Goal: Information Seeking & Learning: Learn about a topic

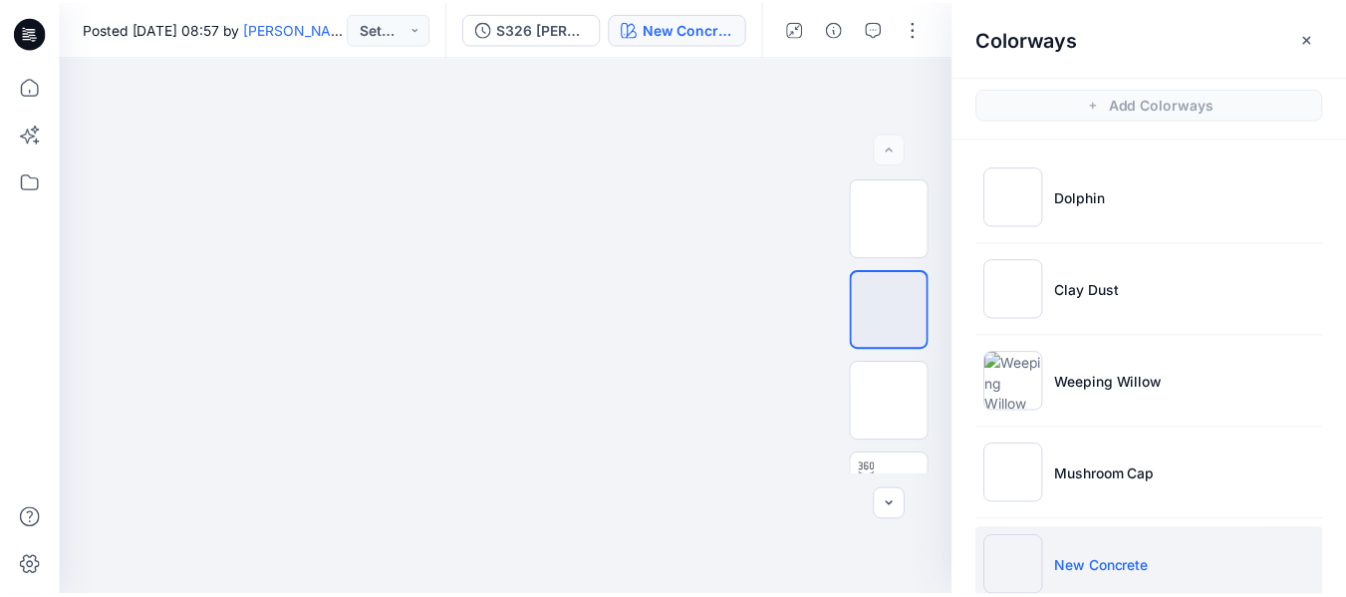
scroll to position [205, 0]
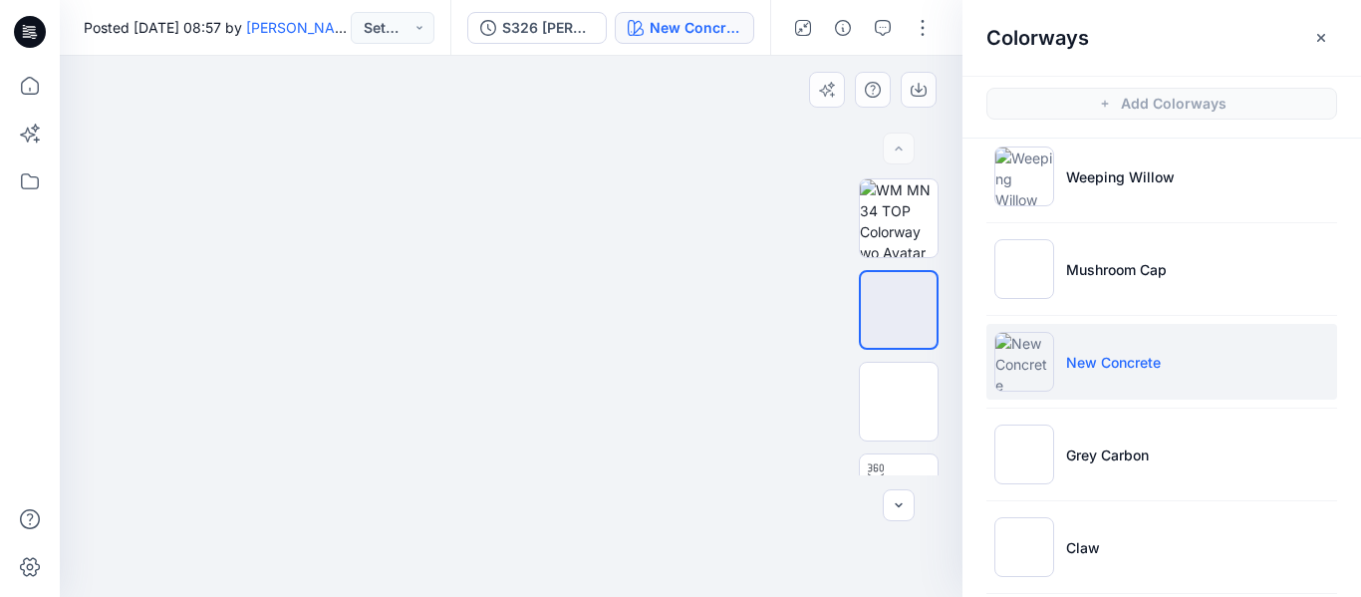
drag, startPoint x: 528, startPoint y: 191, endPoint x: 545, endPoint y: 319, distance: 128.6
click at [424, 29] on button "Set Status" at bounding box center [393, 28] width 84 height 32
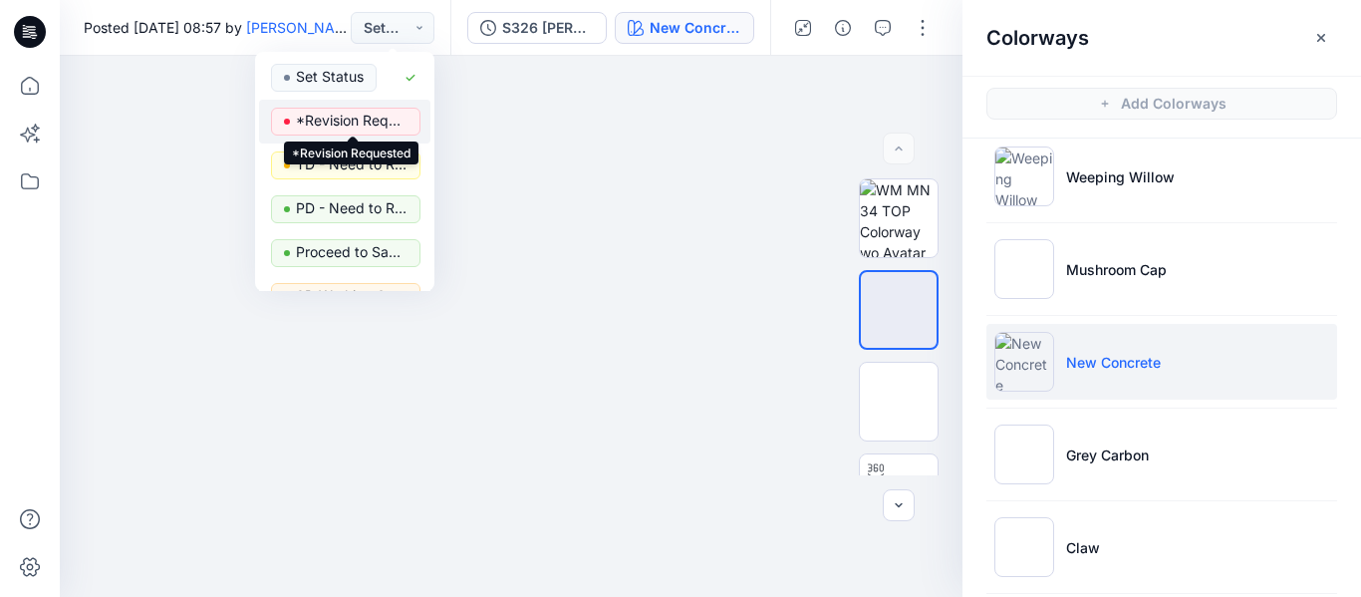
click at [359, 125] on p "*Revision Requested" at bounding box center [352, 121] width 112 height 26
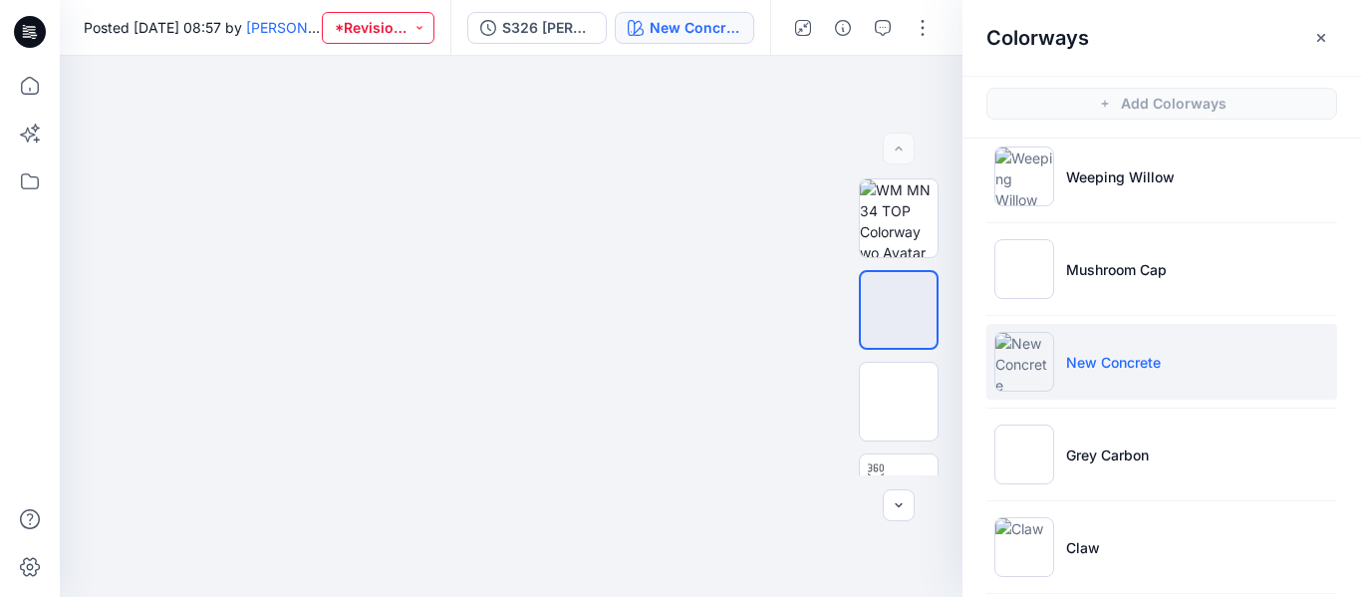
click at [415, 26] on button "*Revision Requested" at bounding box center [378, 28] width 113 height 32
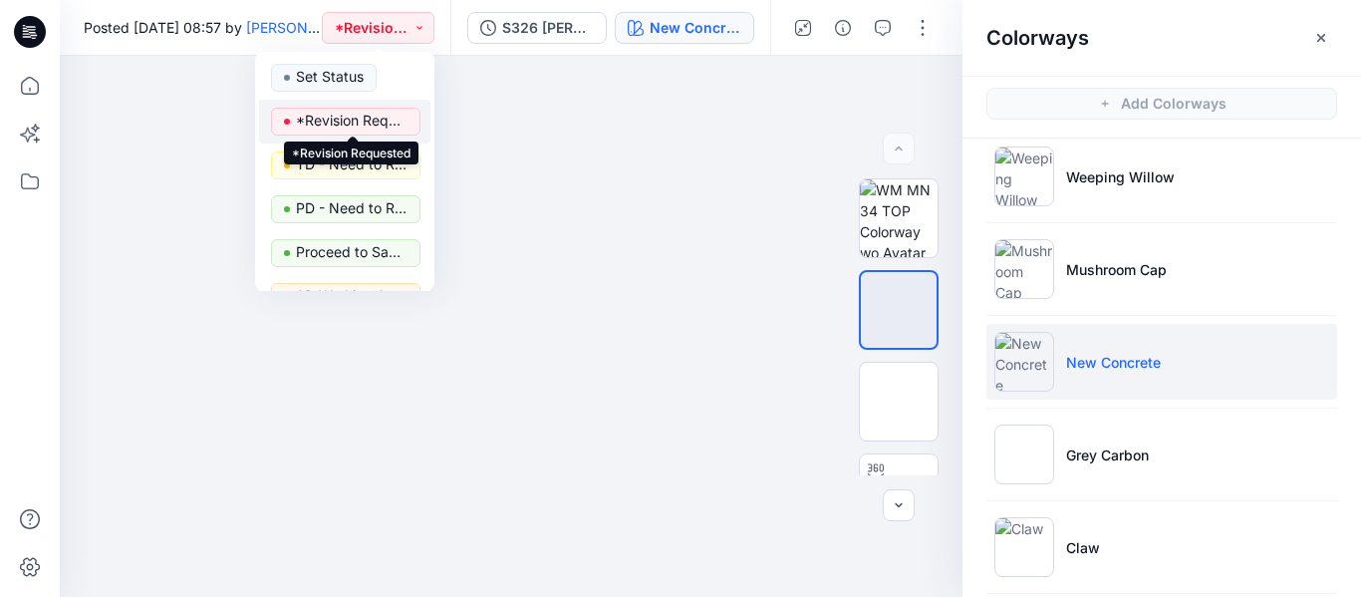
click at [313, 118] on p "*Revision Requested" at bounding box center [352, 121] width 112 height 26
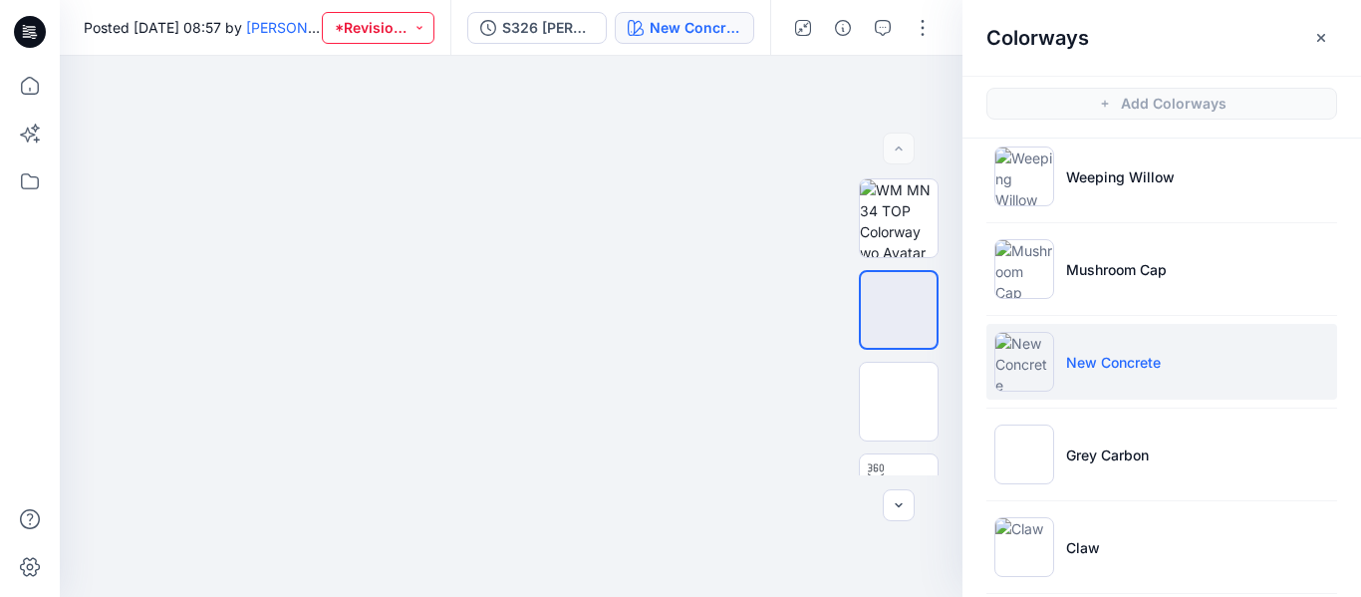
click at [425, 24] on button "*Revision Requested" at bounding box center [378, 28] width 113 height 32
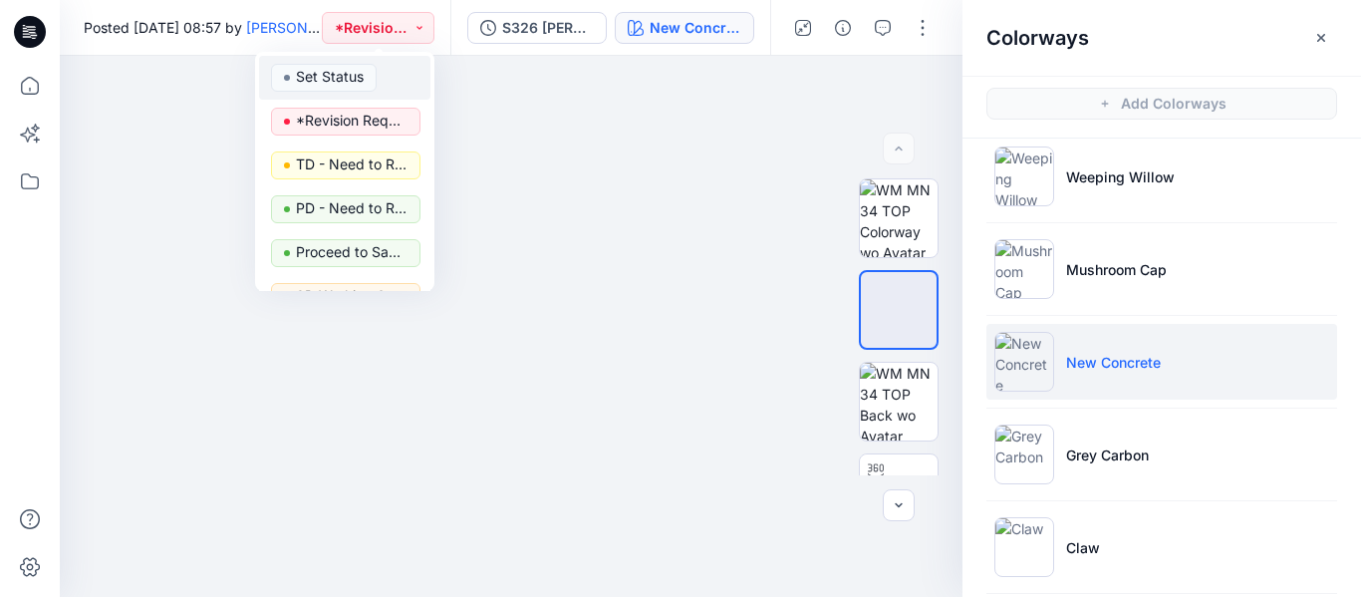
click at [342, 76] on p "Set Status" at bounding box center [330, 77] width 68 height 26
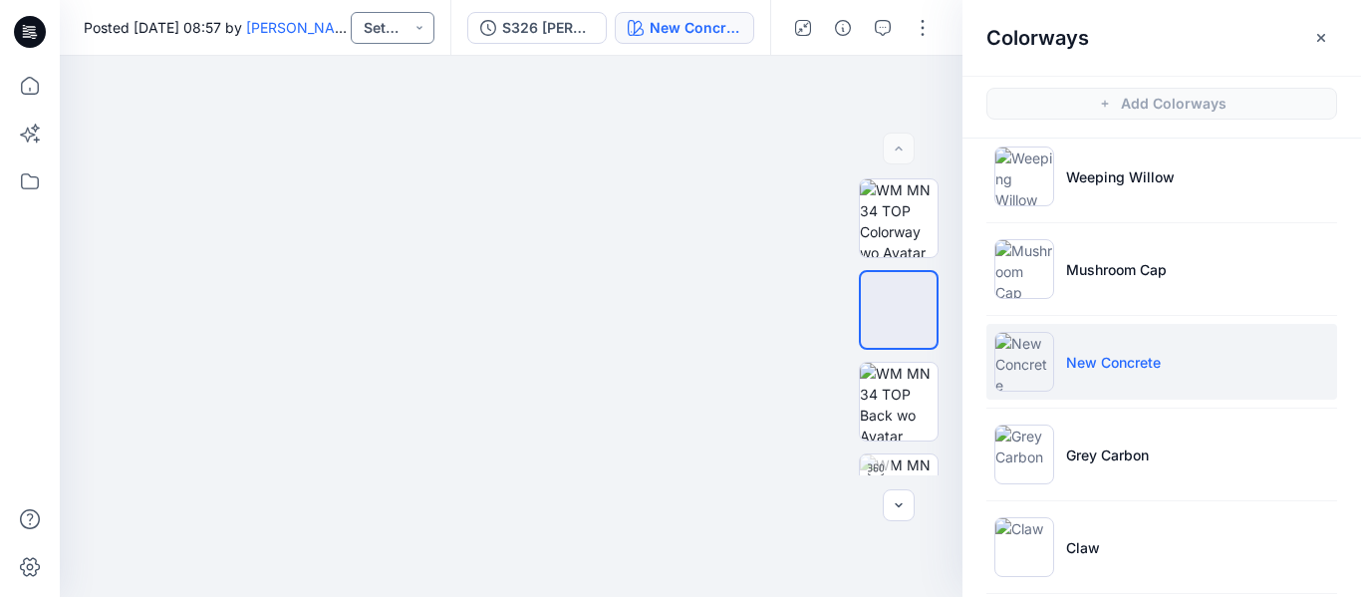
click at [427, 24] on button "Set Status" at bounding box center [393, 28] width 84 height 32
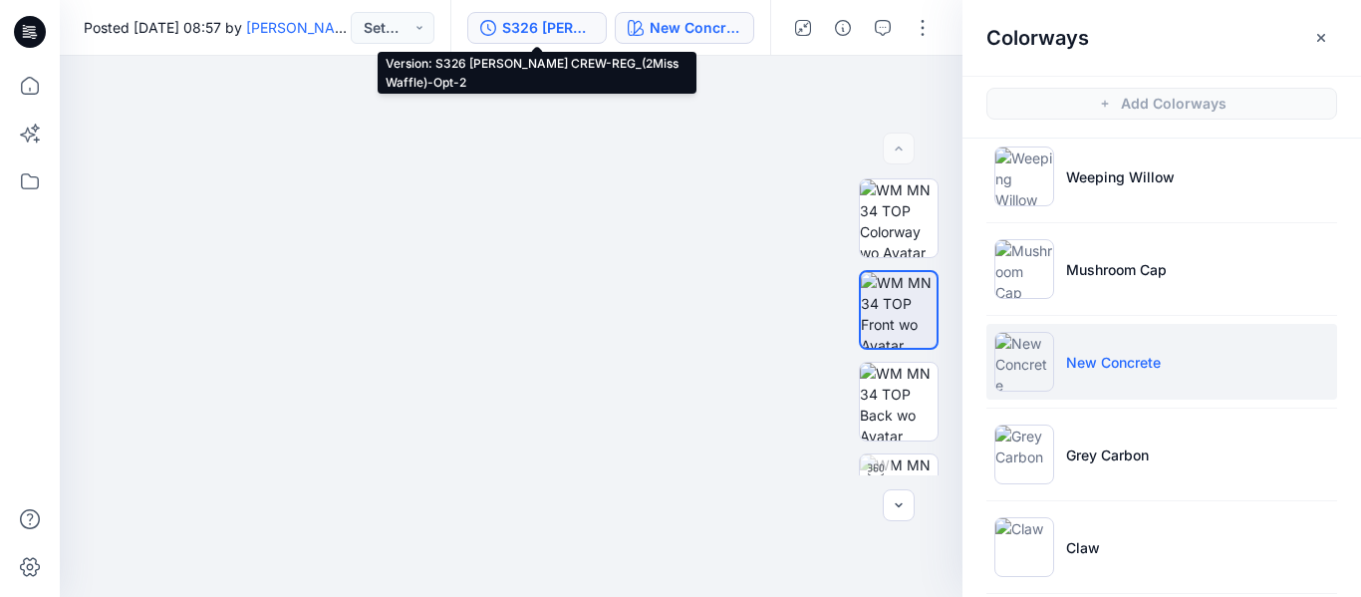
click at [552, 23] on div "S326 [PERSON_NAME] CREW-REG_(2Miss Waffle)-Opt-2" at bounding box center [548, 28] width 92 height 22
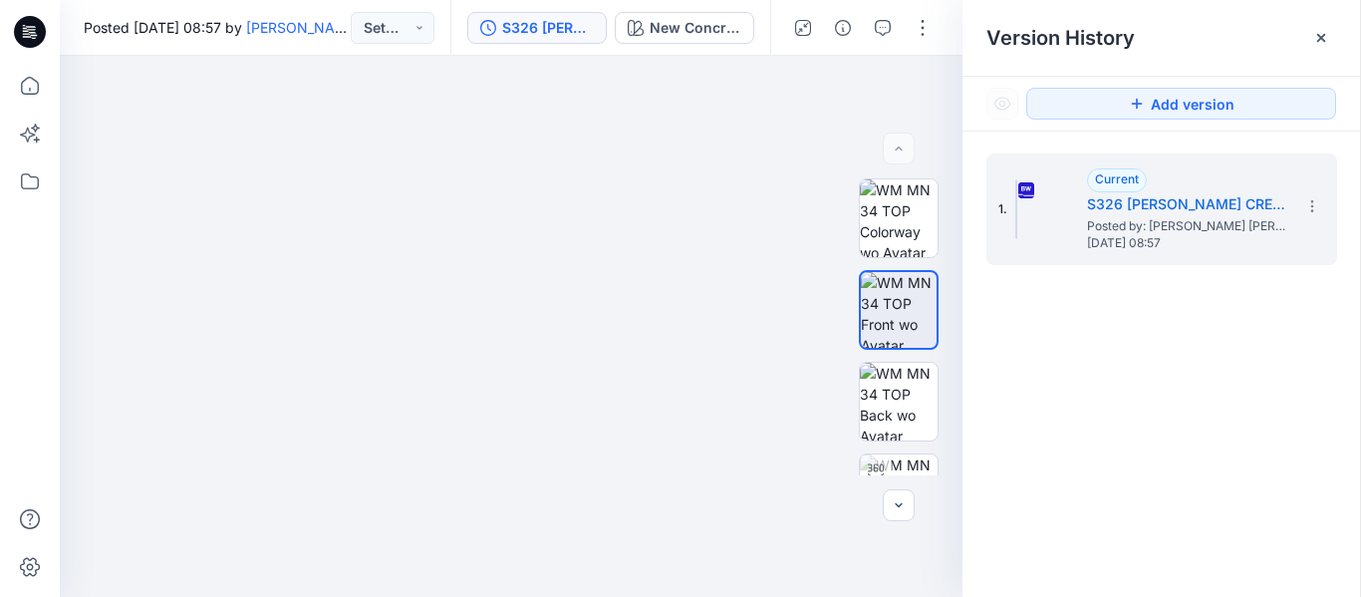
click at [552, 23] on div "S326 [PERSON_NAME] CREW-REG_(2Miss Waffle)-Opt-2" at bounding box center [548, 28] width 92 height 22
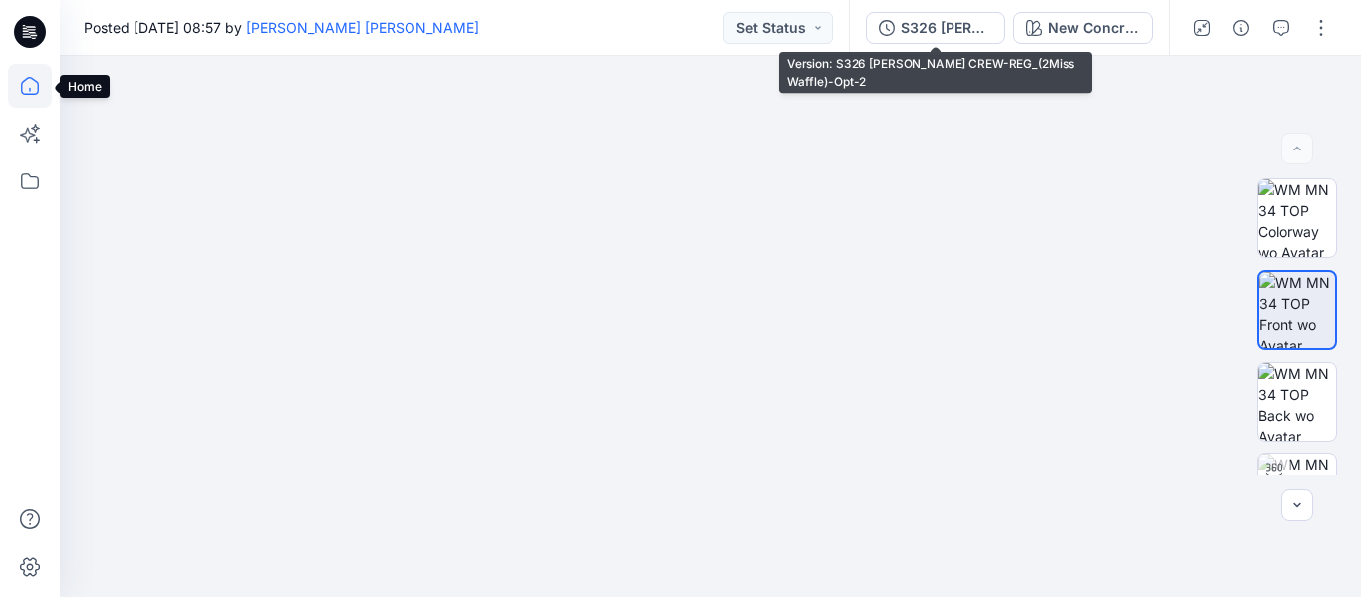
click at [27, 86] on icon at bounding box center [30, 86] width 44 height 44
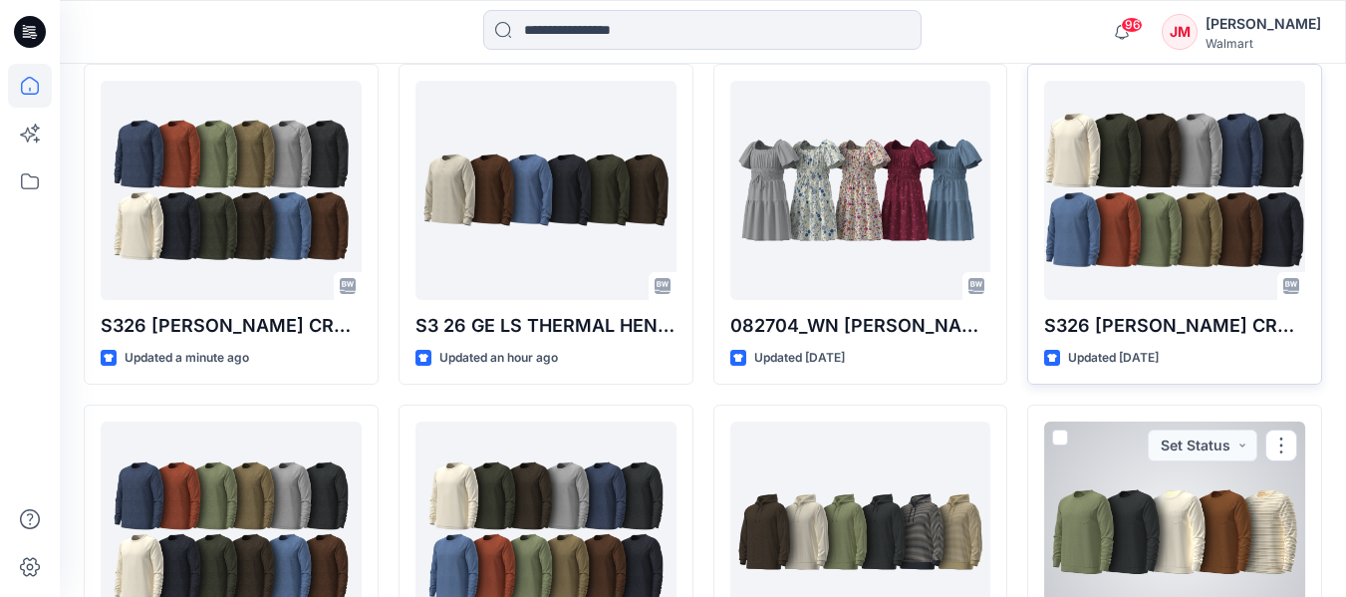
scroll to position [593, 0]
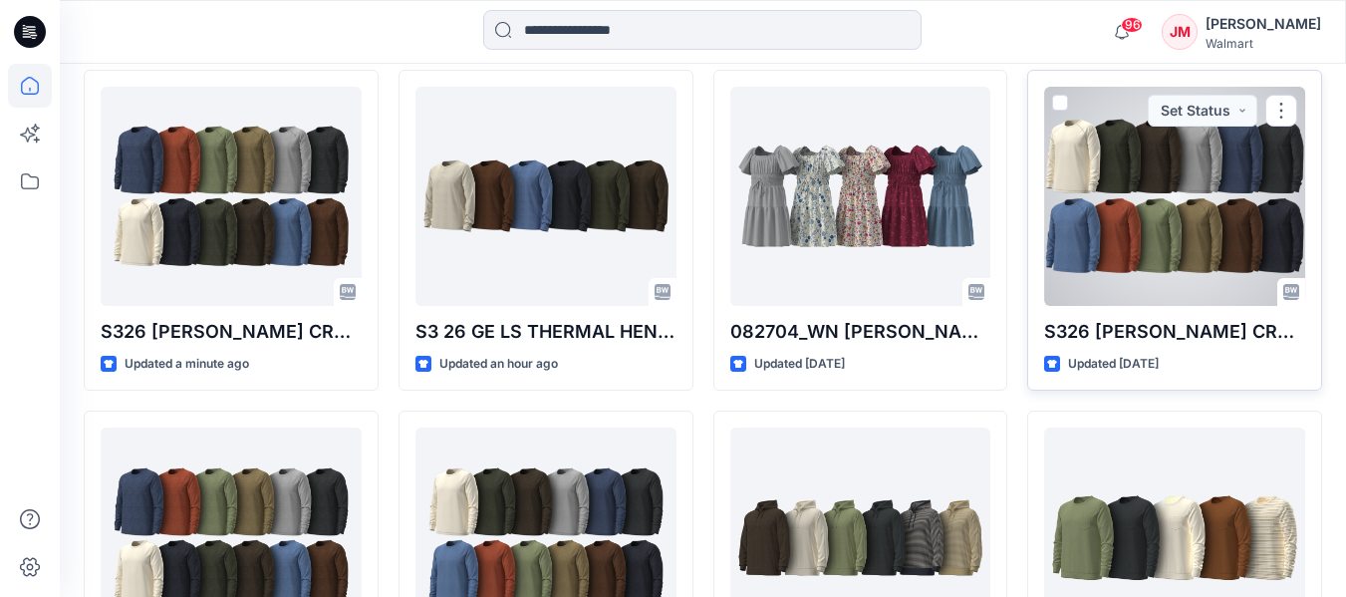
click at [1153, 202] on div at bounding box center [1174, 196] width 261 height 219
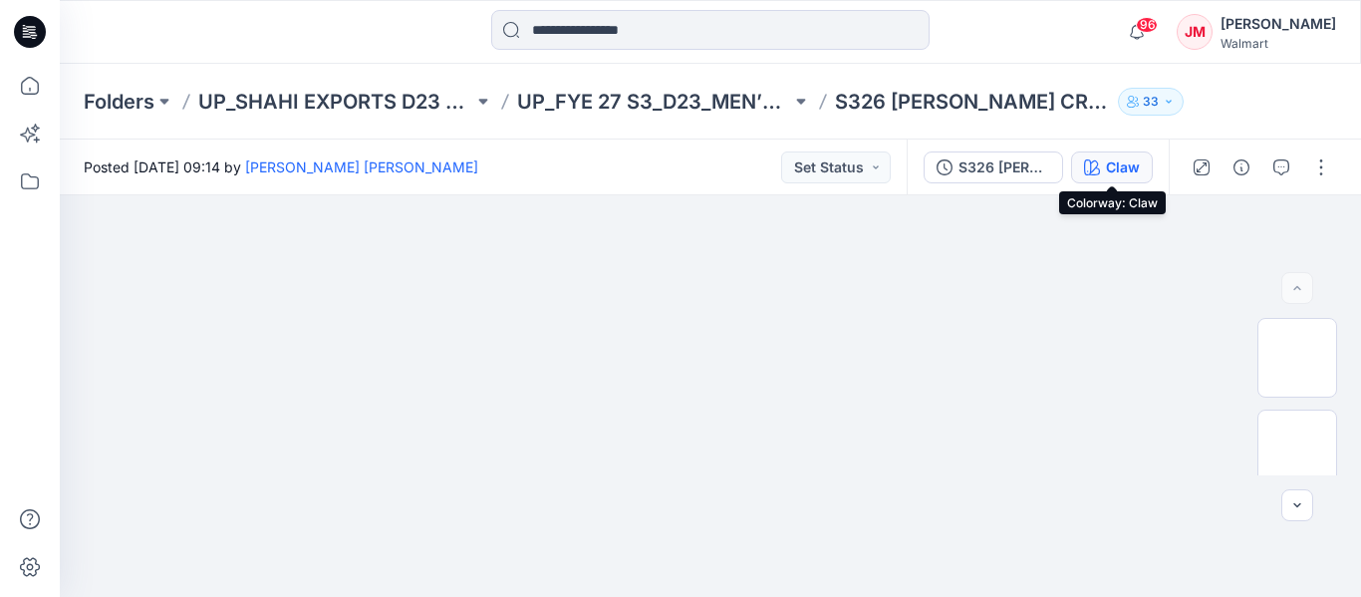
click at [1121, 168] on div "Claw" at bounding box center [1123, 167] width 34 height 22
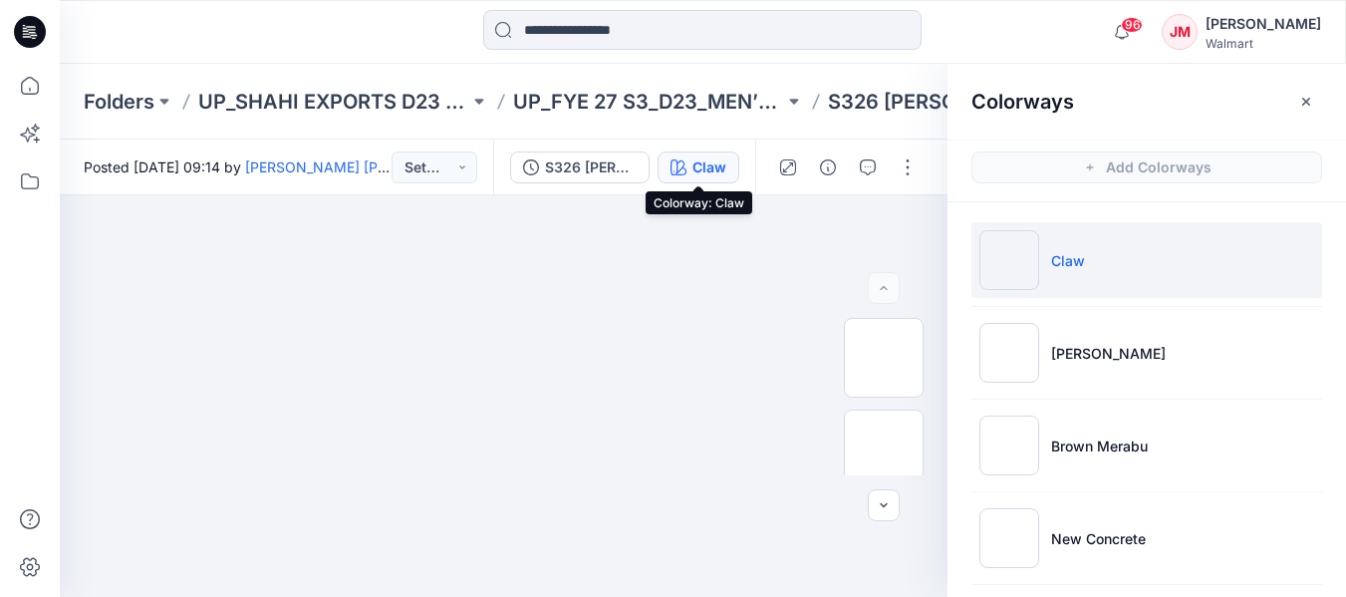
click at [709, 178] on button "Claw" at bounding box center [699, 167] width 82 height 32
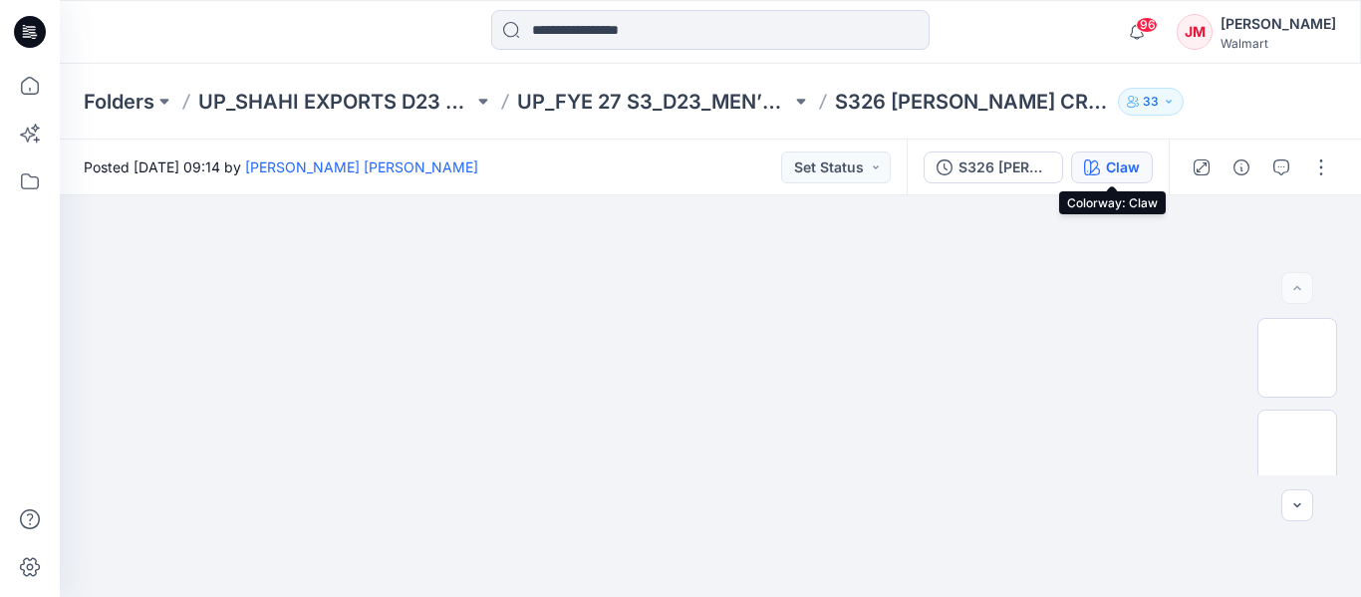
click at [1099, 170] on icon "button" at bounding box center [1092, 167] width 16 height 16
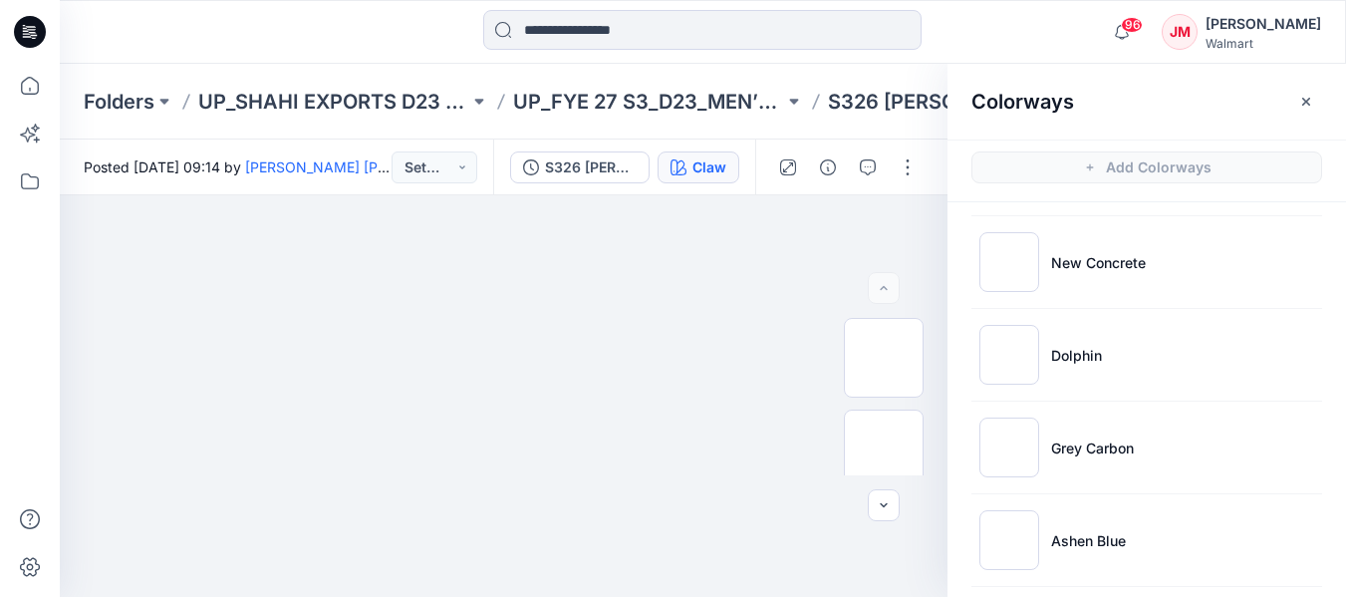
scroll to position [490, 0]
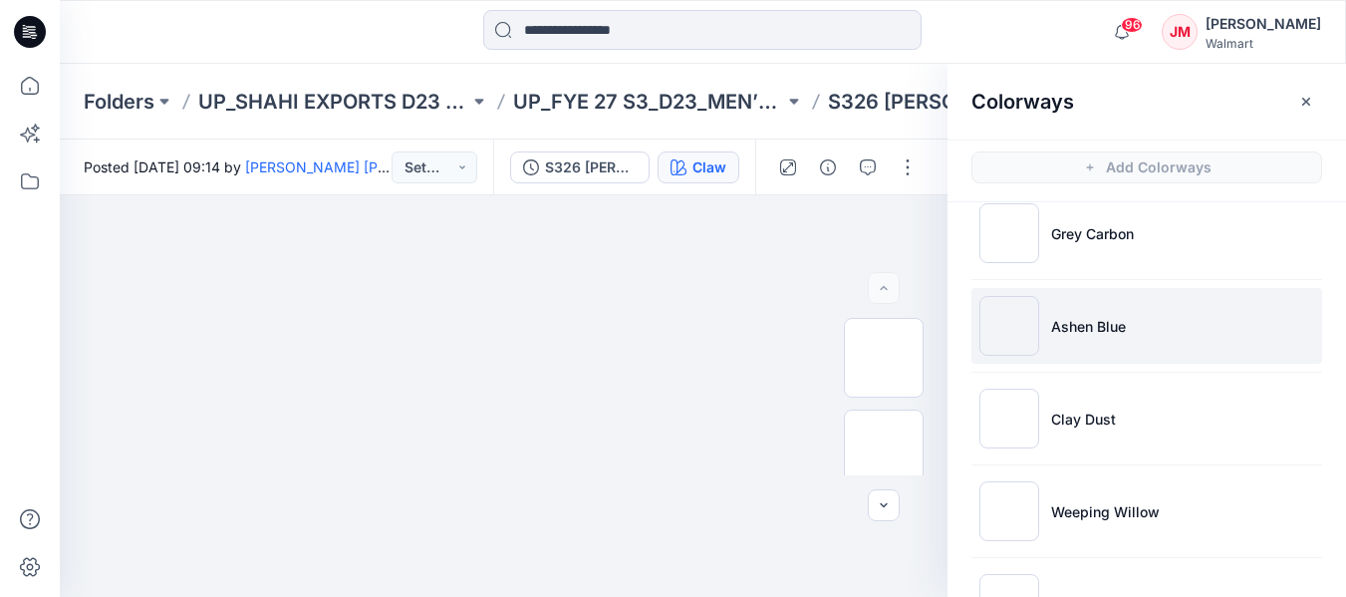
click at [1062, 329] on p "Ashen Blue" at bounding box center [1088, 326] width 75 height 21
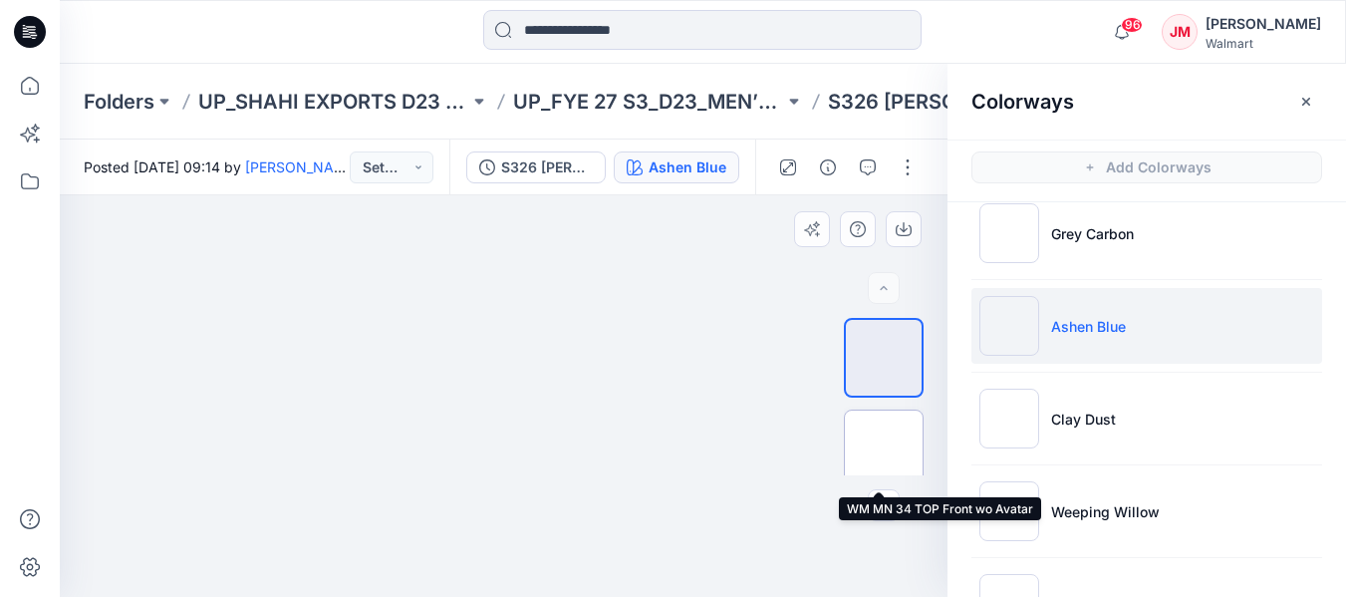
click at [884, 449] on img at bounding box center [884, 449] width 0 height 0
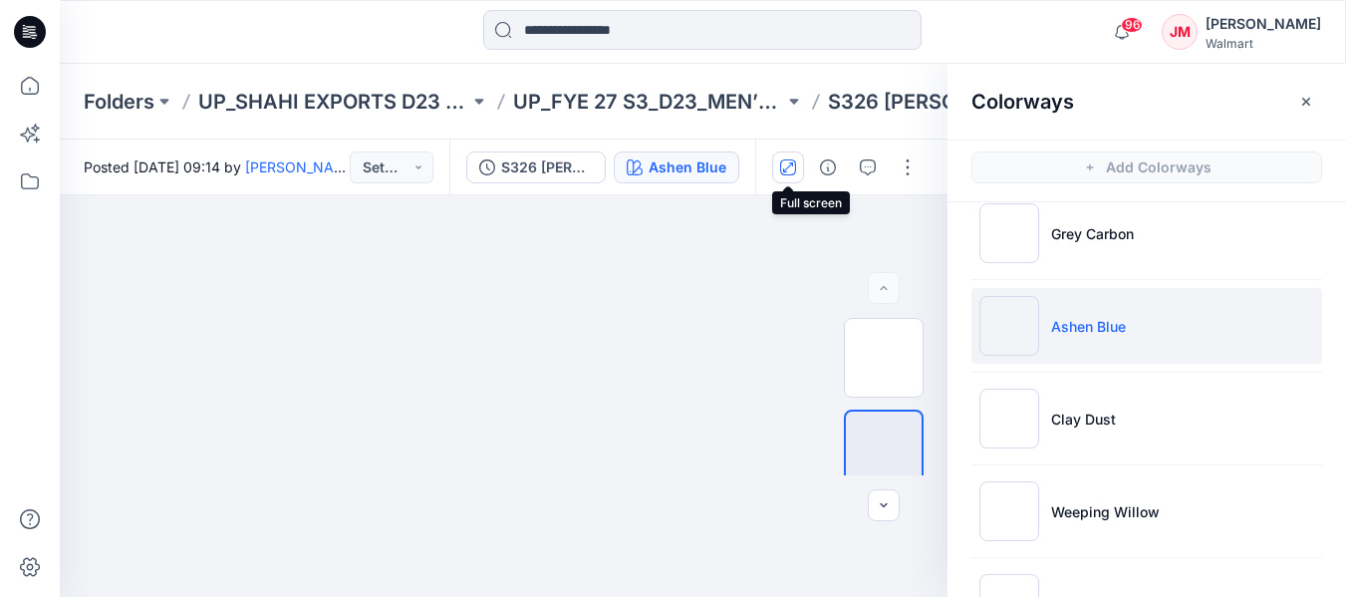
click at [787, 169] on icon "button" at bounding box center [788, 167] width 16 height 16
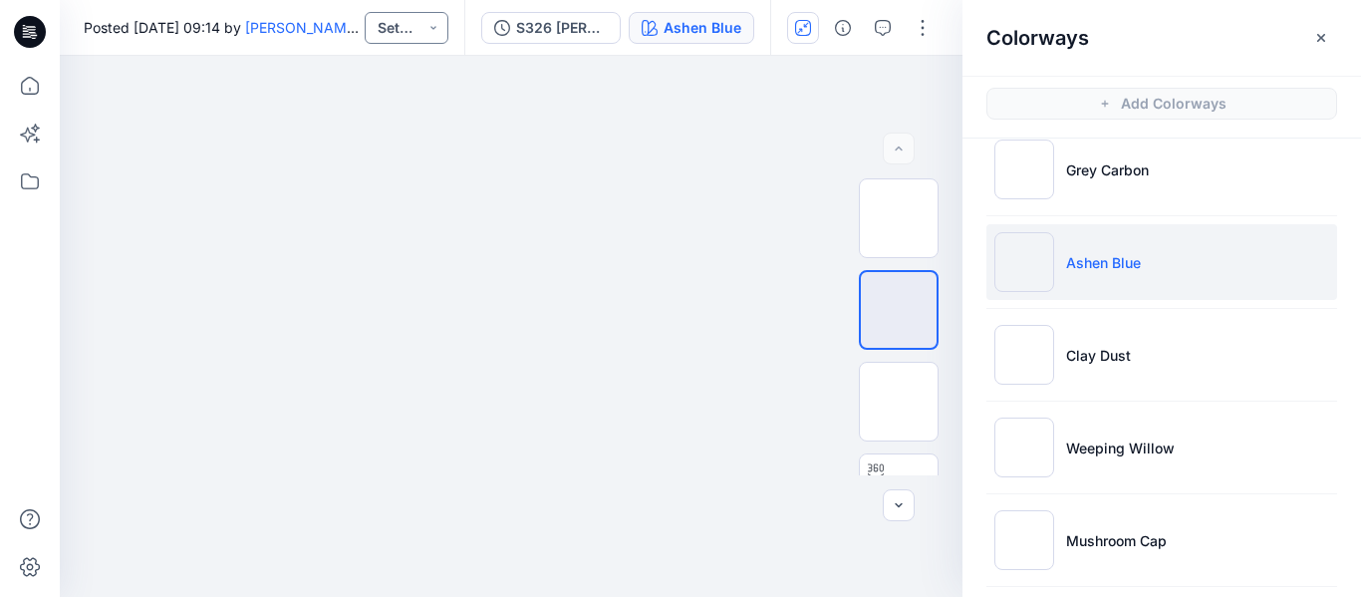
click at [437, 32] on button "Set Status" at bounding box center [407, 28] width 84 height 32
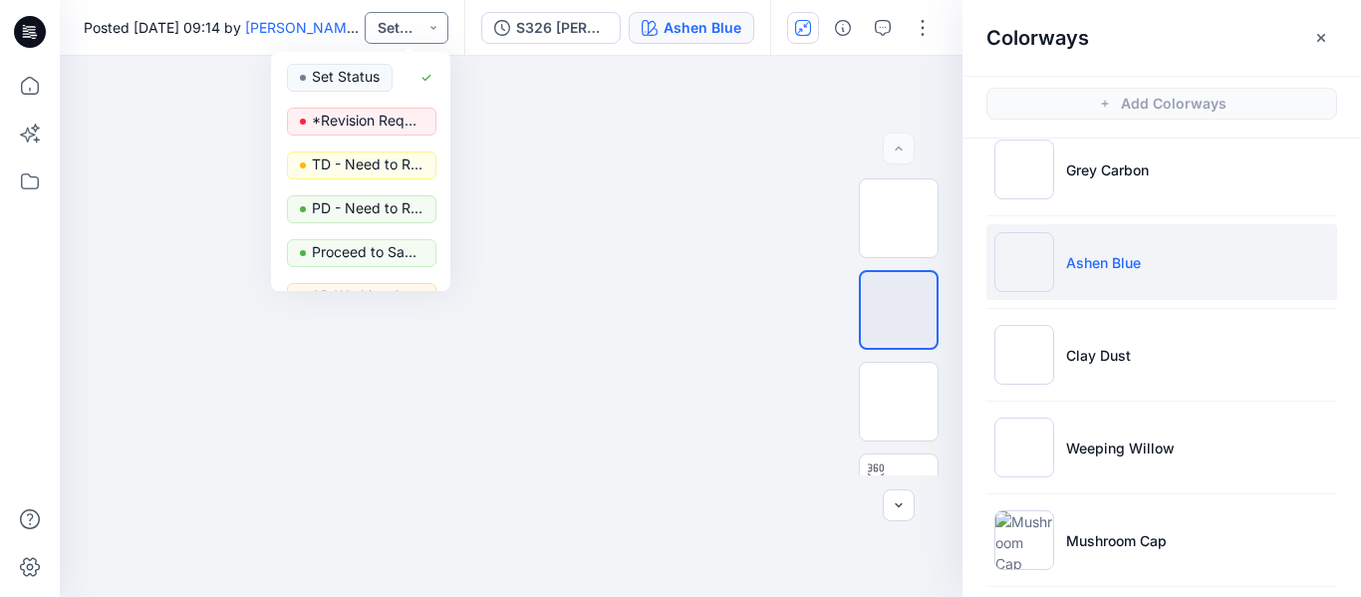
click at [437, 32] on button "Set Status" at bounding box center [407, 28] width 84 height 32
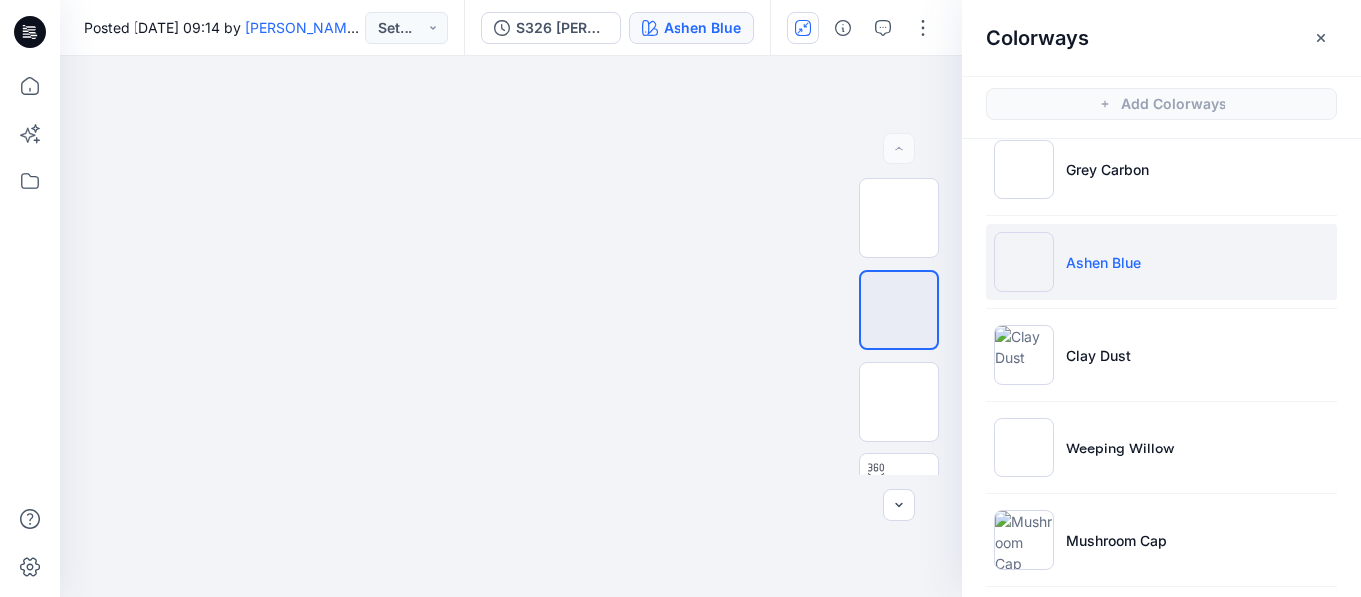
click at [28, 28] on icon at bounding box center [30, 32] width 32 height 32
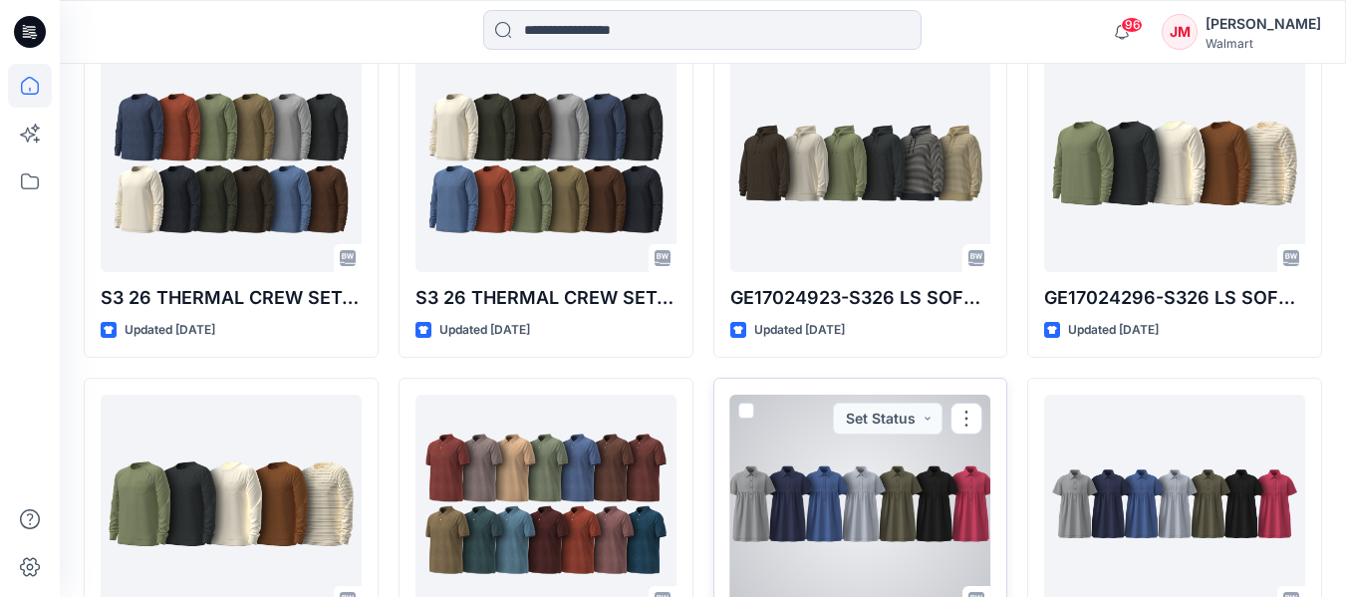
scroll to position [968, 0]
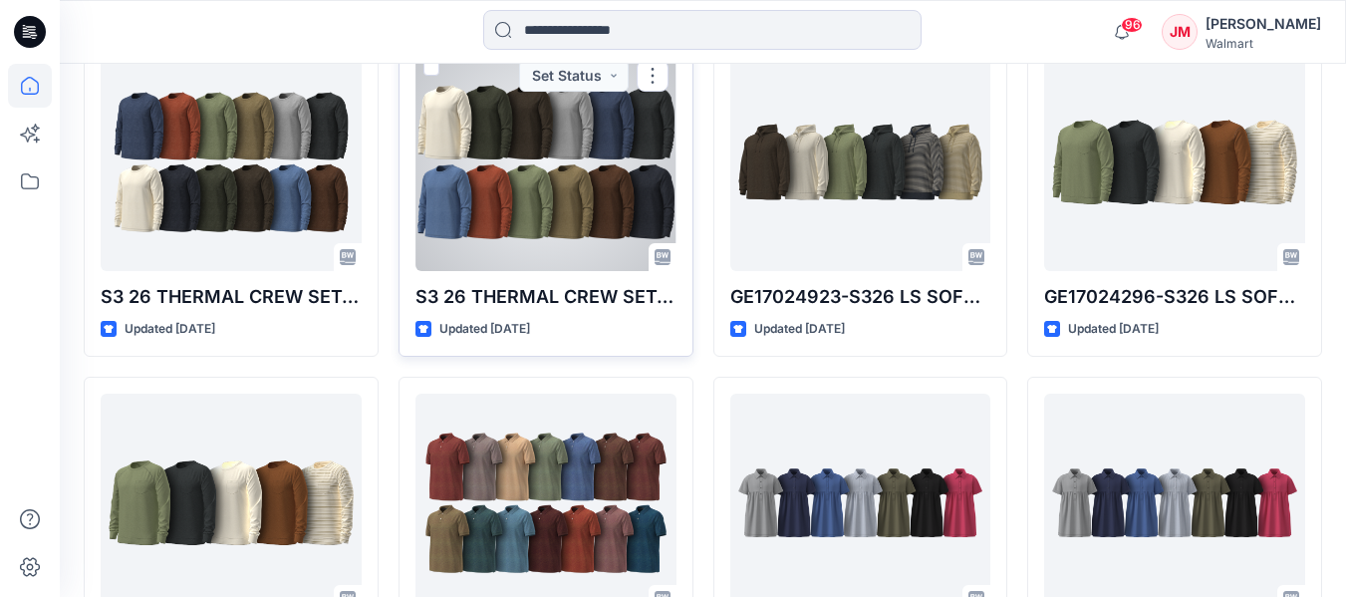
click at [536, 190] on div at bounding box center [545, 161] width 261 height 219
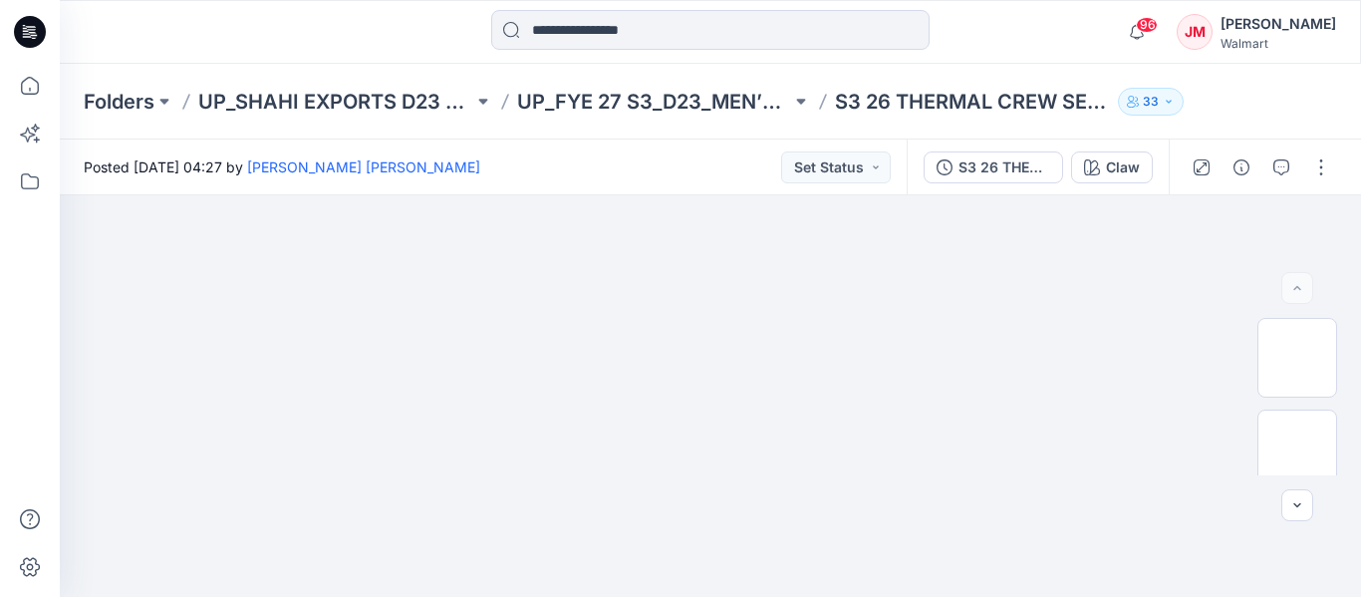
click at [24, 26] on icon at bounding box center [24, 25] width 3 height 1
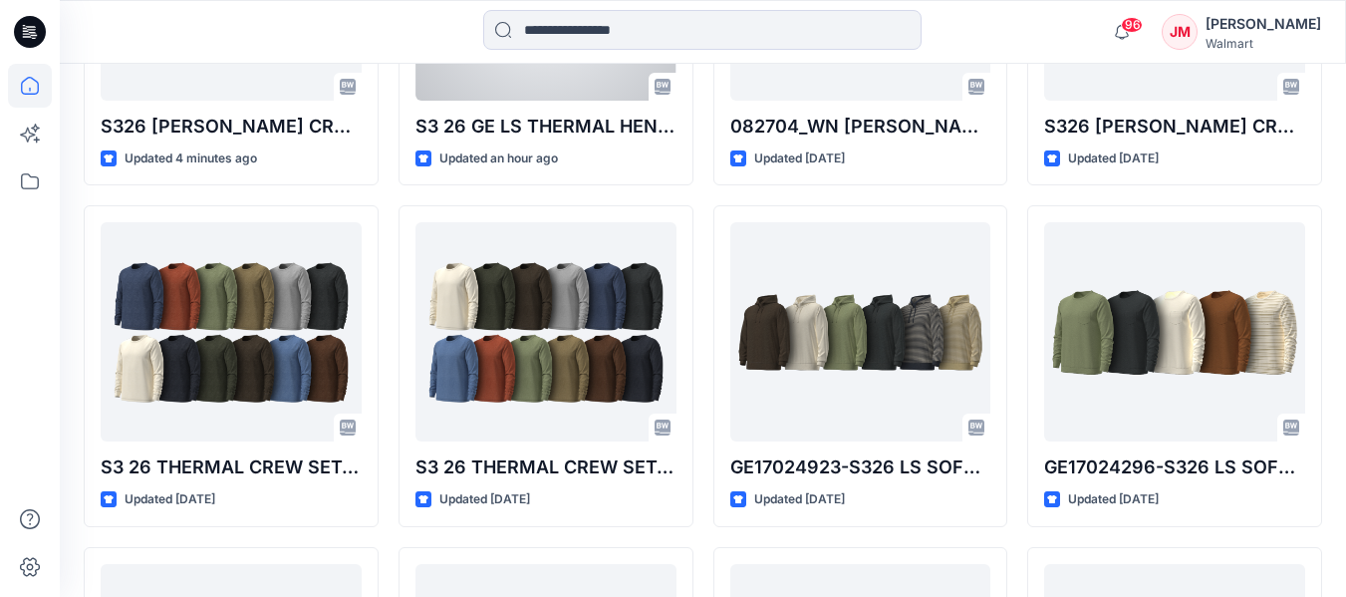
scroll to position [799, 0]
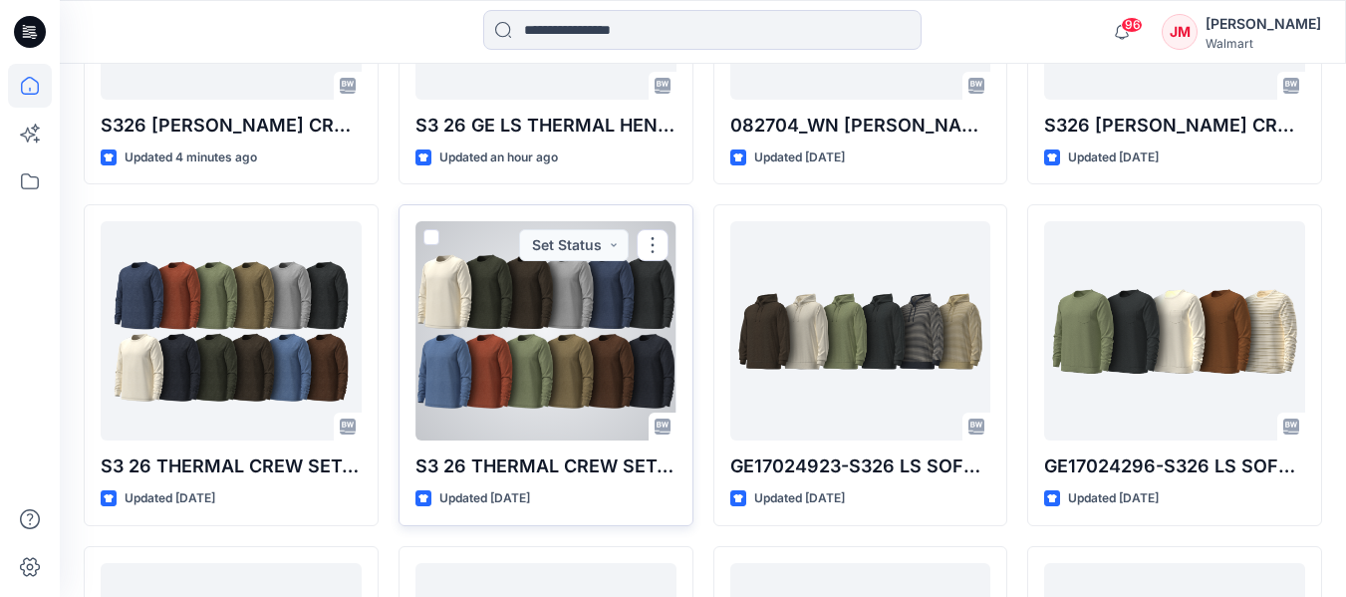
click at [588, 359] on div at bounding box center [545, 330] width 261 height 219
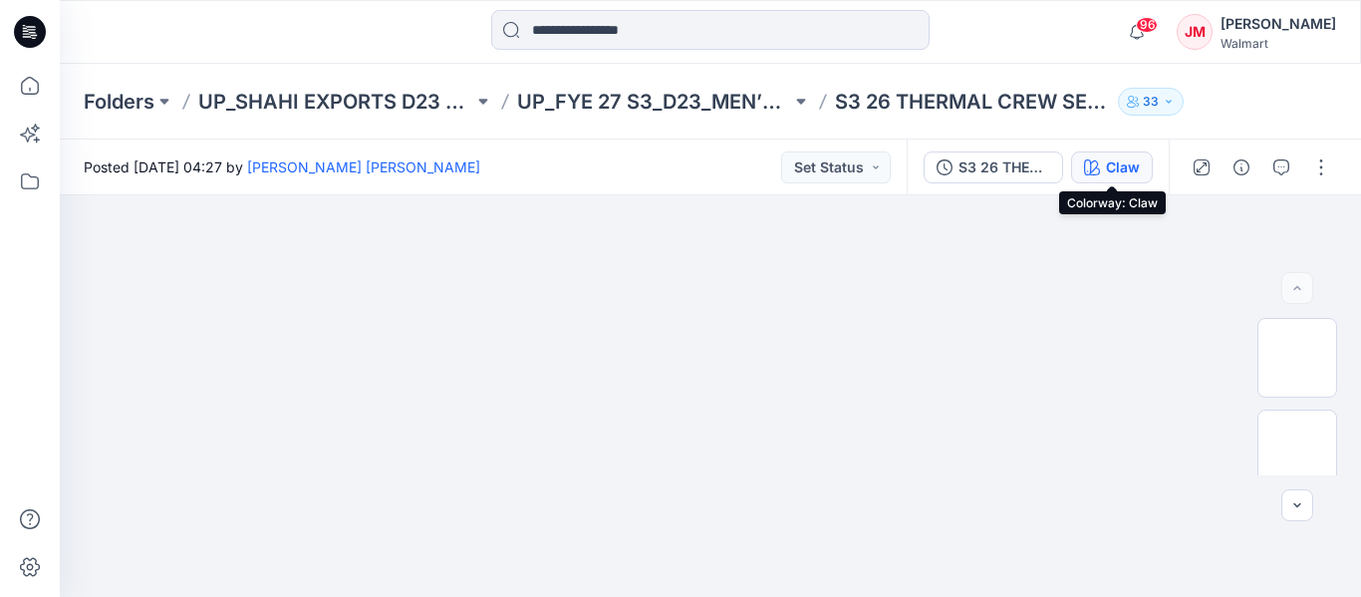
click at [1107, 157] on div "Claw" at bounding box center [1123, 167] width 34 height 22
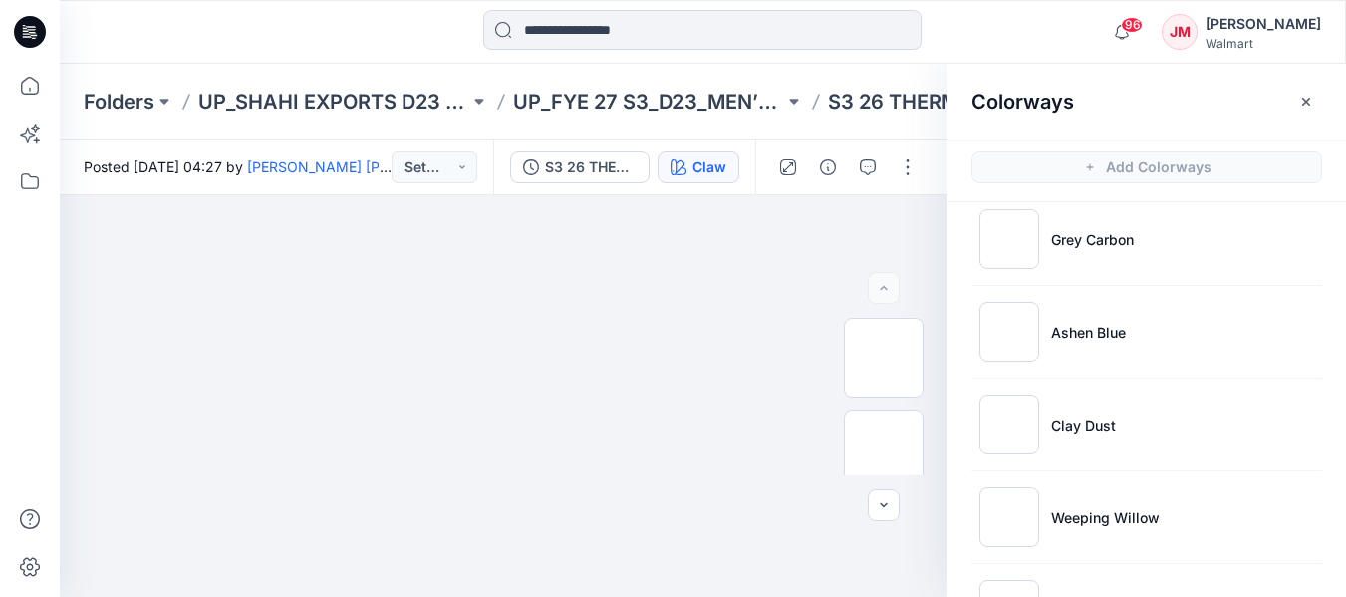
scroll to position [485, 0]
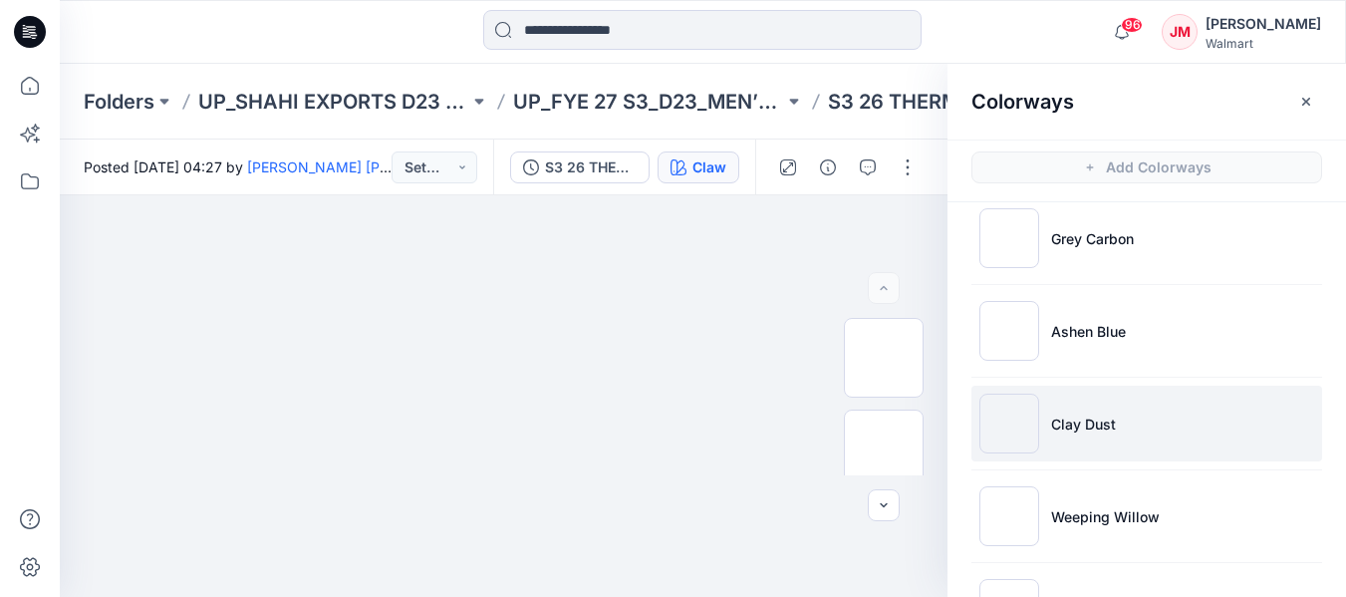
click at [1075, 422] on p "Clay Dust" at bounding box center [1083, 423] width 65 height 21
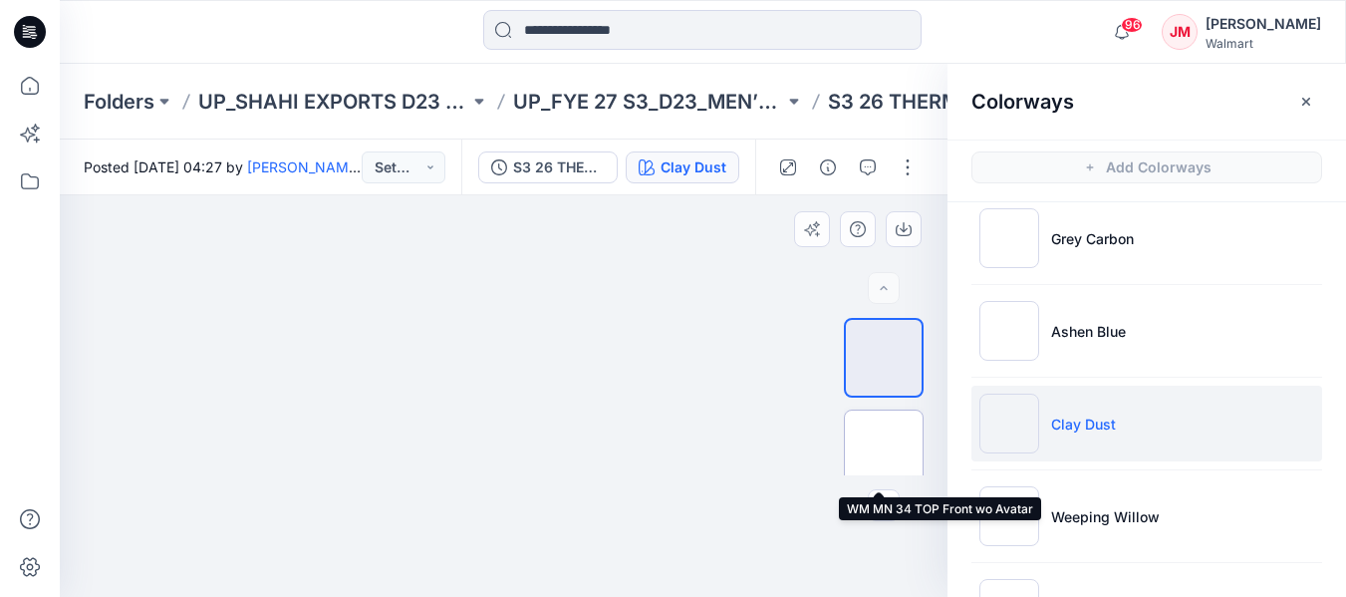
click at [884, 449] on img at bounding box center [884, 449] width 0 height 0
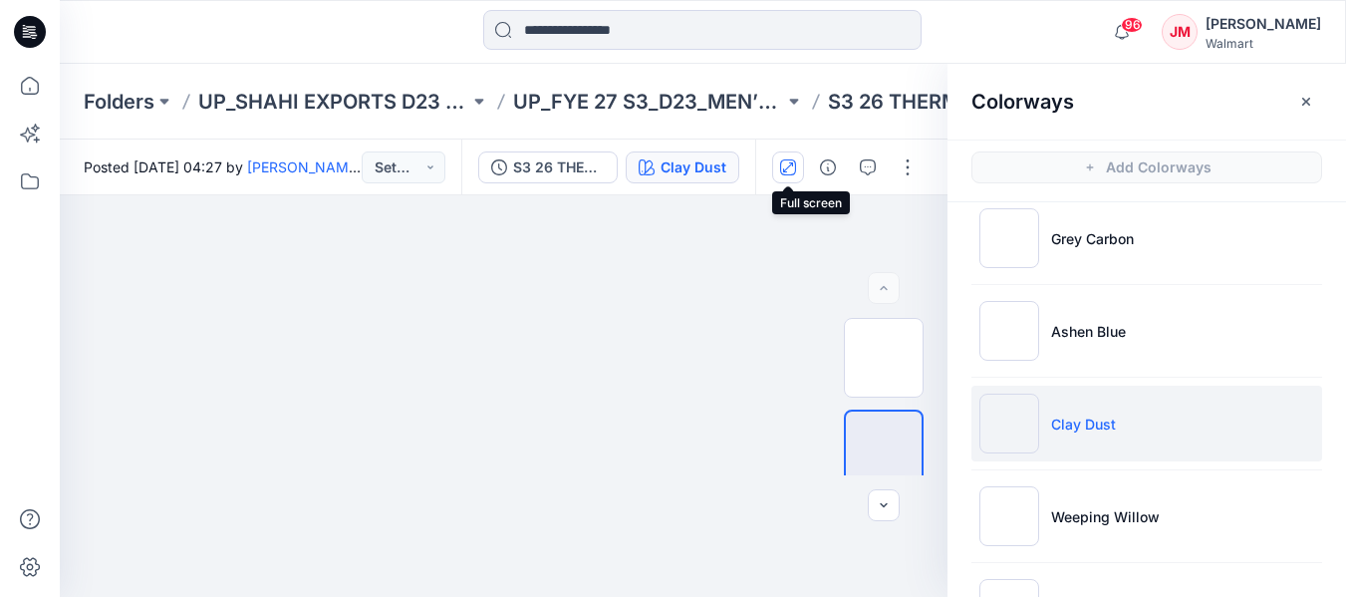
click at [788, 170] on icon "button" at bounding box center [788, 167] width 16 height 16
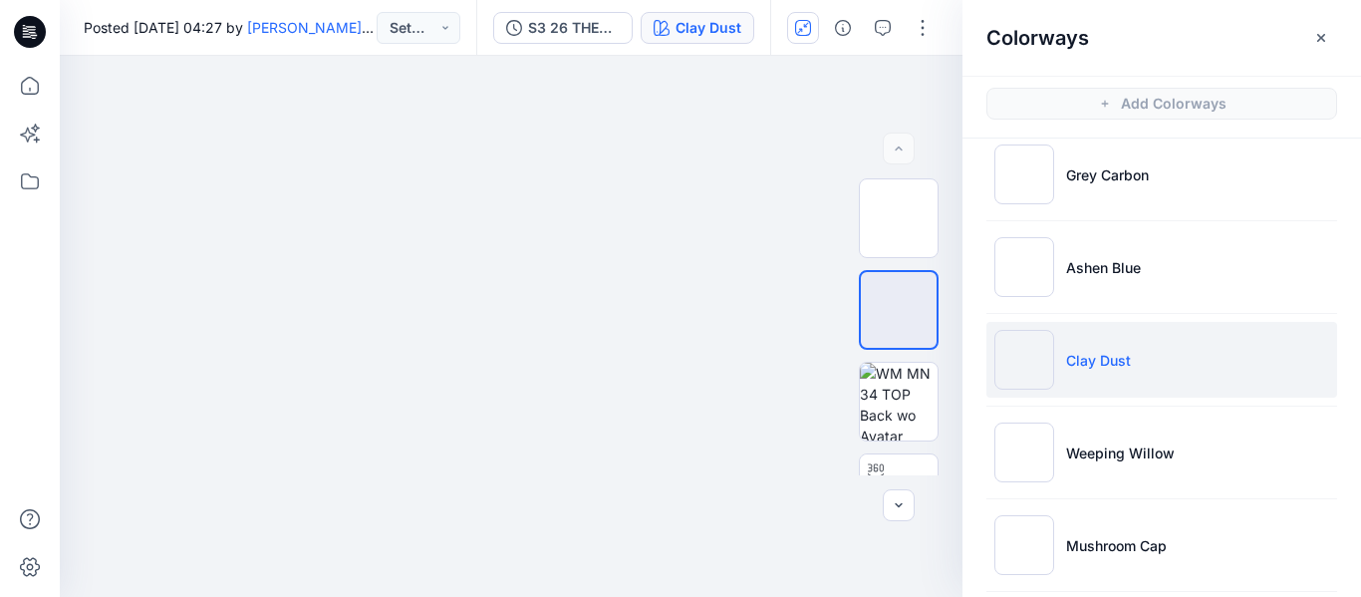
click at [40, 27] on icon at bounding box center [30, 32] width 32 height 32
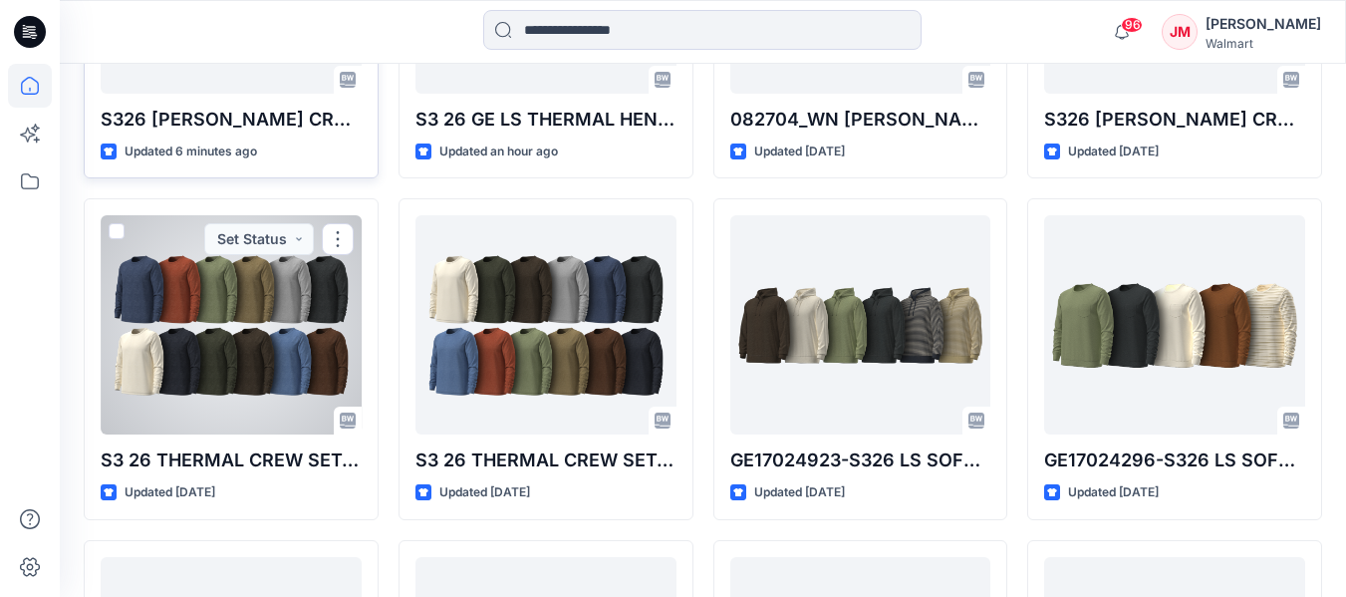
scroll to position [806, 0]
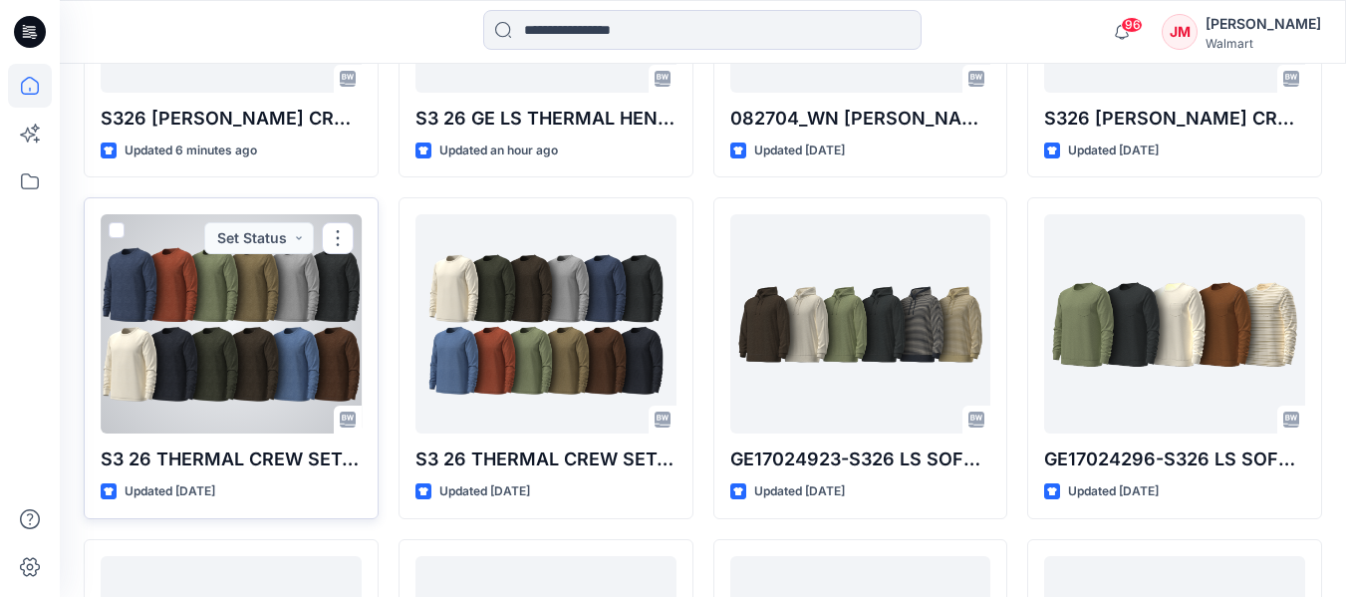
click at [293, 465] on p "S3 26 THERMAL CREW SET-IN (REG)-2Miss Waffle_OPT-2" at bounding box center [231, 459] width 261 height 28
click at [218, 322] on div at bounding box center [231, 323] width 261 height 219
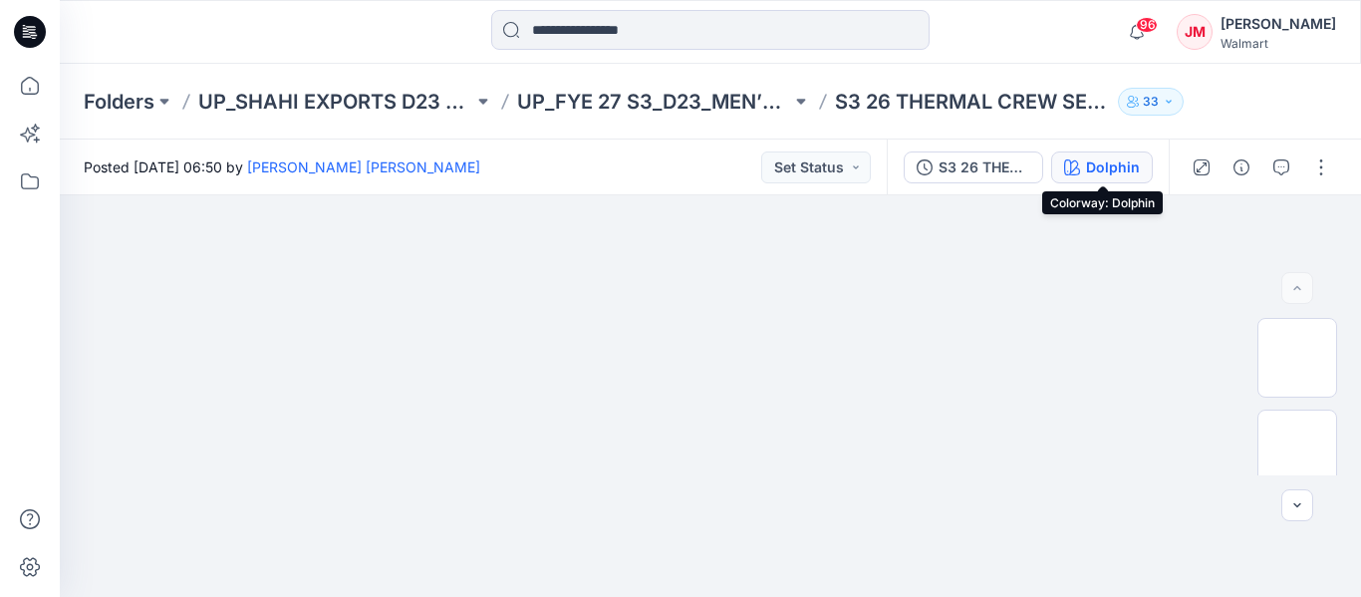
click at [1124, 175] on div "Dolphin" at bounding box center [1113, 167] width 54 height 22
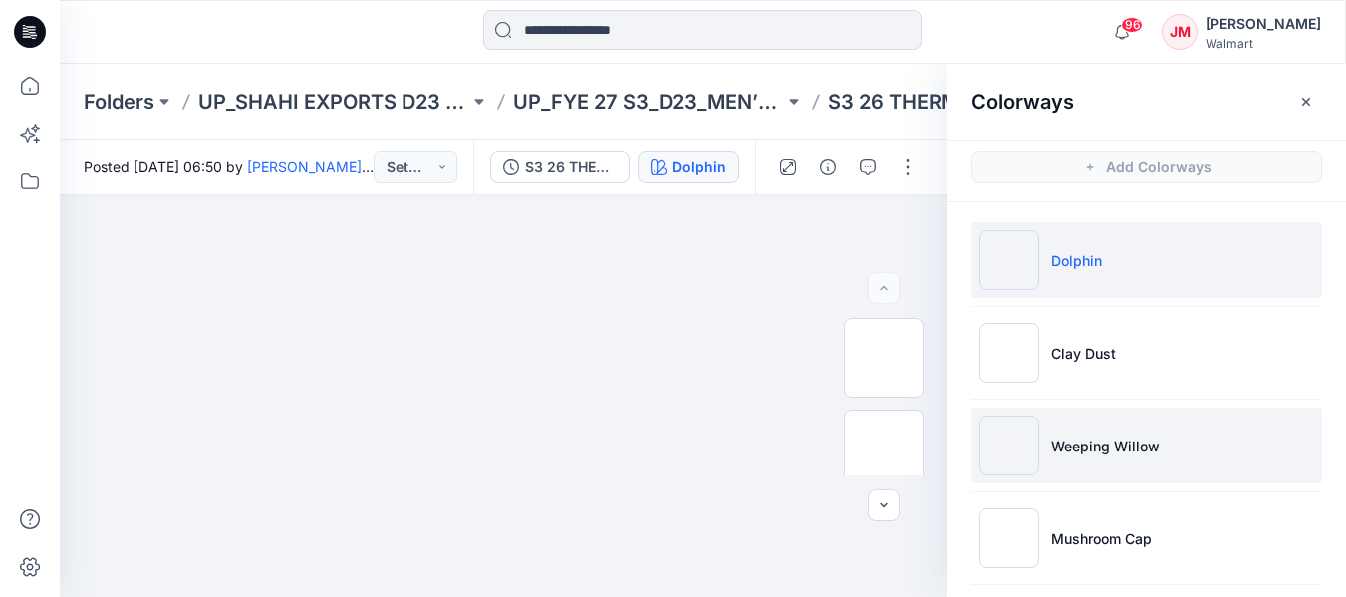
click at [1073, 451] on p "Weeping Willow" at bounding box center [1105, 445] width 109 height 21
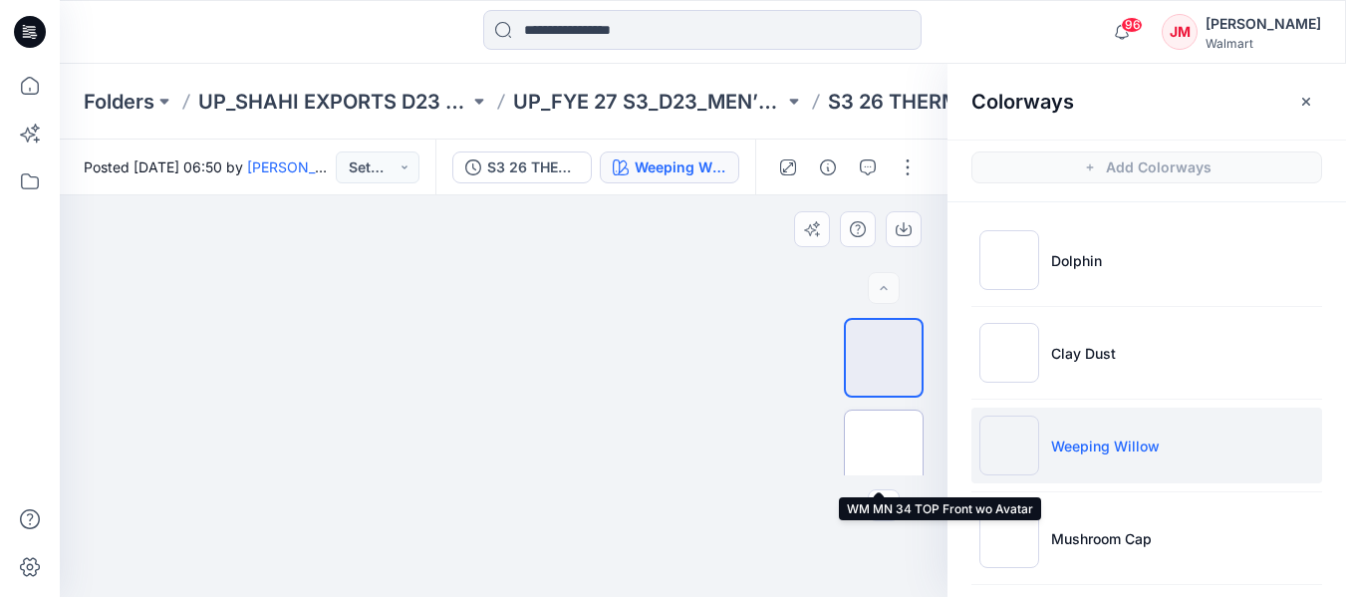
click at [884, 449] on img at bounding box center [884, 449] width 0 height 0
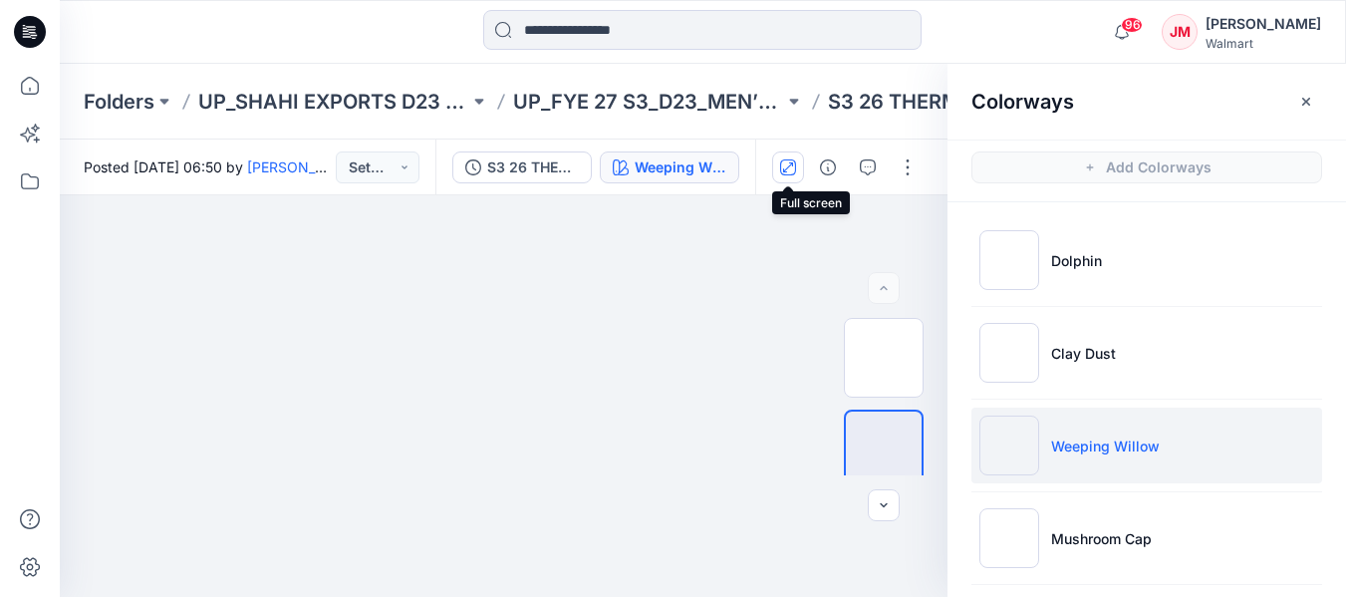
click at [790, 169] on icon "button" at bounding box center [788, 167] width 16 height 16
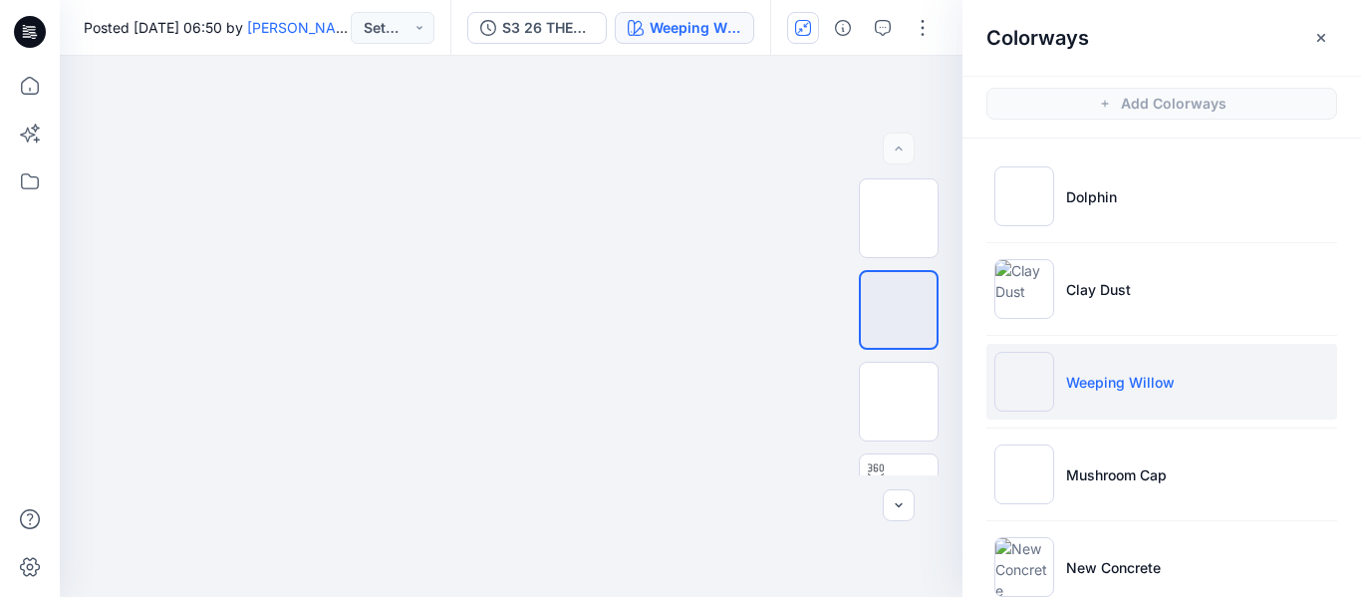
click at [31, 38] on icon at bounding box center [30, 32] width 32 height 32
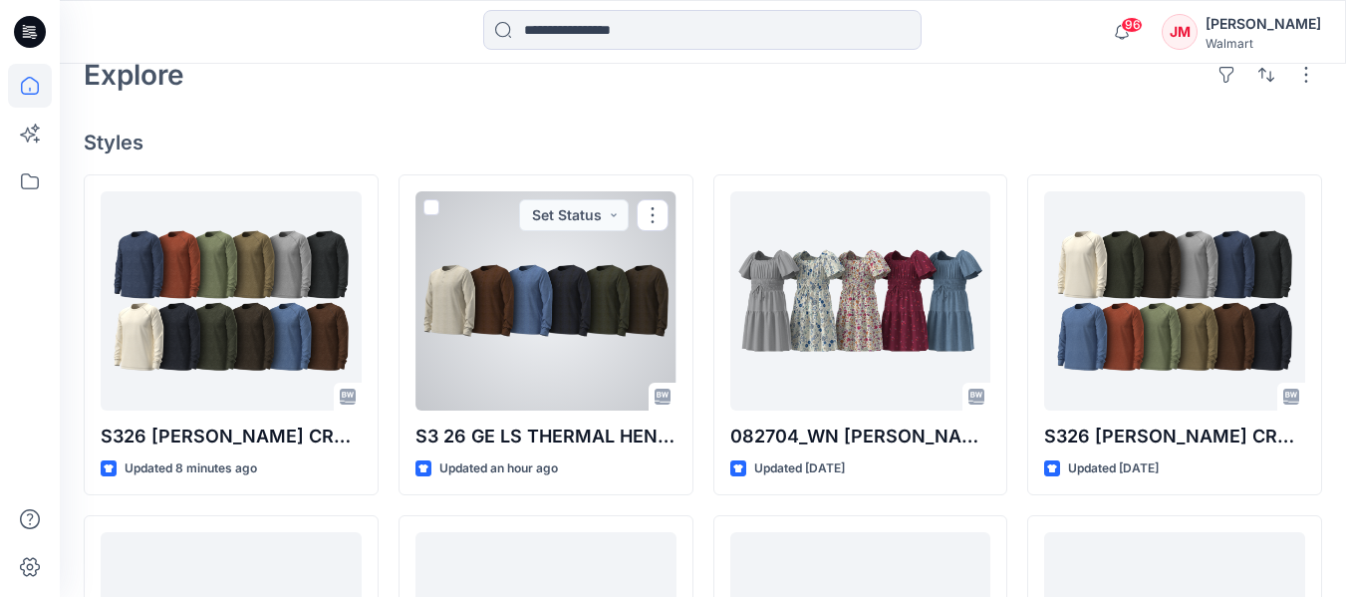
scroll to position [490, 0]
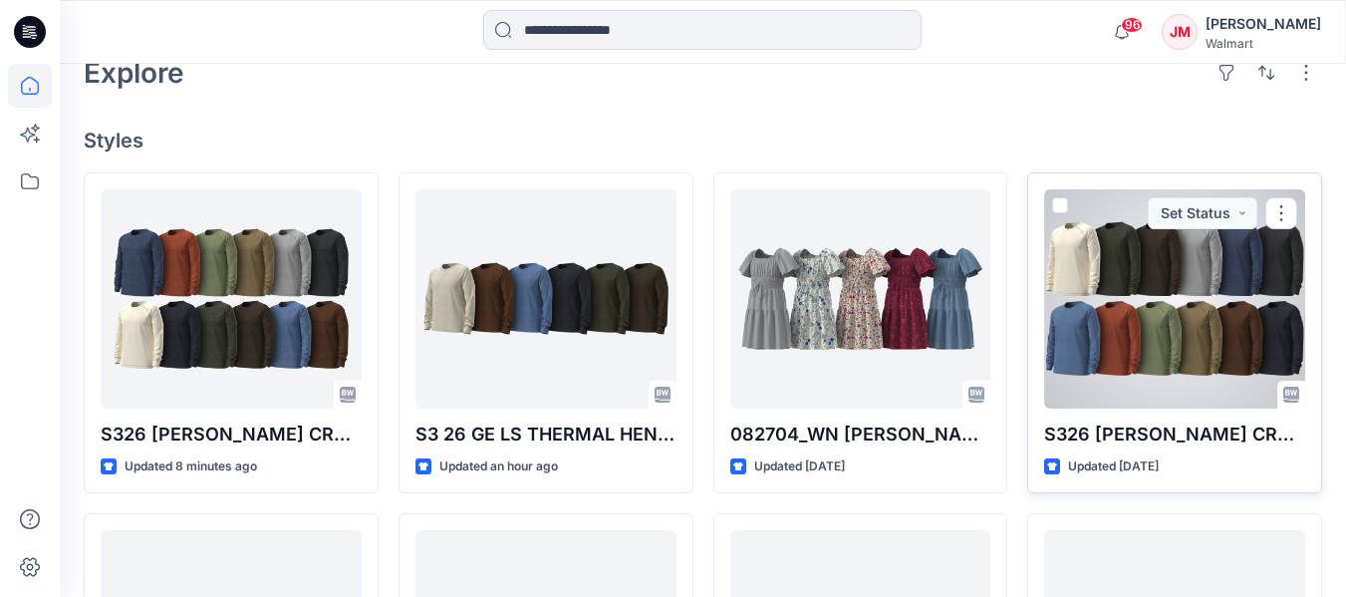
click at [1159, 459] on p "Updated [DATE]" at bounding box center [1113, 466] width 91 height 21
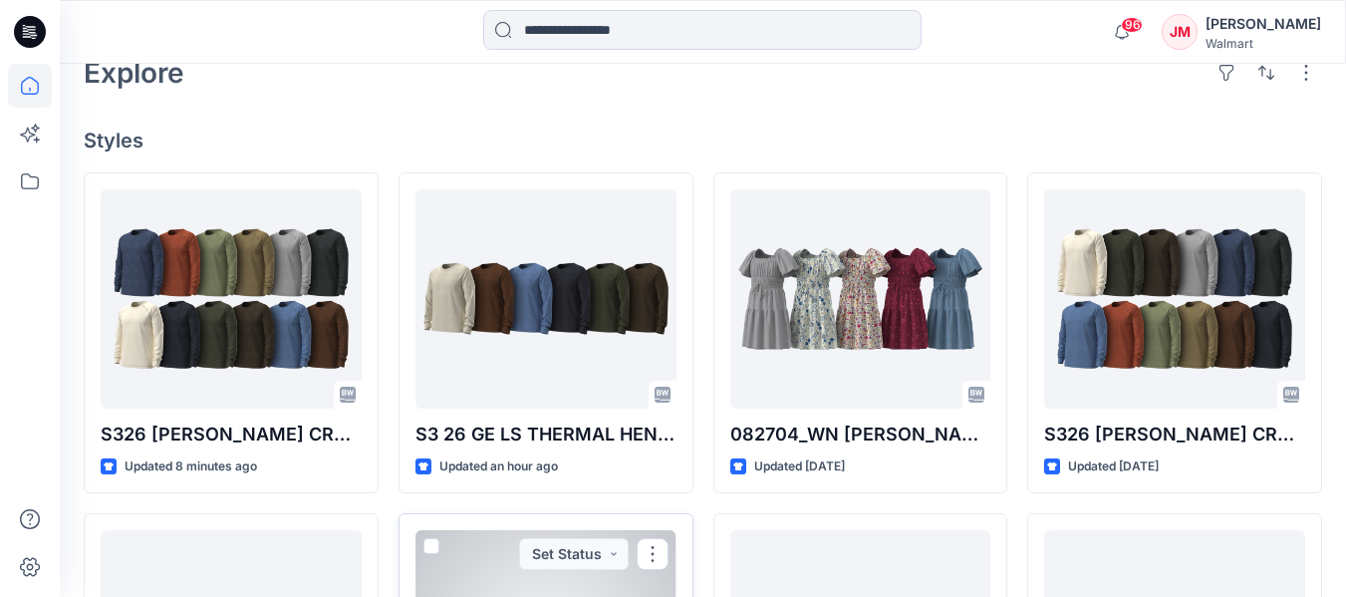
scroll to position [485, 0]
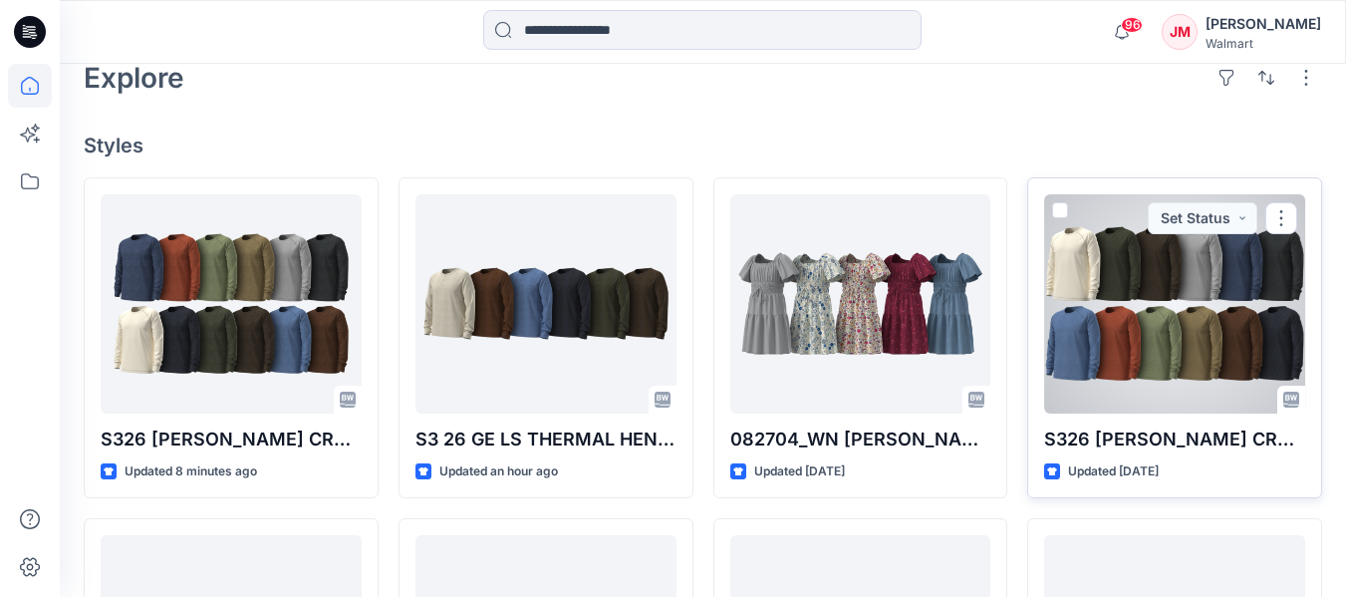
click at [1184, 300] on div at bounding box center [1174, 303] width 261 height 219
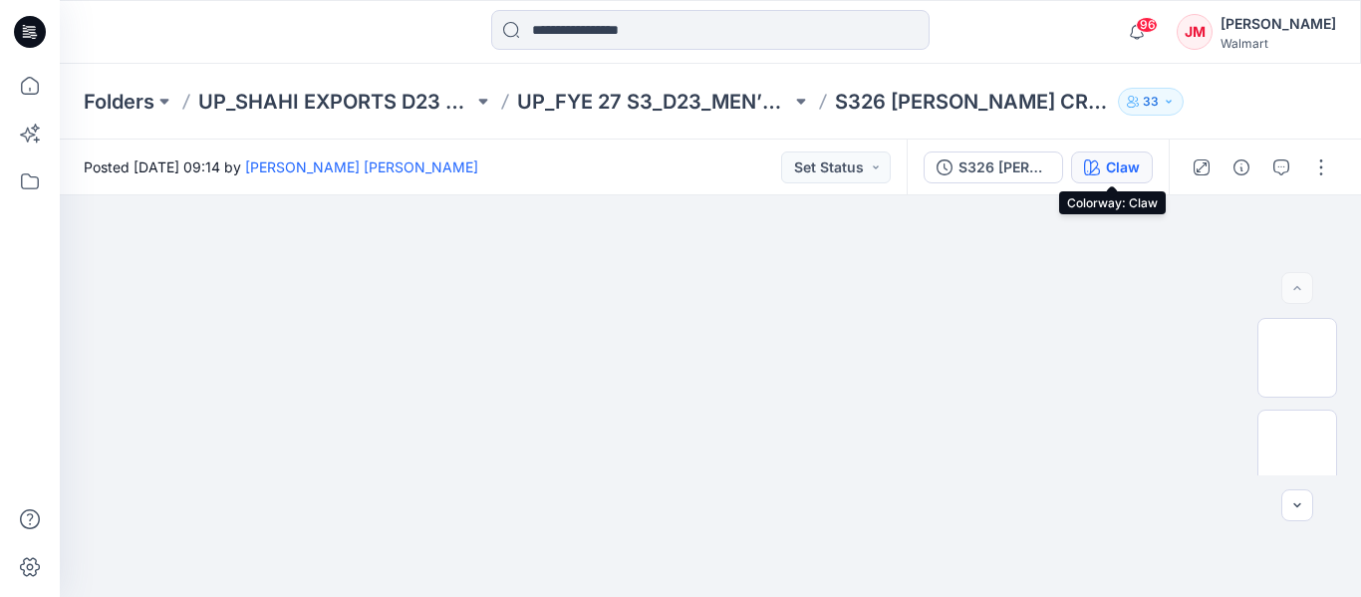
click at [1124, 160] on div "Claw" at bounding box center [1123, 167] width 34 height 22
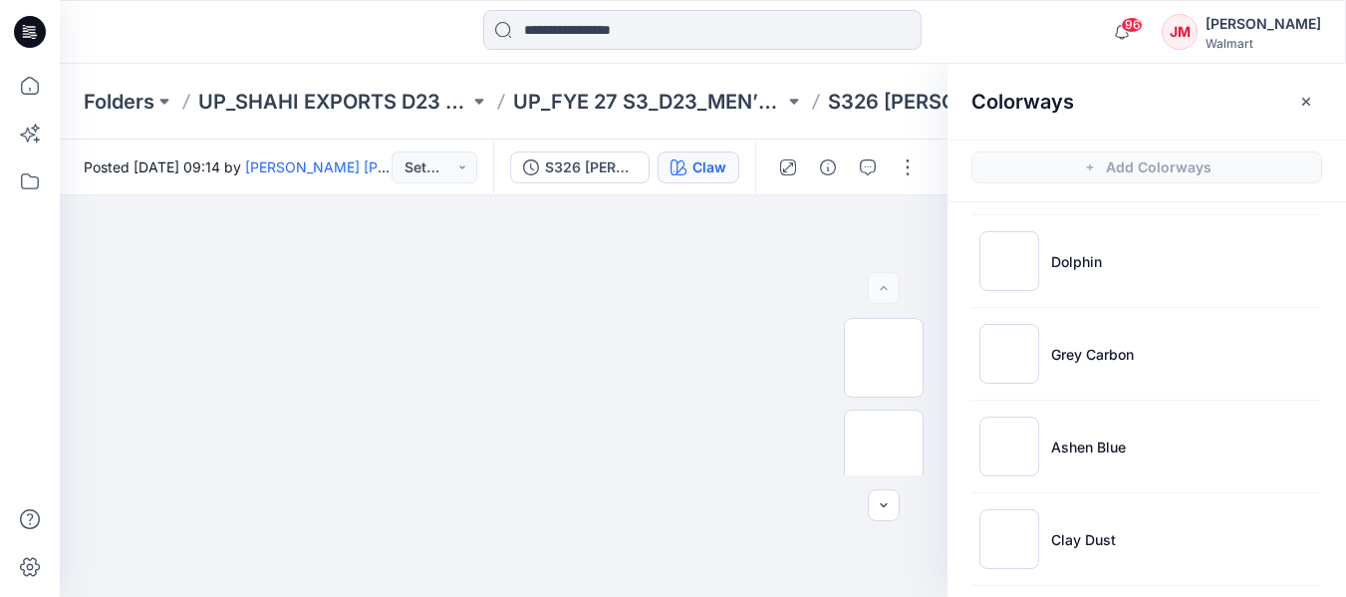
scroll to position [574, 0]
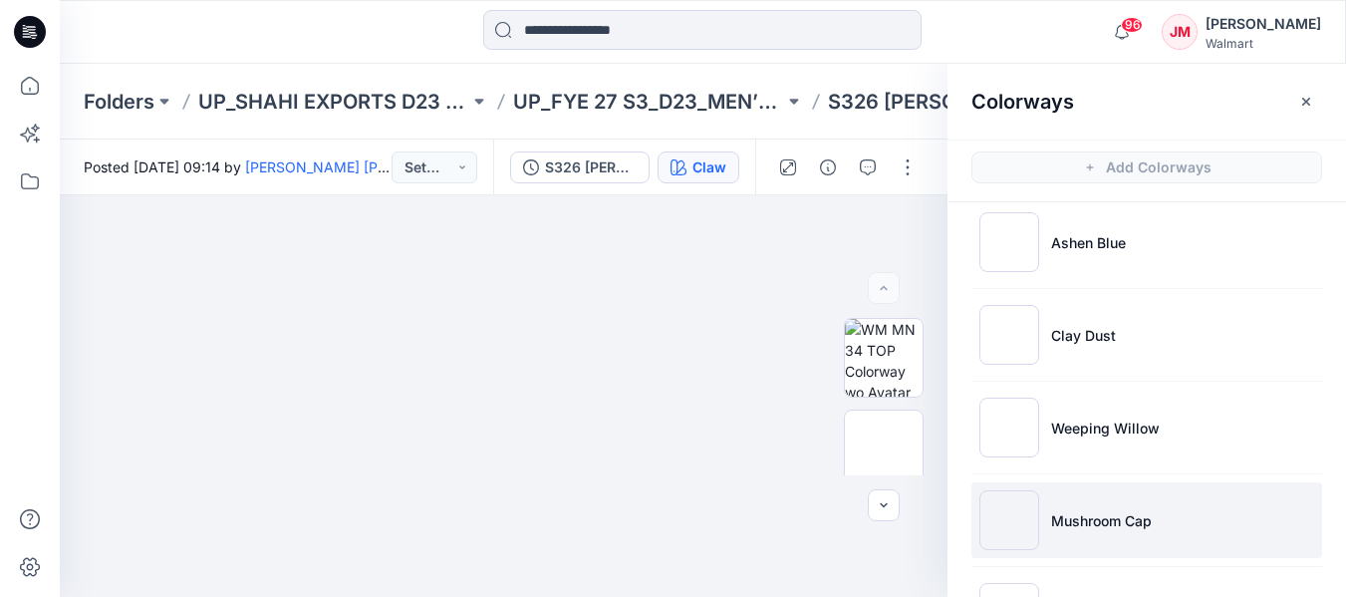
click at [1070, 519] on p "Mushroom Cap" at bounding box center [1101, 520] width 101 height 21
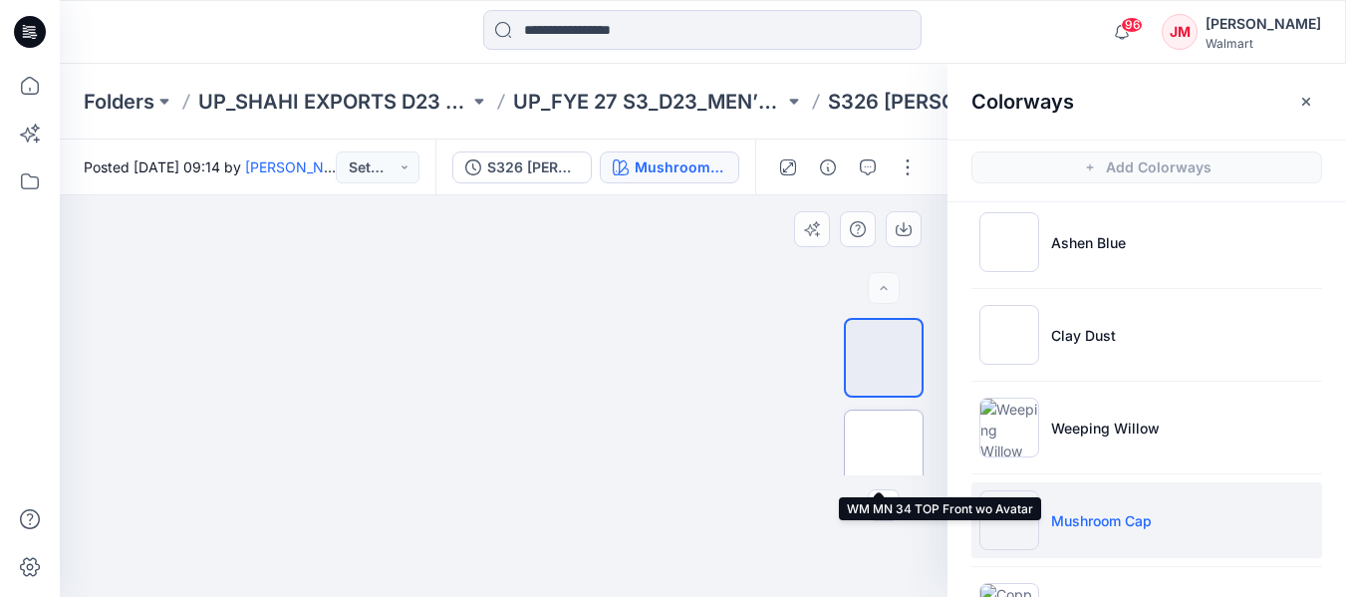
click at [884, 449] on img at bounding box center [884, 449] width 0 height 0
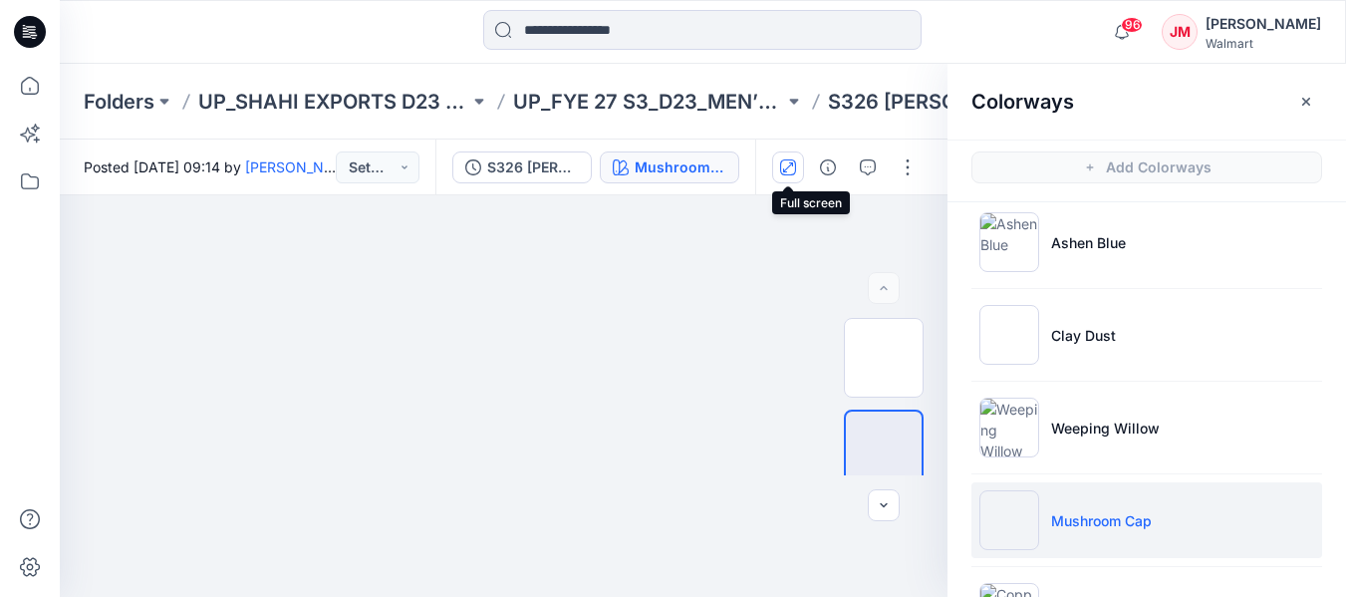
click at [787, 163] on icon "button" at bounding box center [788, 167] width 16 height 16
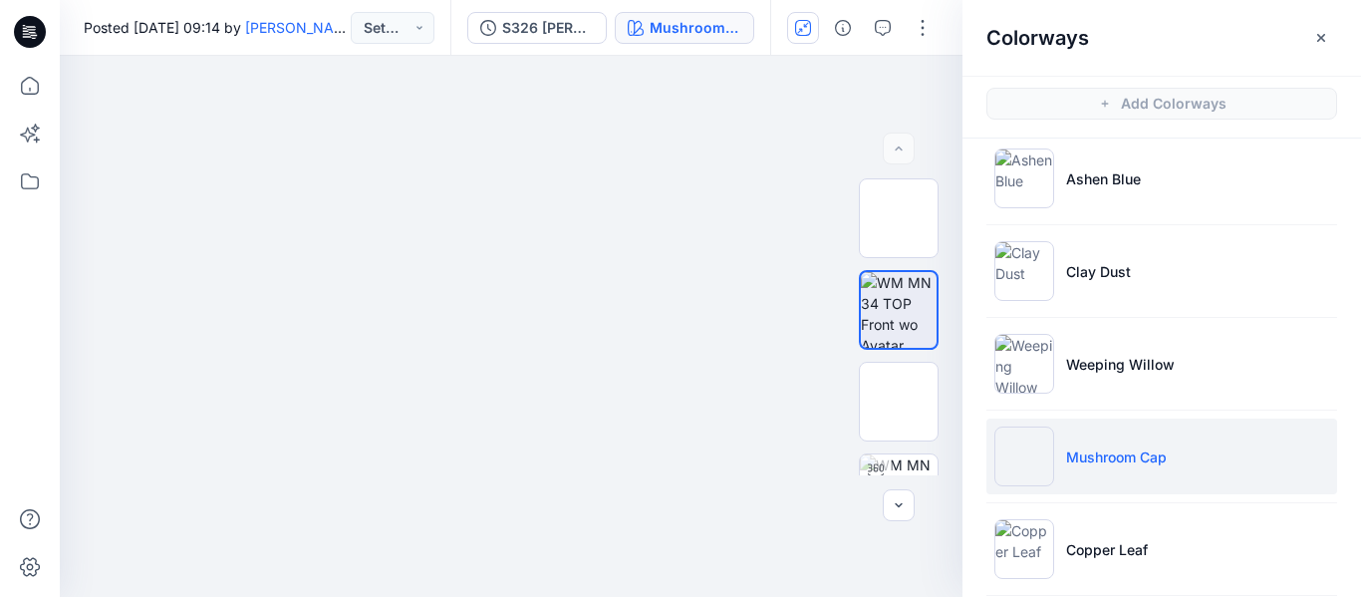
click at [19, 34] on icon at bounding box center [30, 32] width 32 height 32
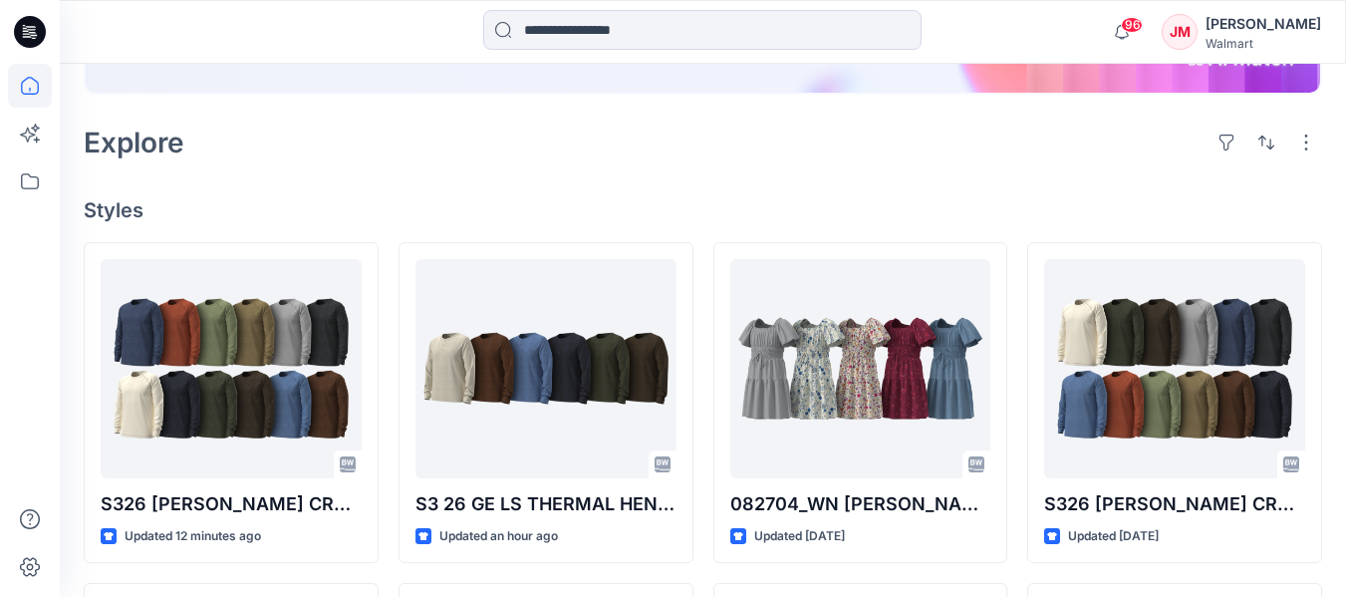
scroll to position [489, 0]
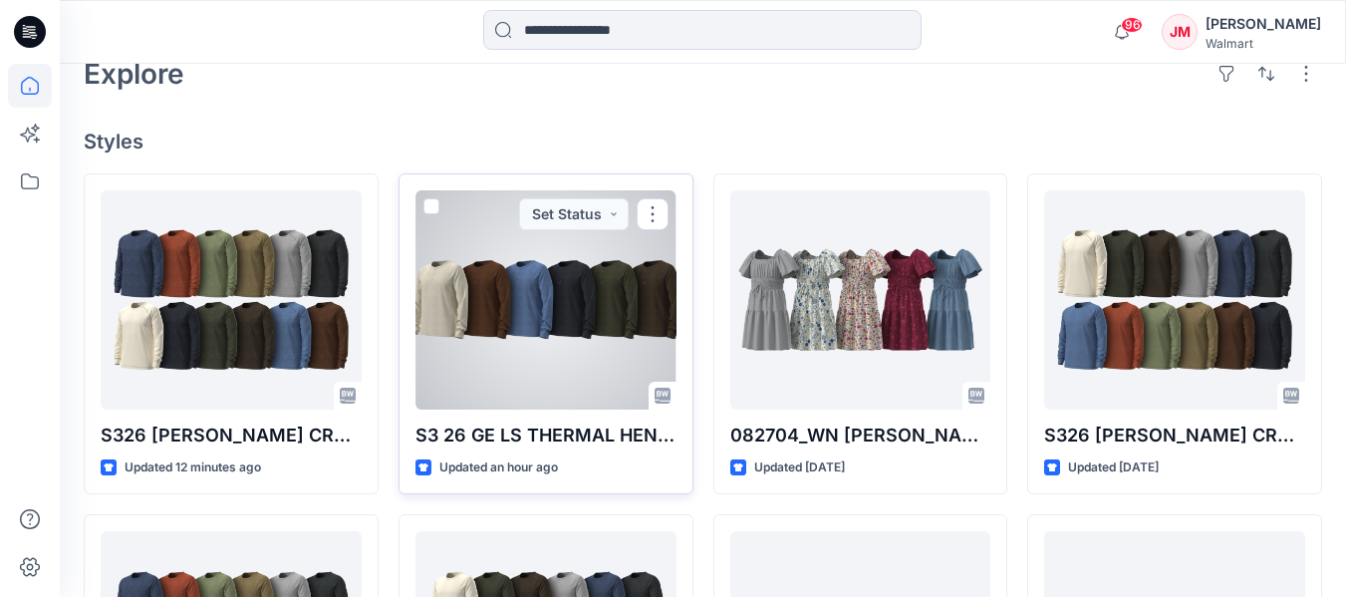
click at [565, 314] on div at bounding box center [545, 299] width 261 height 219
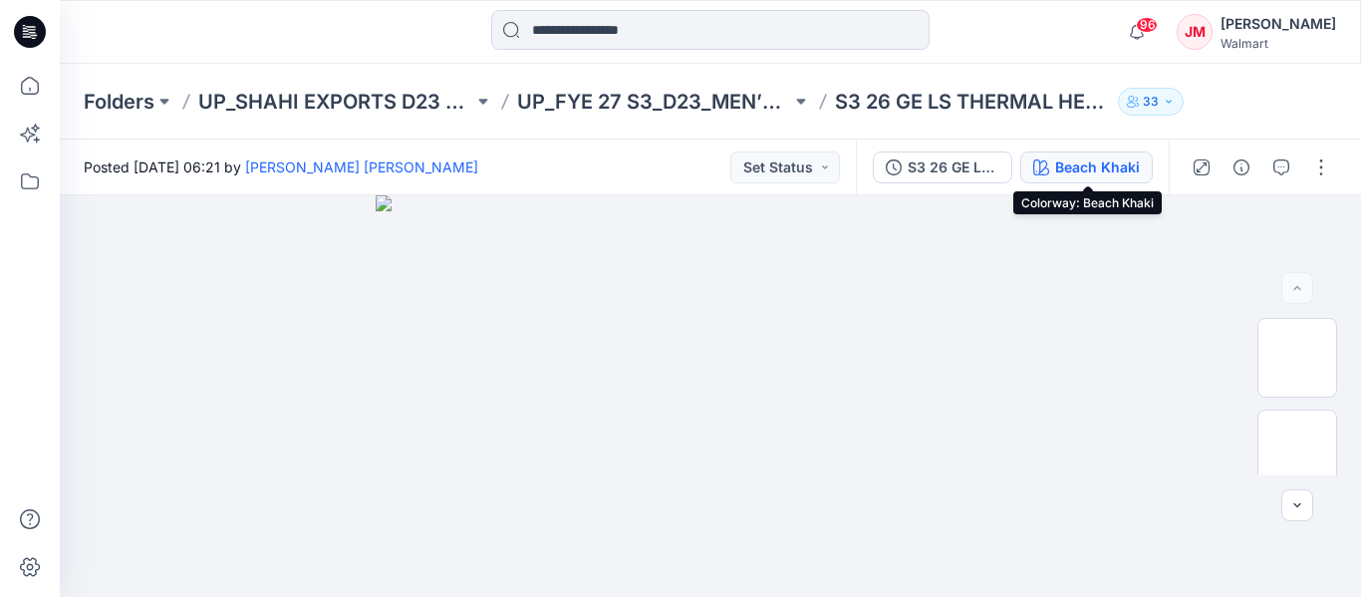
click at [1077, 169] on div "Beach Khaki" at bounding box center [1097, 167] width 85 height 22
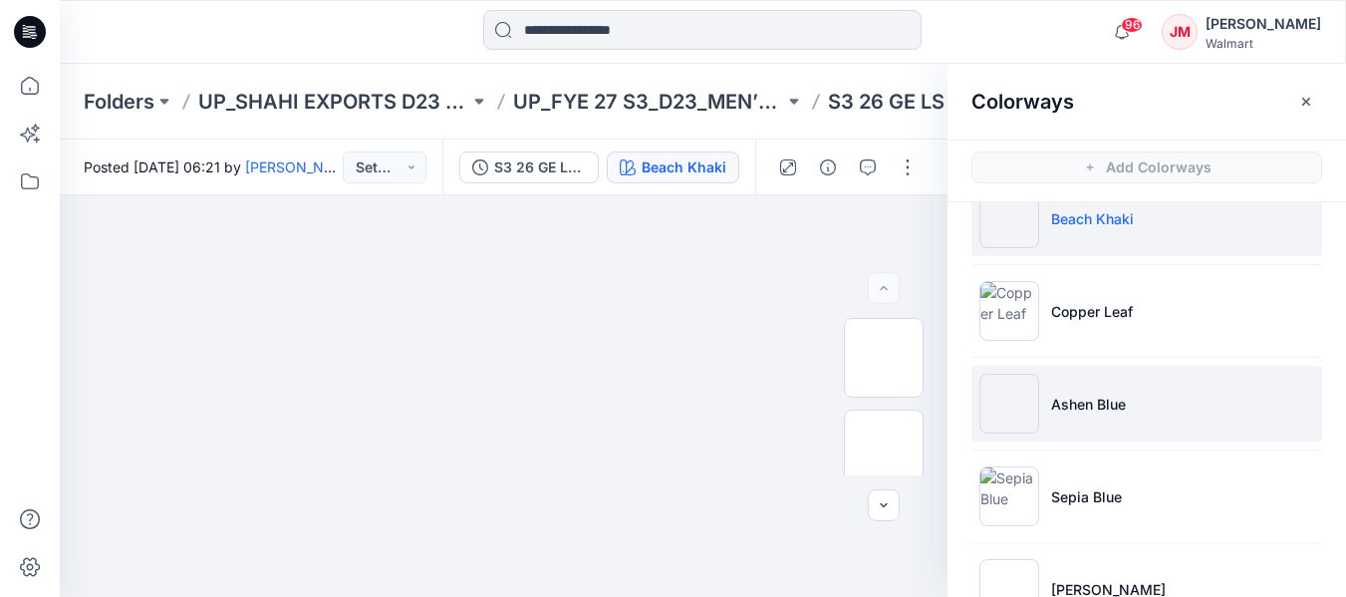
scroll to position [47, 0]
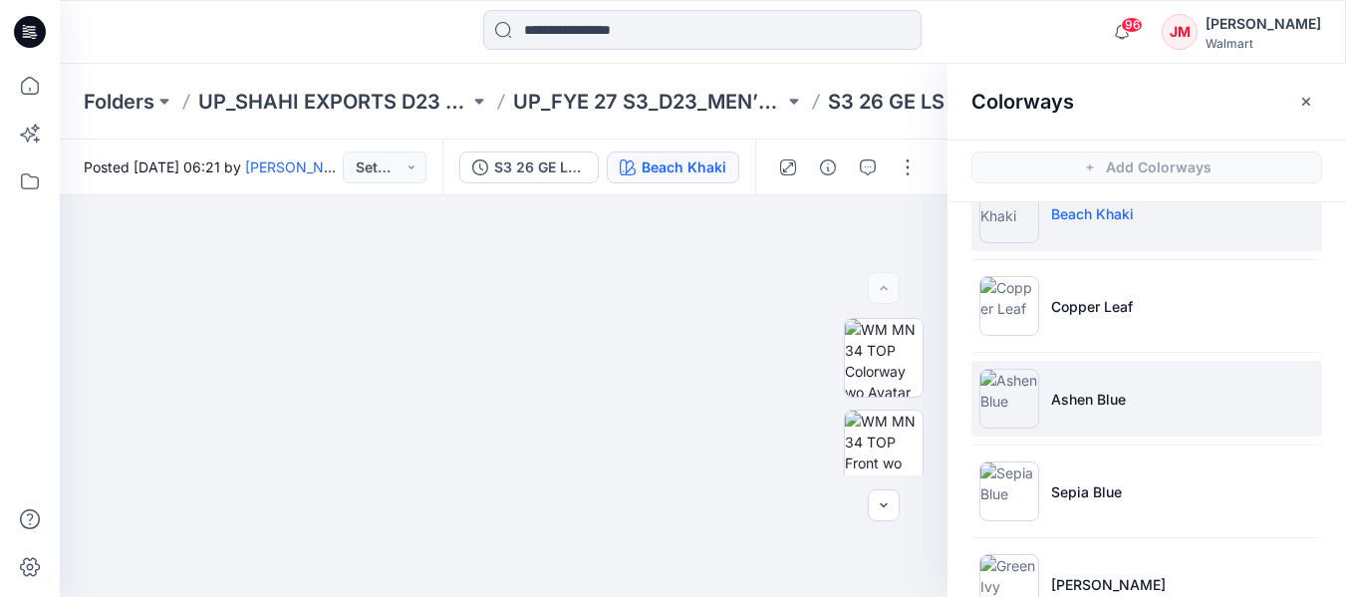
click at [1079, 400] on p "Ashen Blue" at bounding box center [1088, 399] width 75 height 21
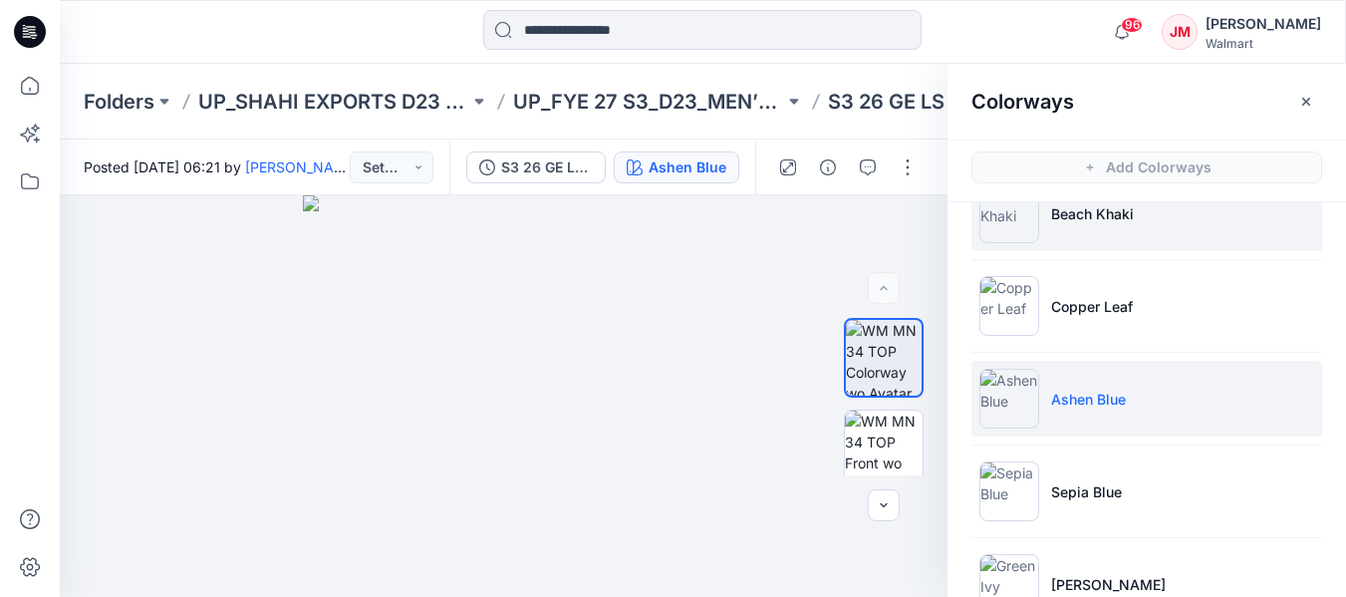
click at [1072, 209] on p "Beach Khaki" at bounding box center [1092, 213] width 83 height 21
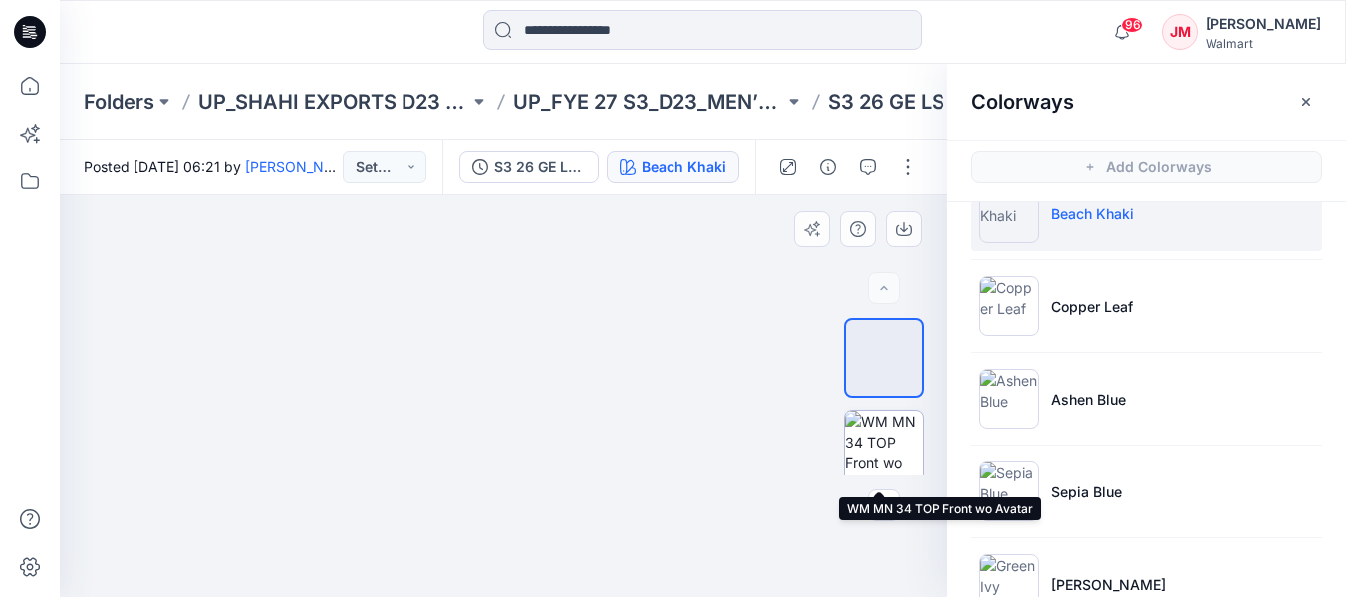
click at [874, 449] on img at bounding box center [884, 449] width 78 height 78
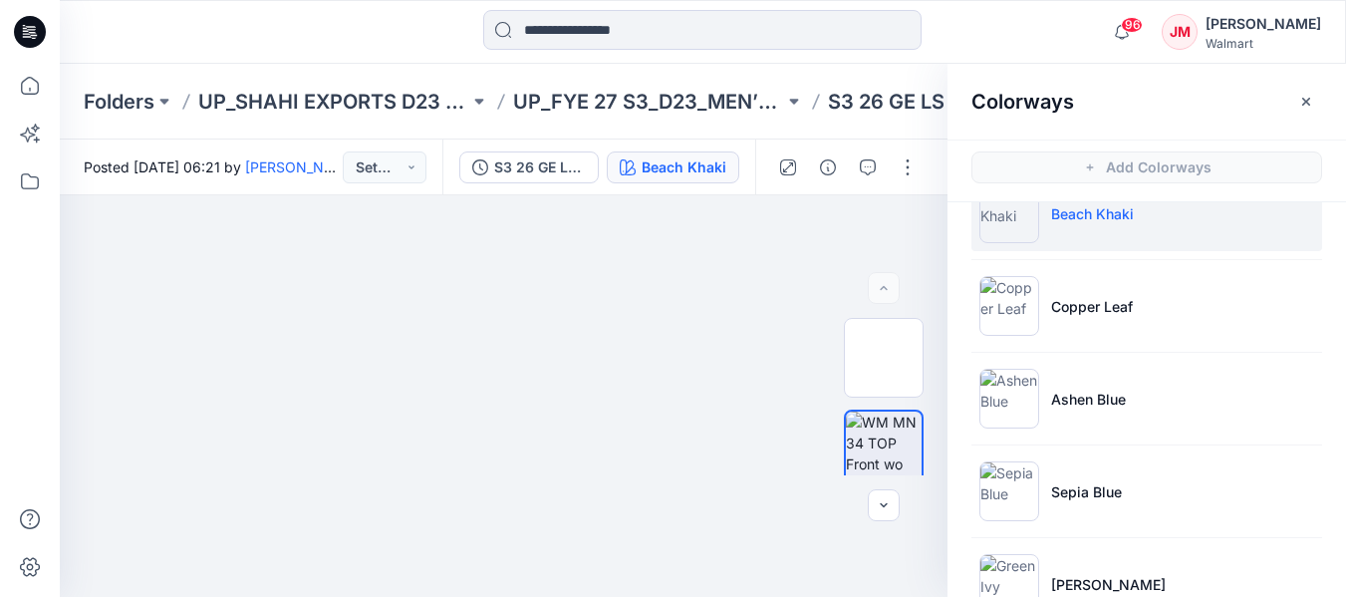
click at [27, 27] on icon at bounding box center [31, 26] width 10 height 1
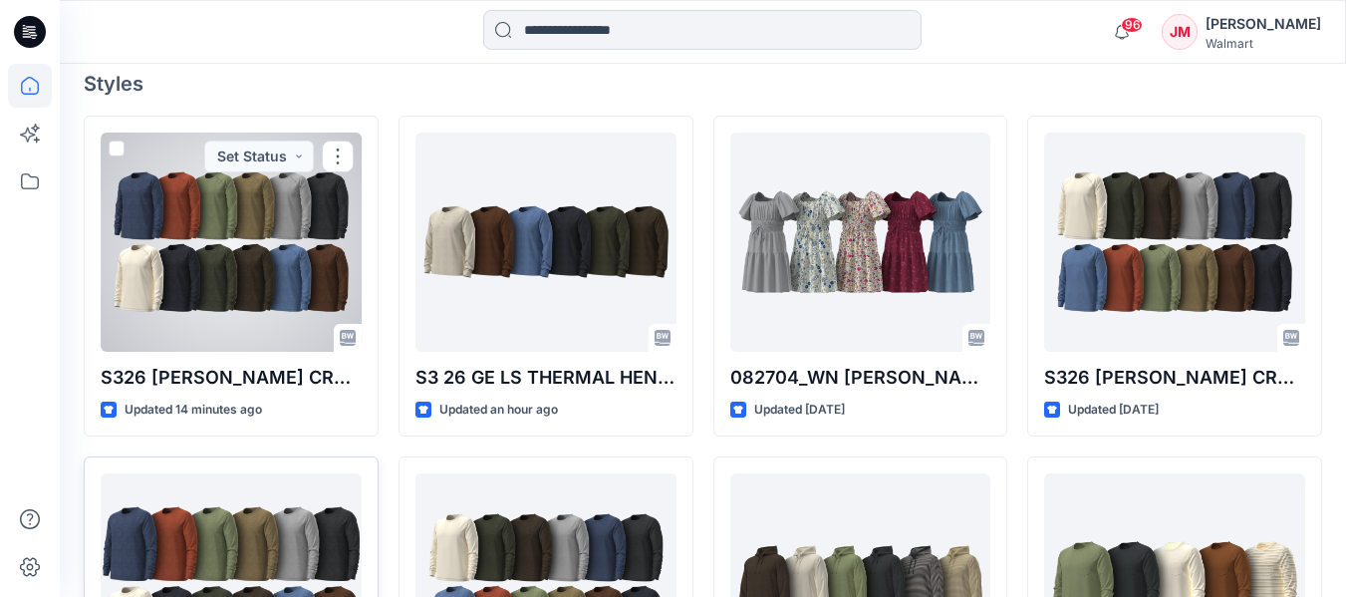
scroll to position [851, 0]
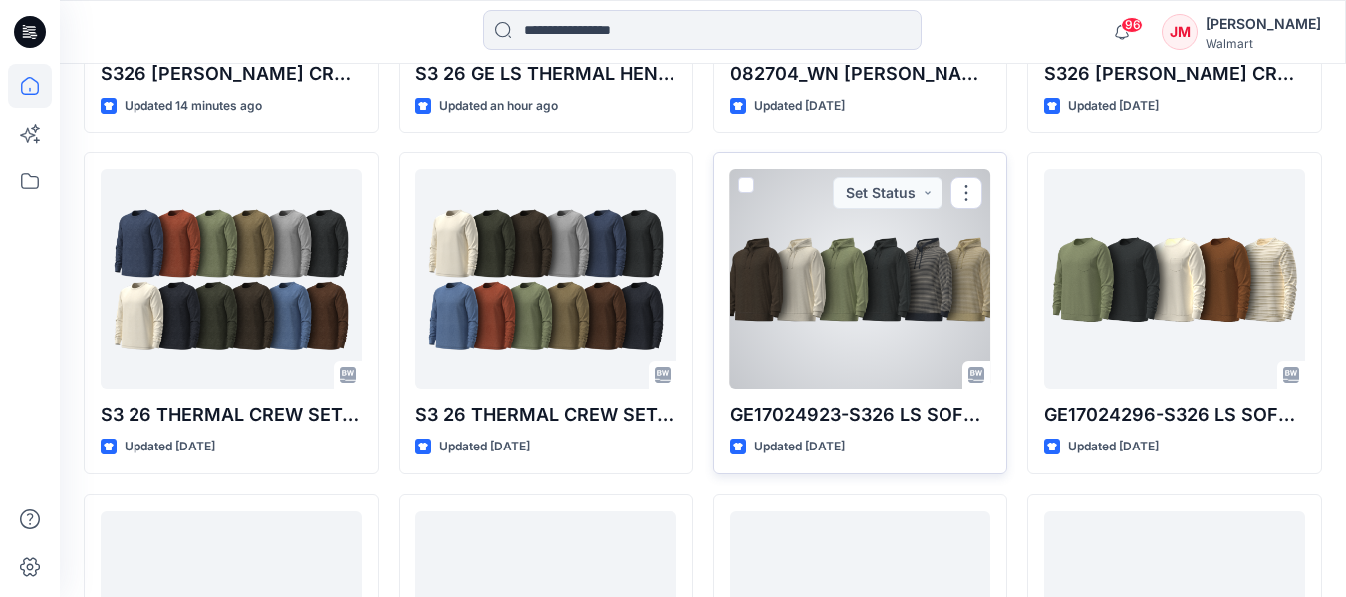
click at [864, 290] on div at bounding box center [860, 278] width 261 height 219
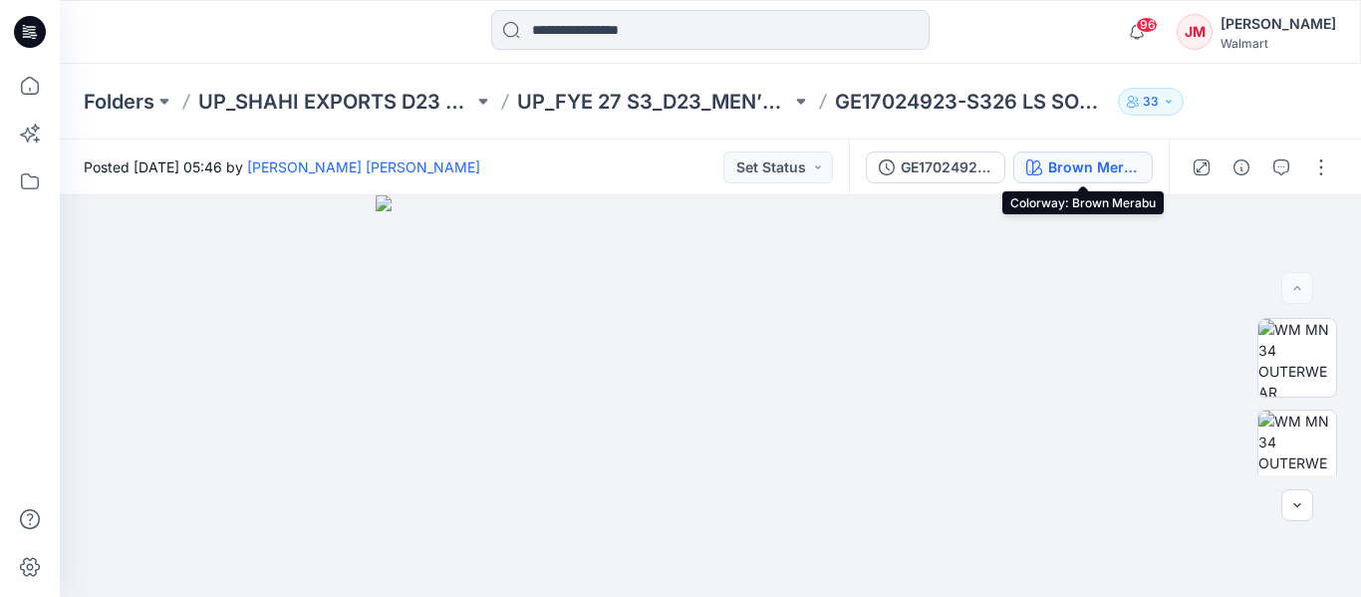
click at [1092, 160] on div "Brown Merabu" at bounding box center [1094, 167] width 92 height 22
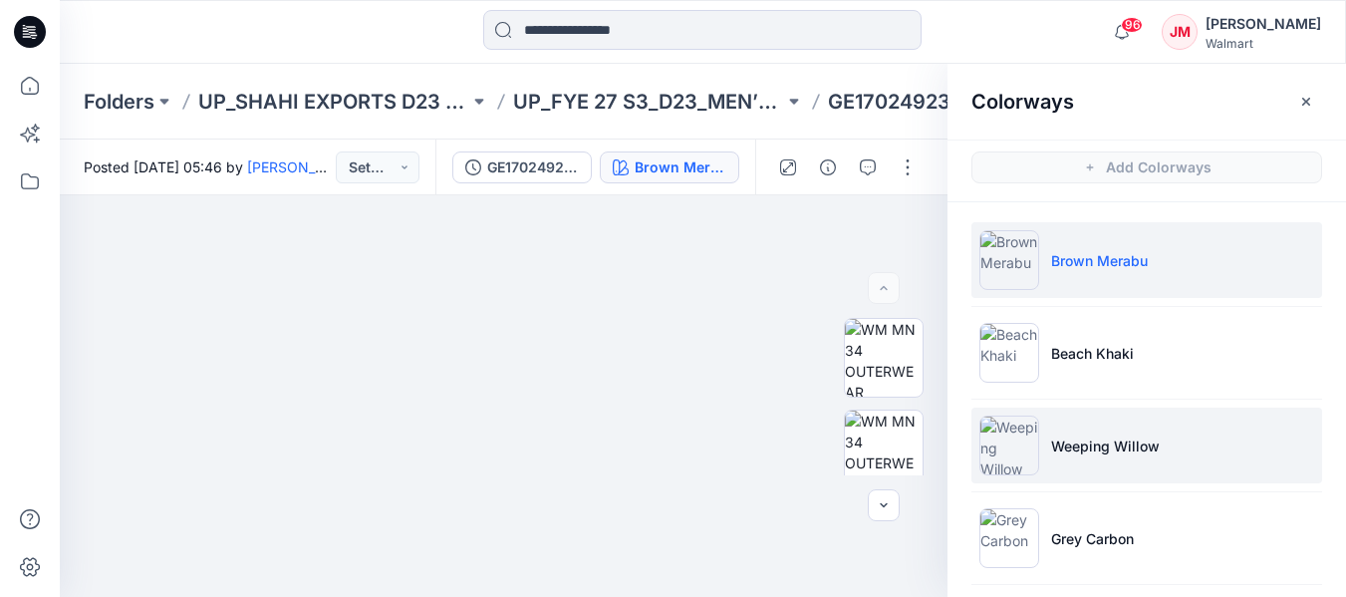
click at [1111, 447] on p "Weeping Willow" at bounding box center [1105, 445] width 109 height 21
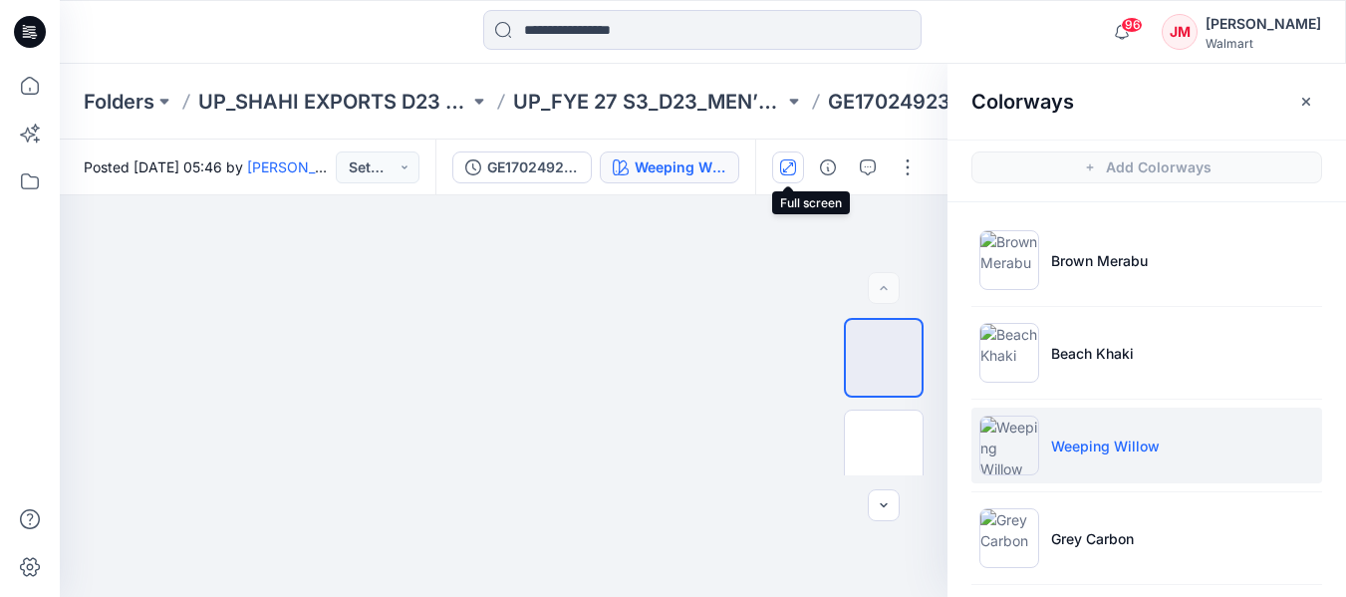
click at [791, 169] on icon "button" at bounding box center [788, 167] width 16 height 16
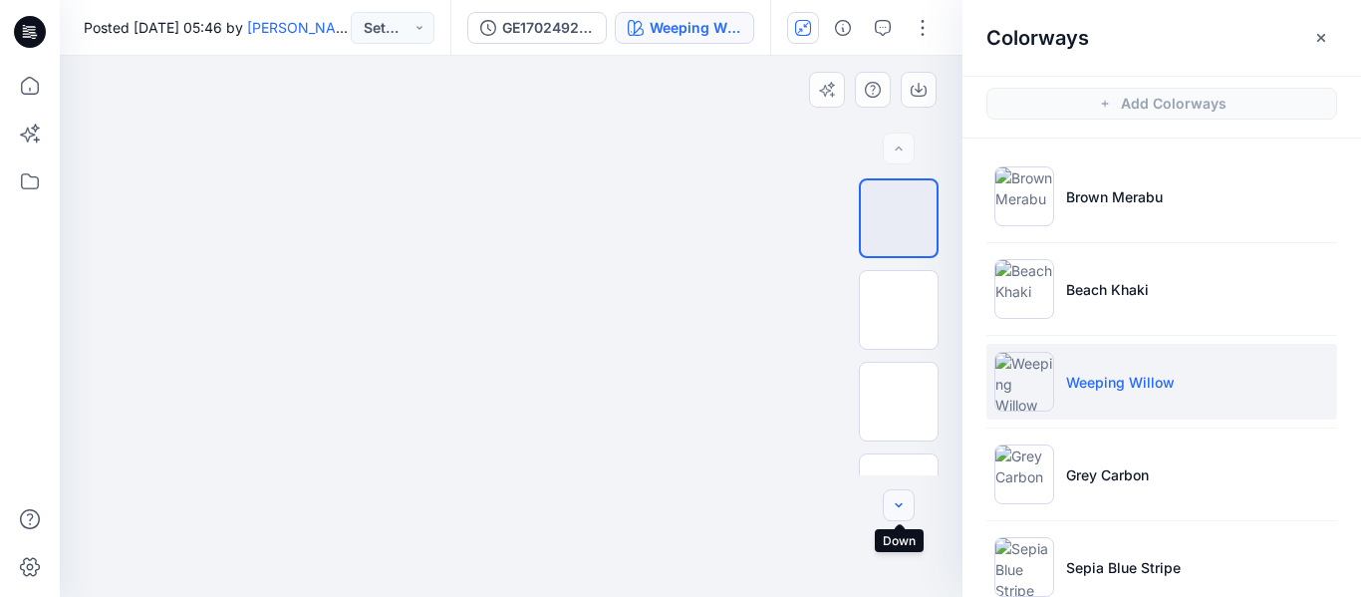
click at [902, 506] on icon "button" at bounding box center [899, 505] width 16 height 16
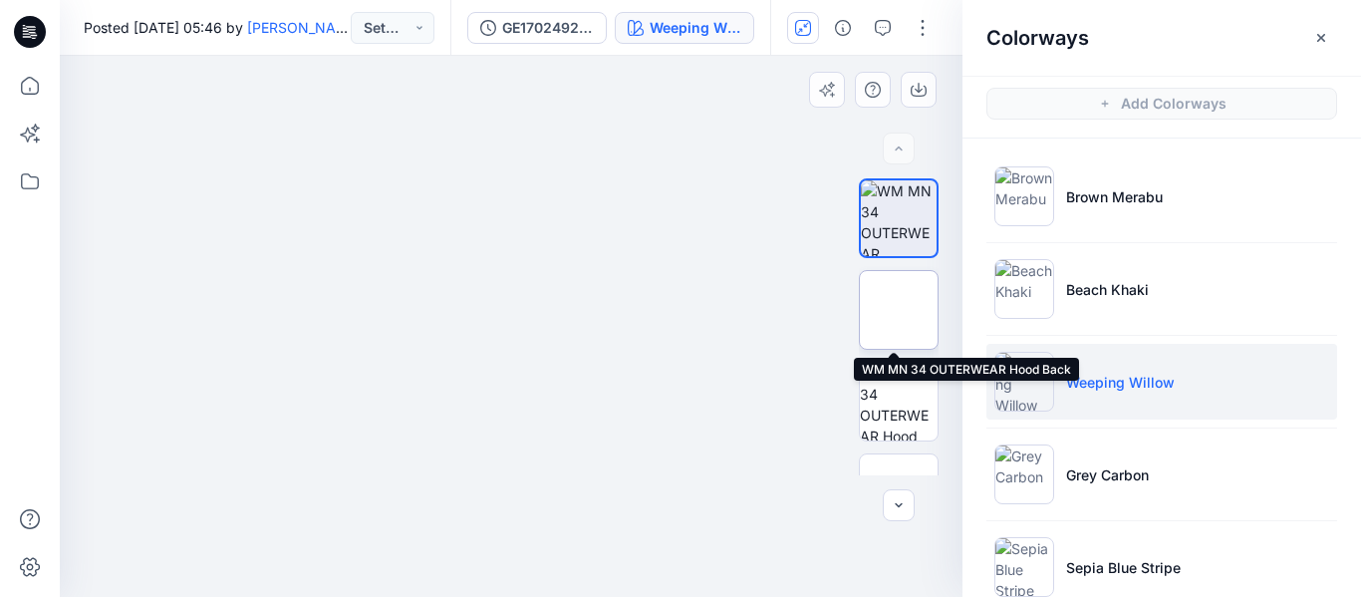
click at [899, 310] on img at bounding box center [899, 310] width 0 height 0
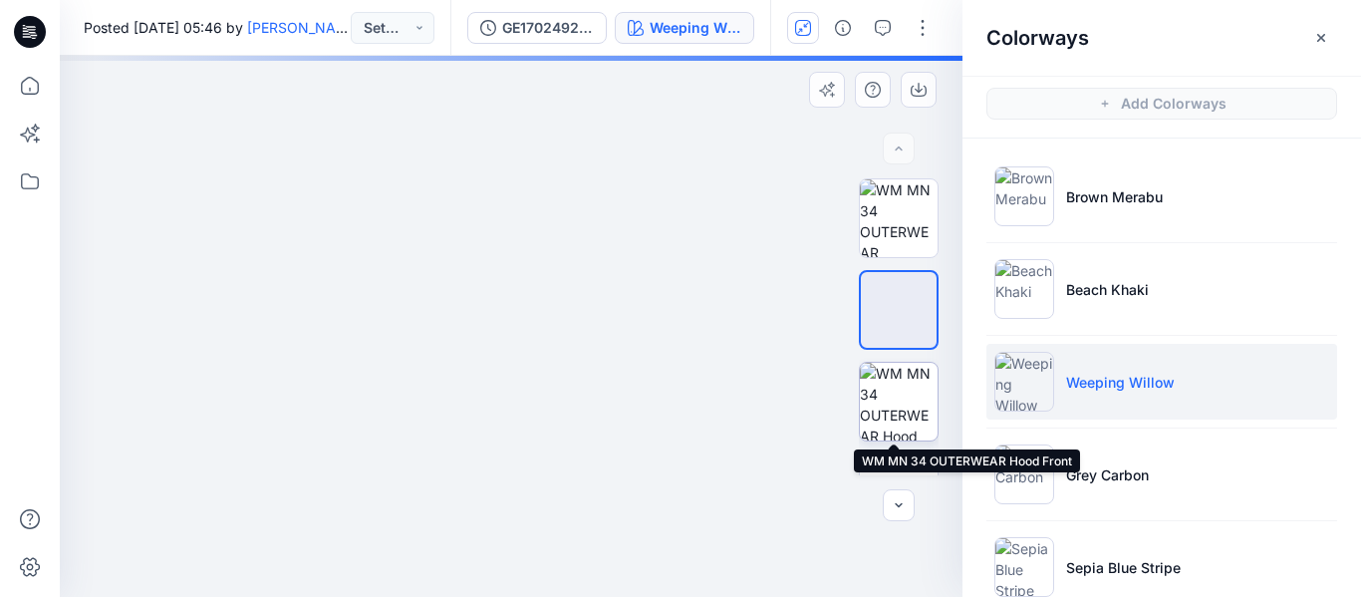
click at [897, 399] on img at bounding box center [899, 402] width 78 height 78
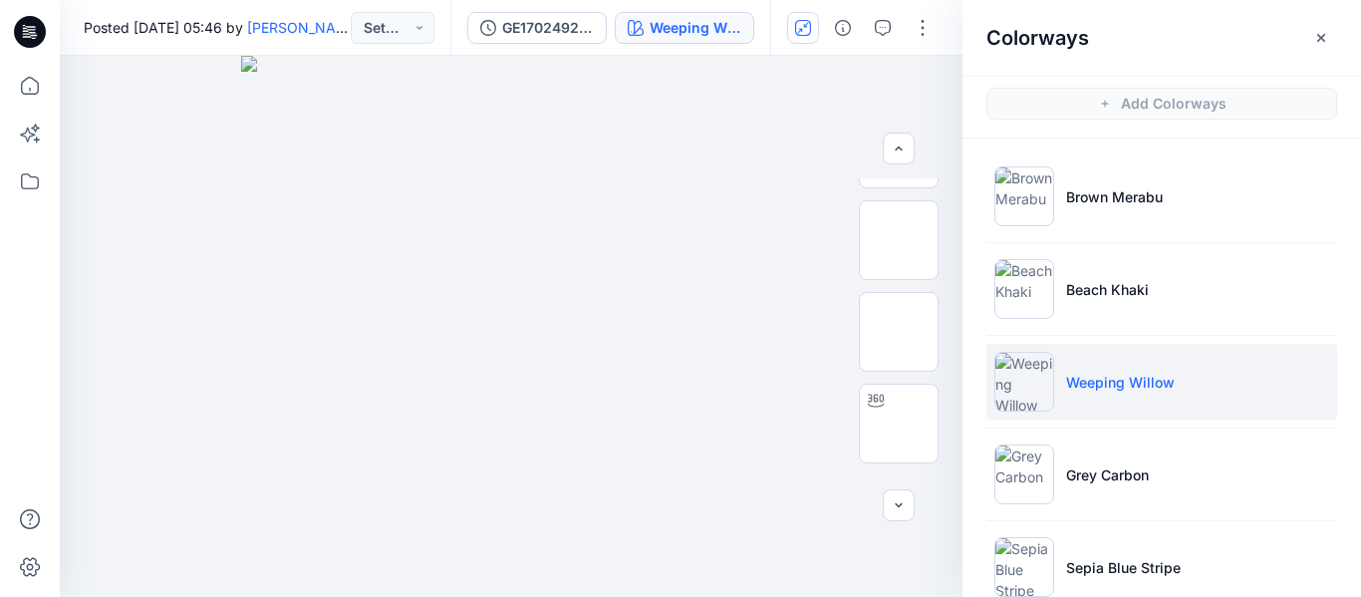
scroll to position [433, 0]
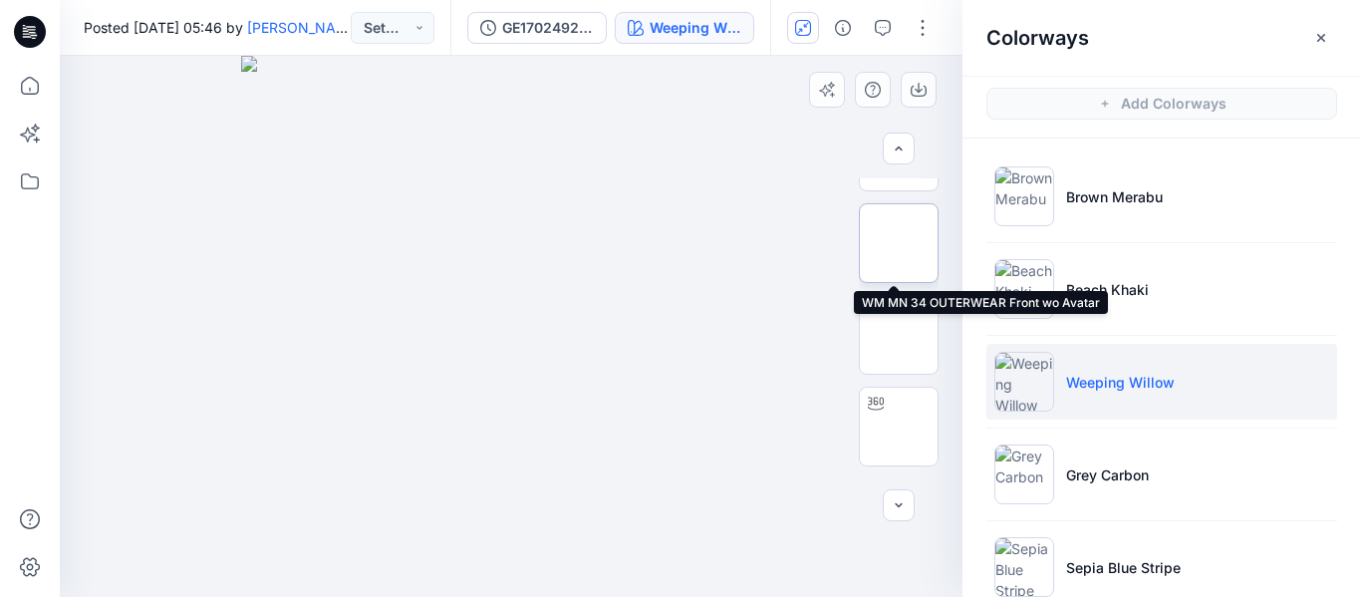
click at [899, 243] on img at bounding box center [899, 243] width 0 height 0
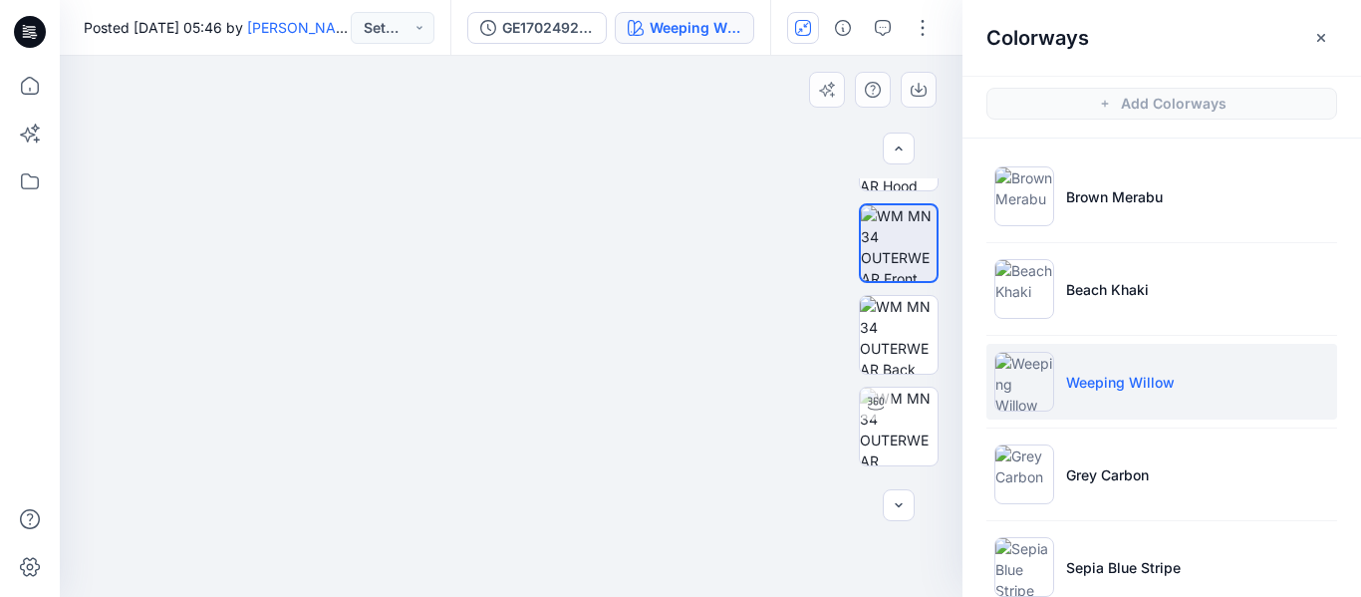
drag, startPoint x: 740, startPoint y: 167, endPoint x: 757, endPoint y: 314, distance: 147.4
click at [757, 314] on img at bounding box center [528, 286] width 996 height 623
drag, startPoint x: 757, startPoint y: 314, endPoint x: 758, endPoint y: 325, distance: 11.0
click at [758, 325] on img at bounding box center [528, 291] width 996 height 613
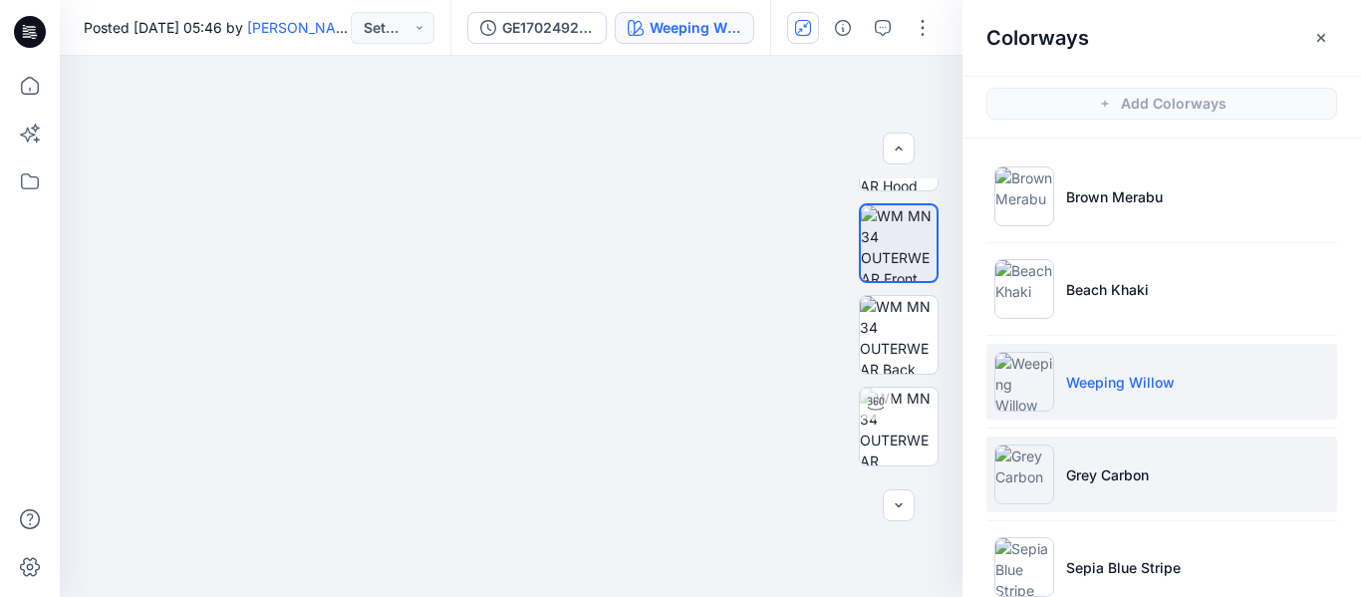
click at [1111, 466] on p "Grey Carbon" at bounding box center [1107, 474] width 83 height 21
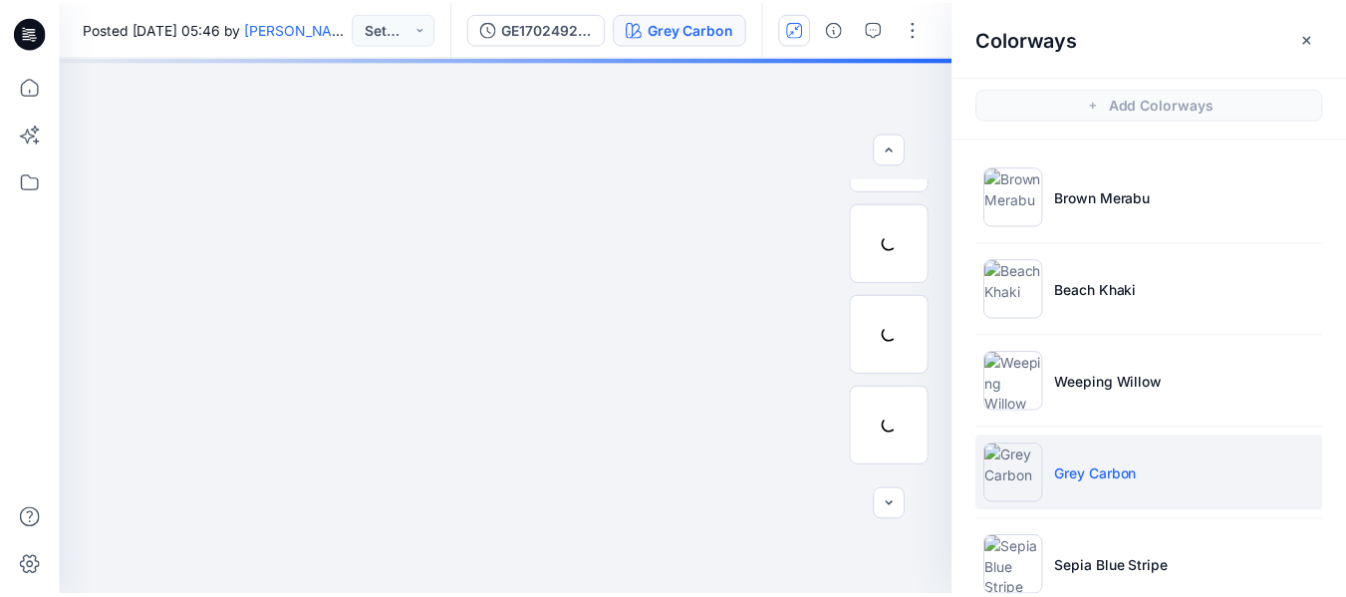
scroll to position [131, 0]
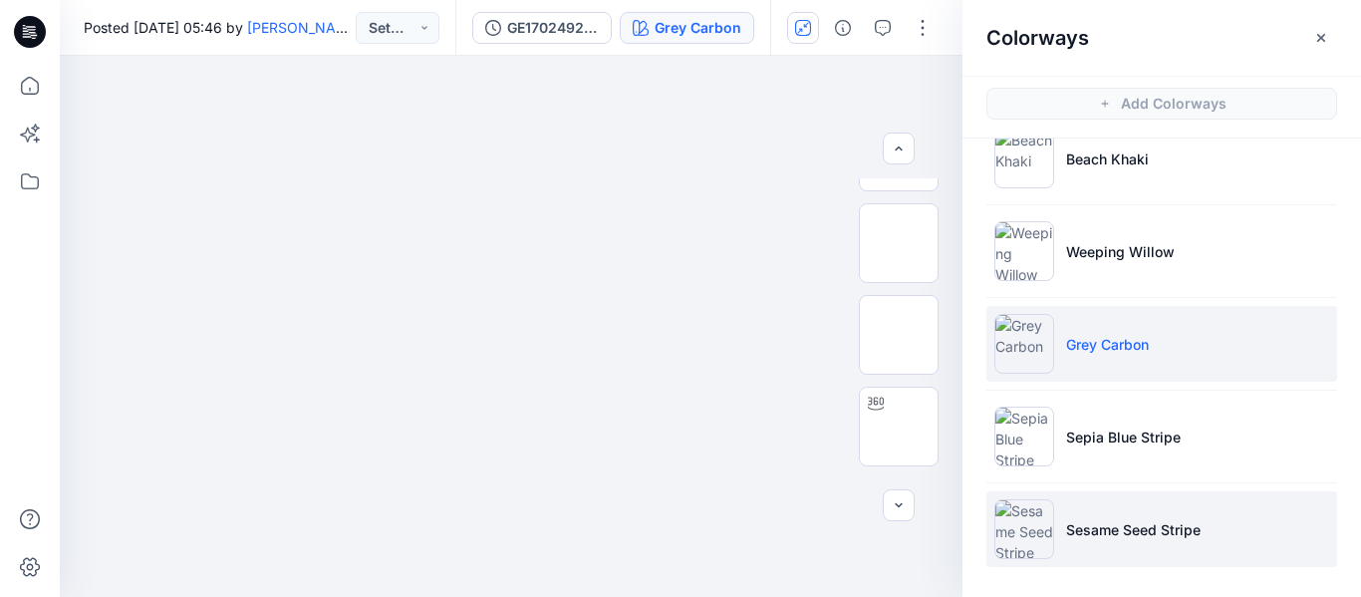
click at [1100, 527] on p "Sesame Seed Stripe" at bounding box center [1133, 529] width 134 height 21
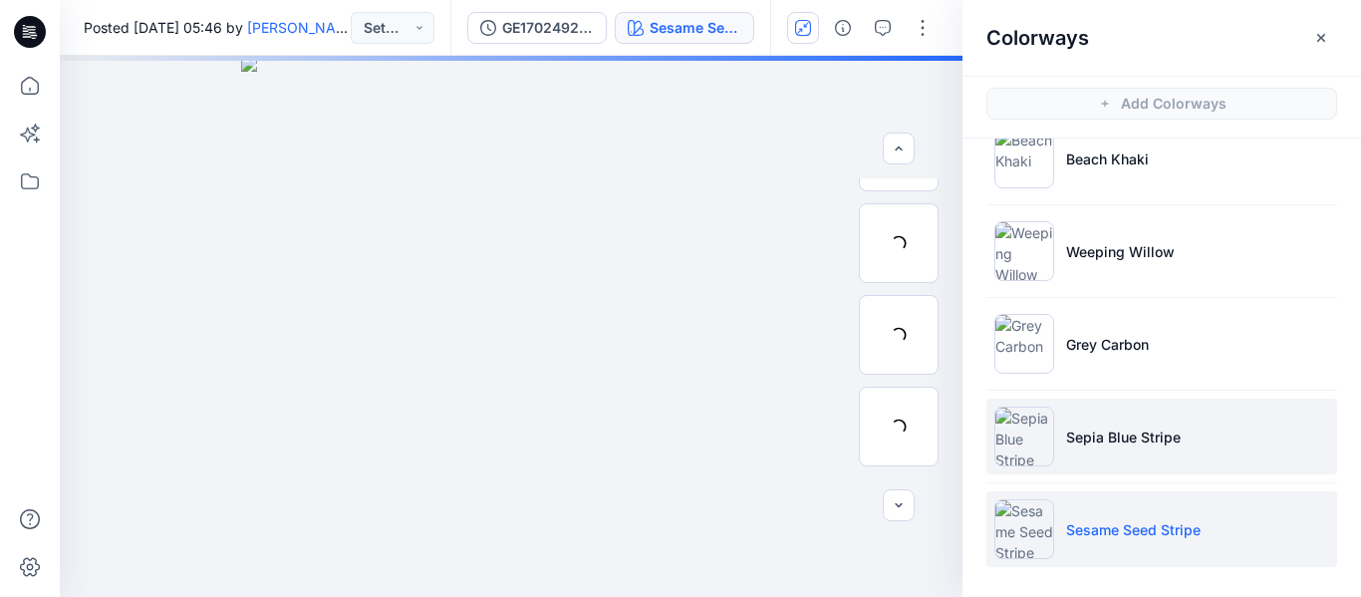
click at [1091, 429] on p "Sepia Blue Stripe" at bounding box center [1123, 436] width 115 height 21
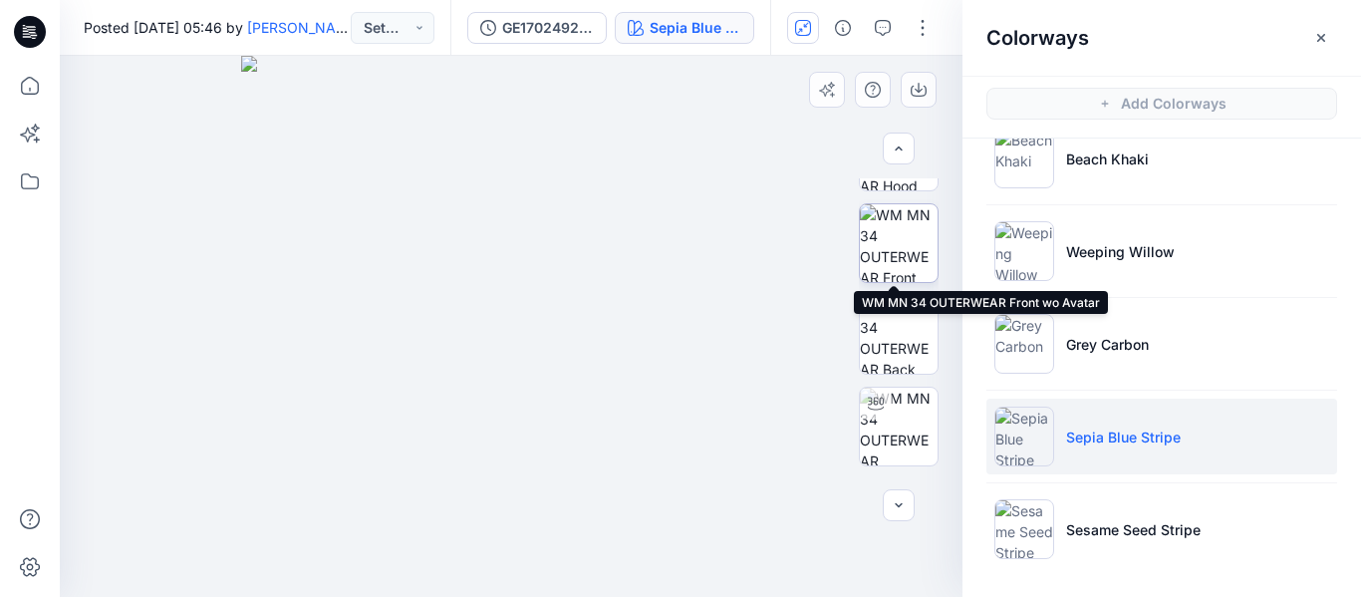
click at [889, 228] on img at bounding box center [899, 243] width 78 height 78
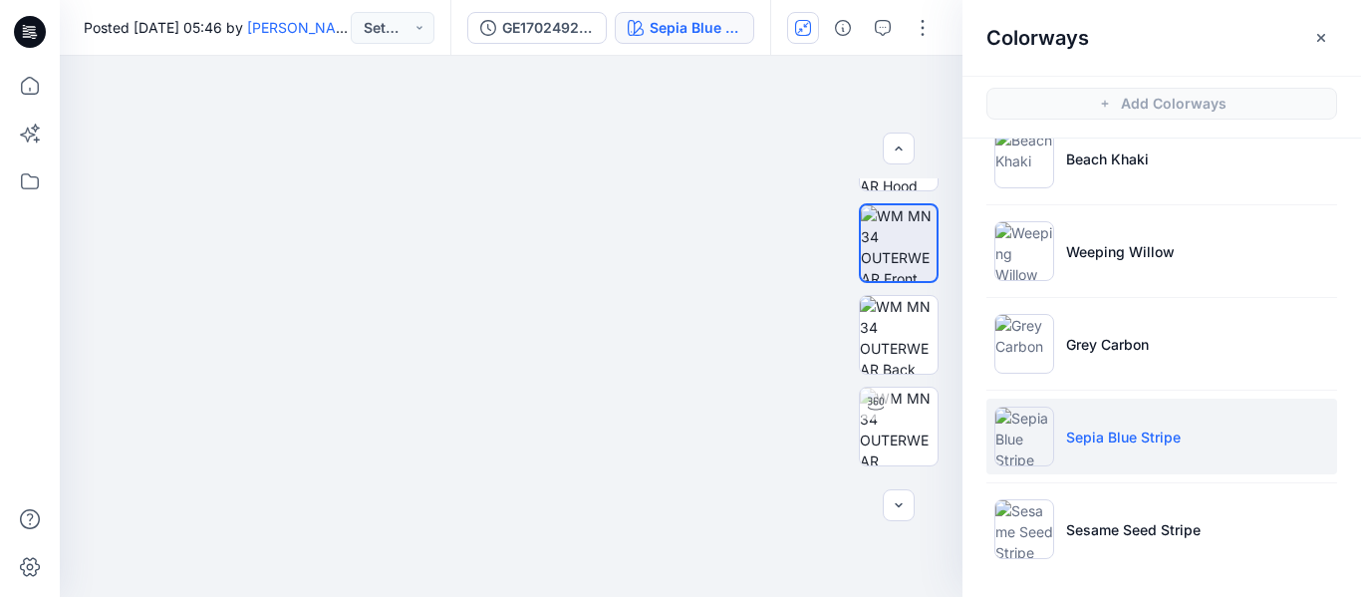
click at [35, 26] on icon at bounding box center [30, 32] width 32 height 32
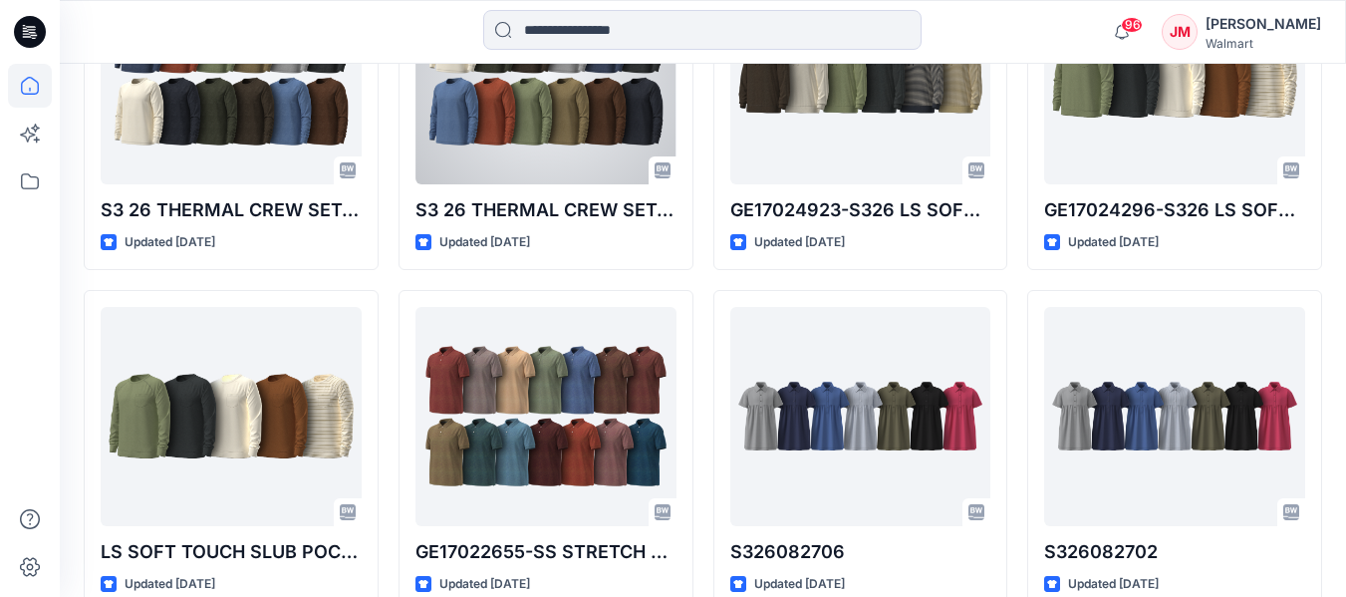
scroll to position [1110, 0]
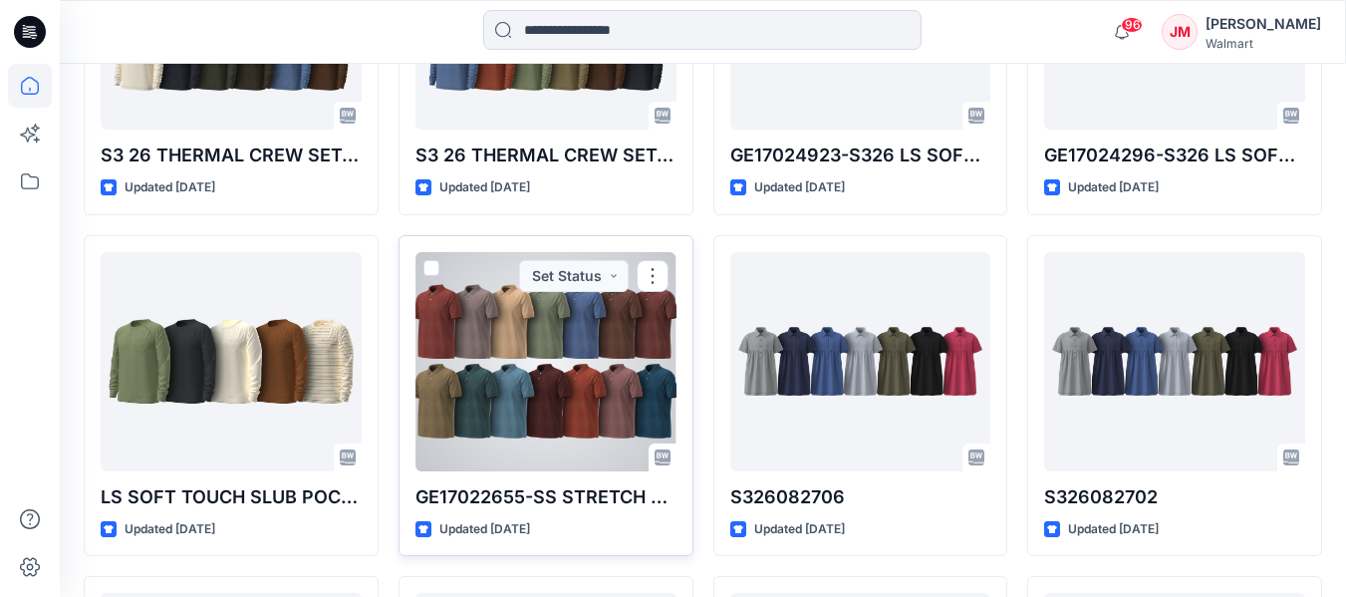
click at [552, 345] on div at bounding box center [545, 361] width 261 height 219
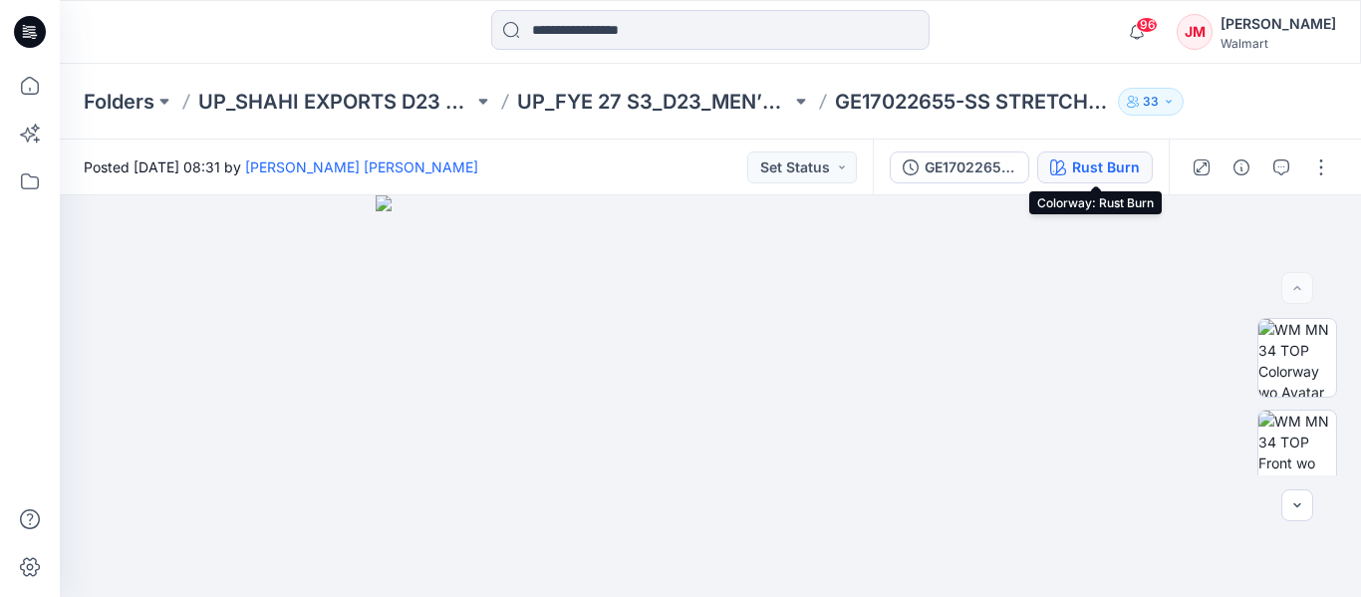
click at [1083, 162] on div "Rust Burn" at bounding box center [1106, 167] width 68 height 22
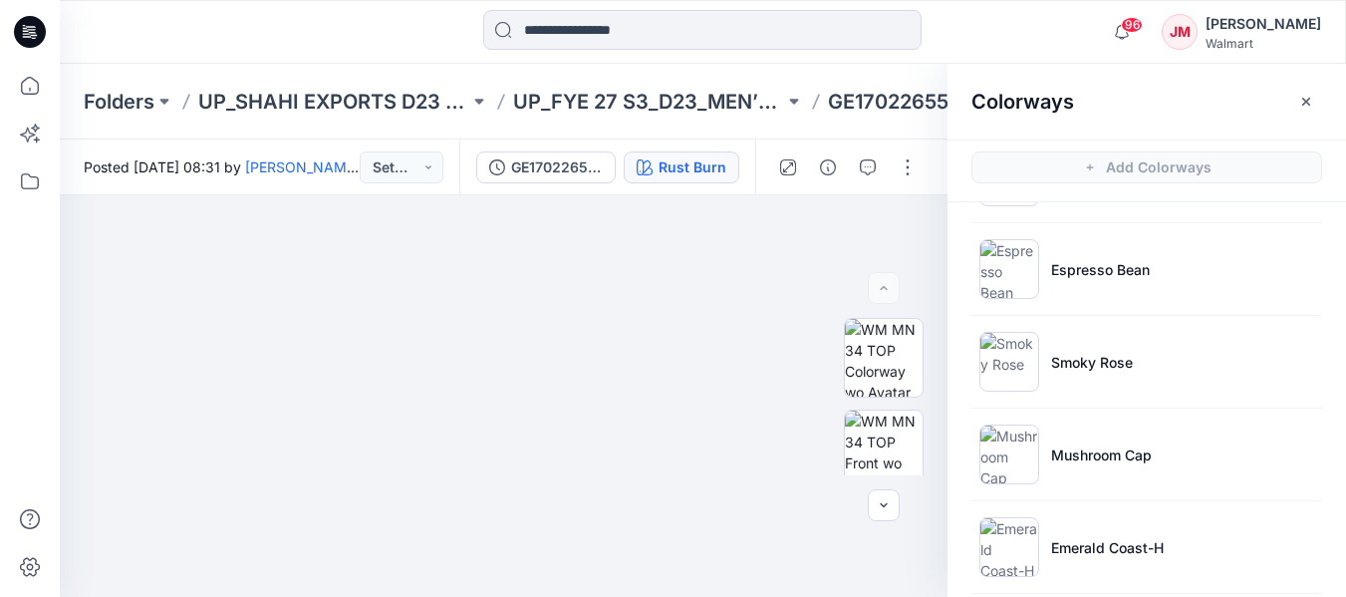
scroll to position [450, 0]
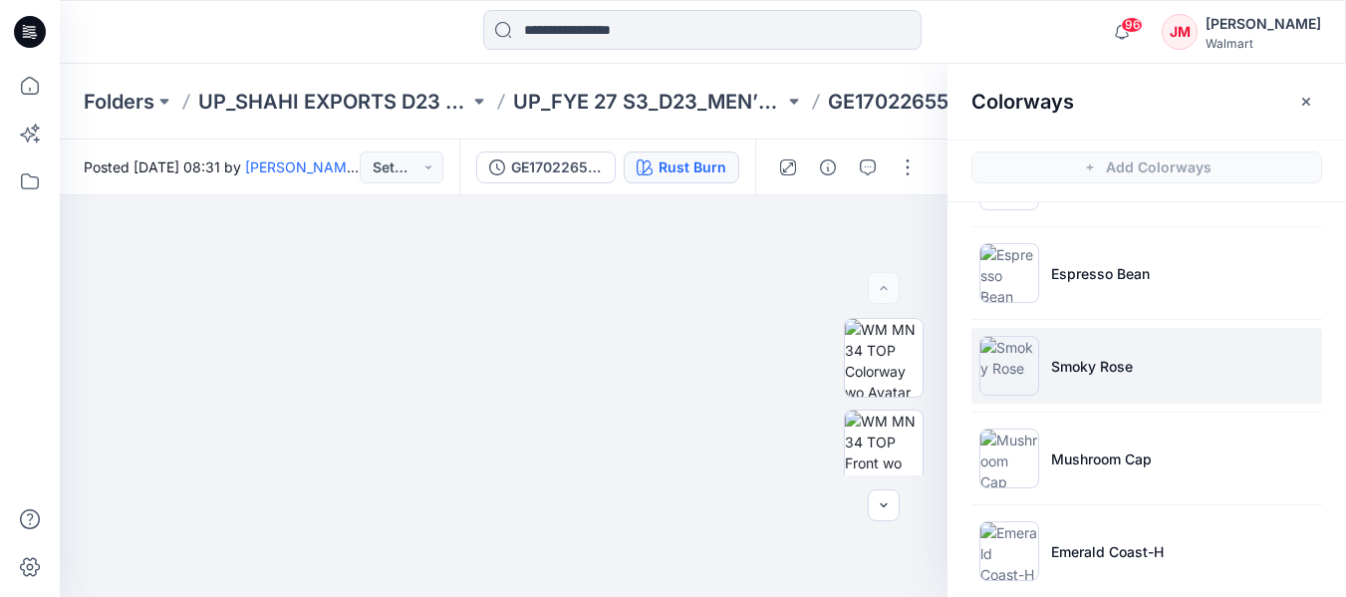
click at [1065, 371] on p "Smoky Rose" at bounding box center [1092, 366] width 82 height 21
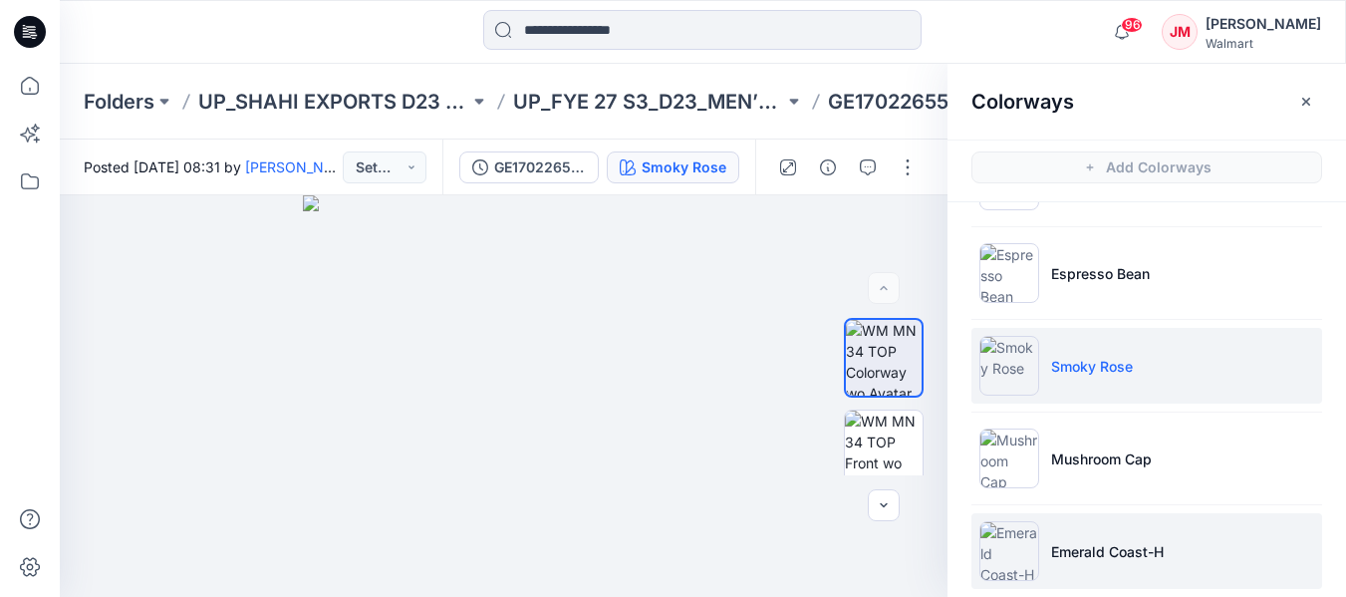
click at [1080, 548] on p "Emerald Coast-H" at bounding box center [1107, 551] width 113 height 21
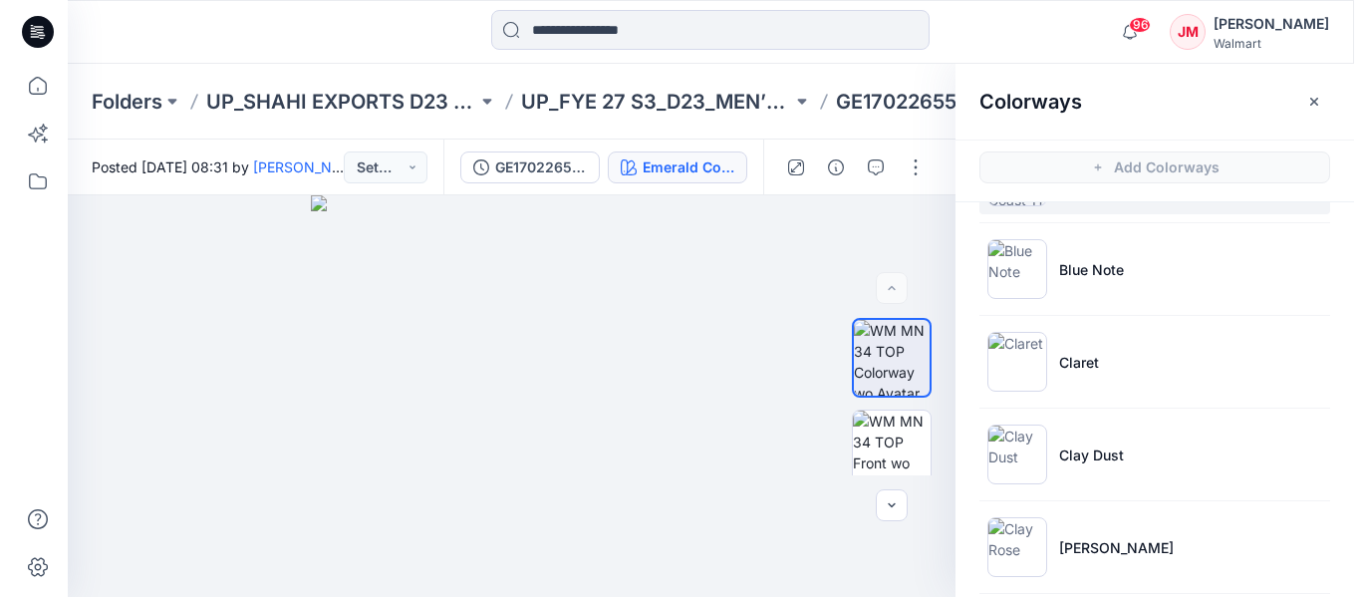
scroll to position [827, 0]
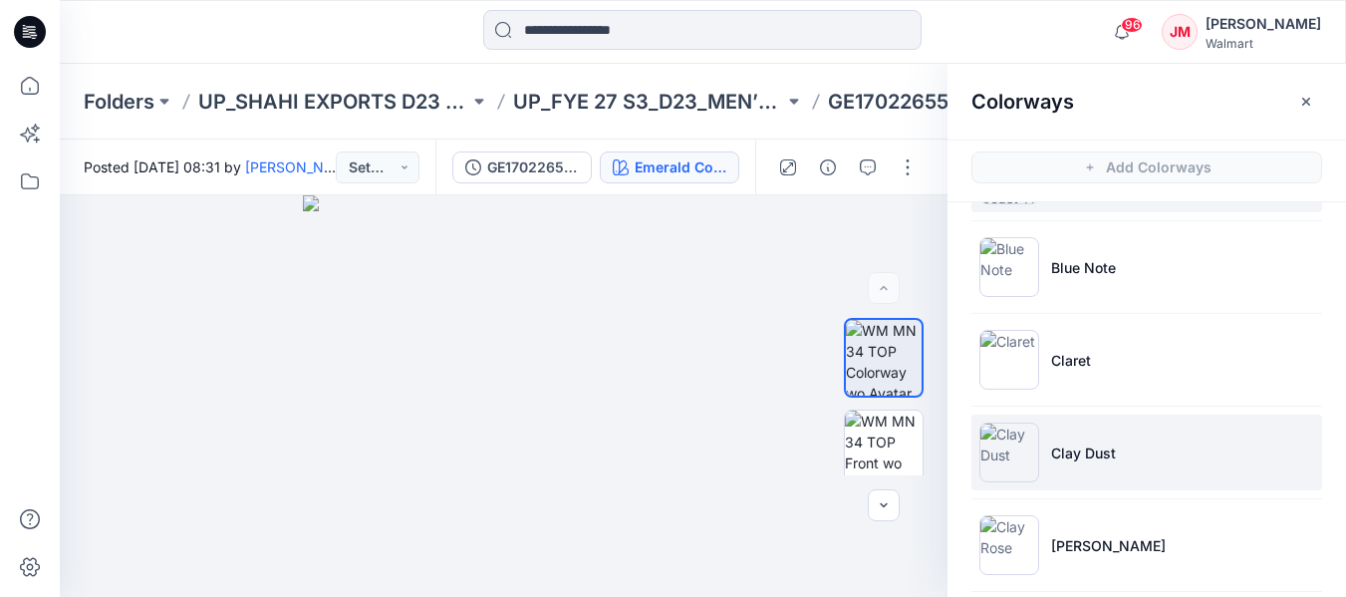
click at [1072, 447] on p "Clay Dust" at bounding box center [1083, 452] width 65 height 21
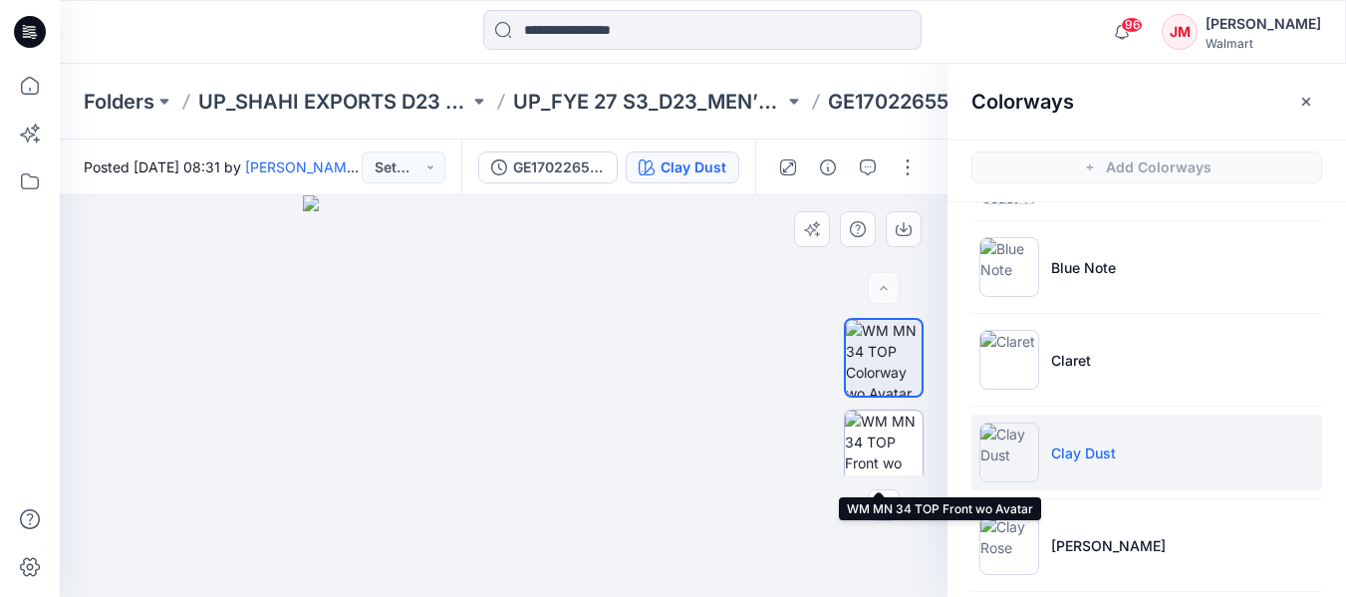
click at [872, 445] on img at bounding box center [884, 449] width 78 height 78
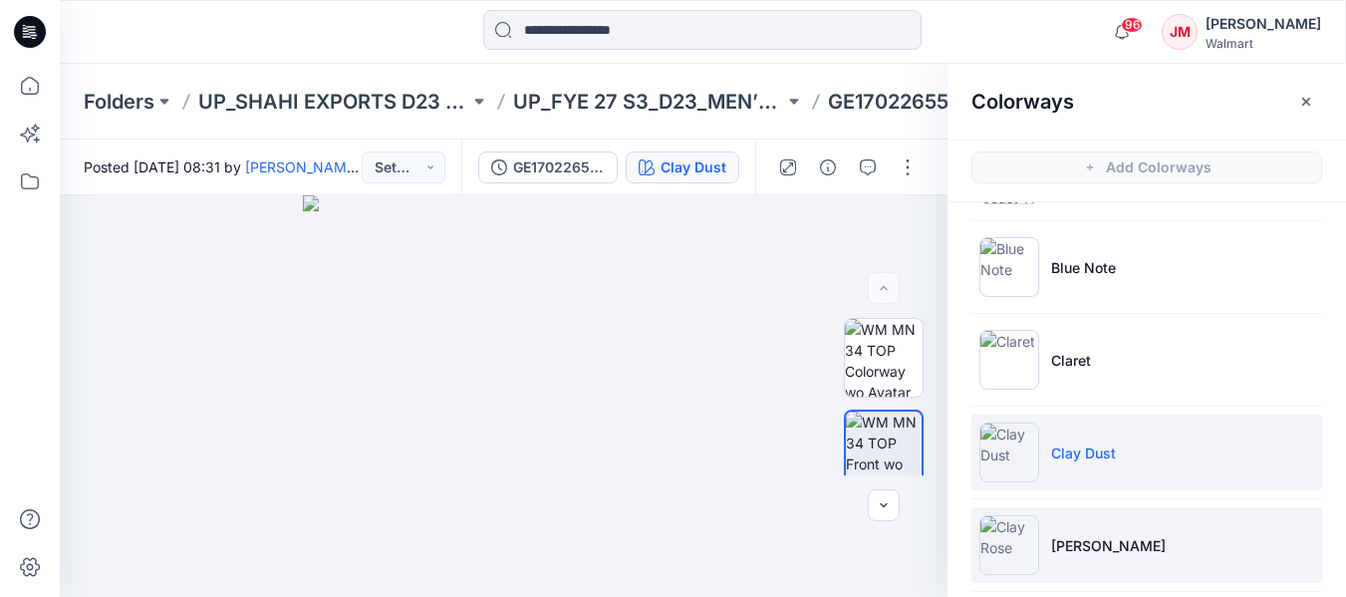
click at [1010, 548] on img at bounding box center [1009, 545] width 60 height 60
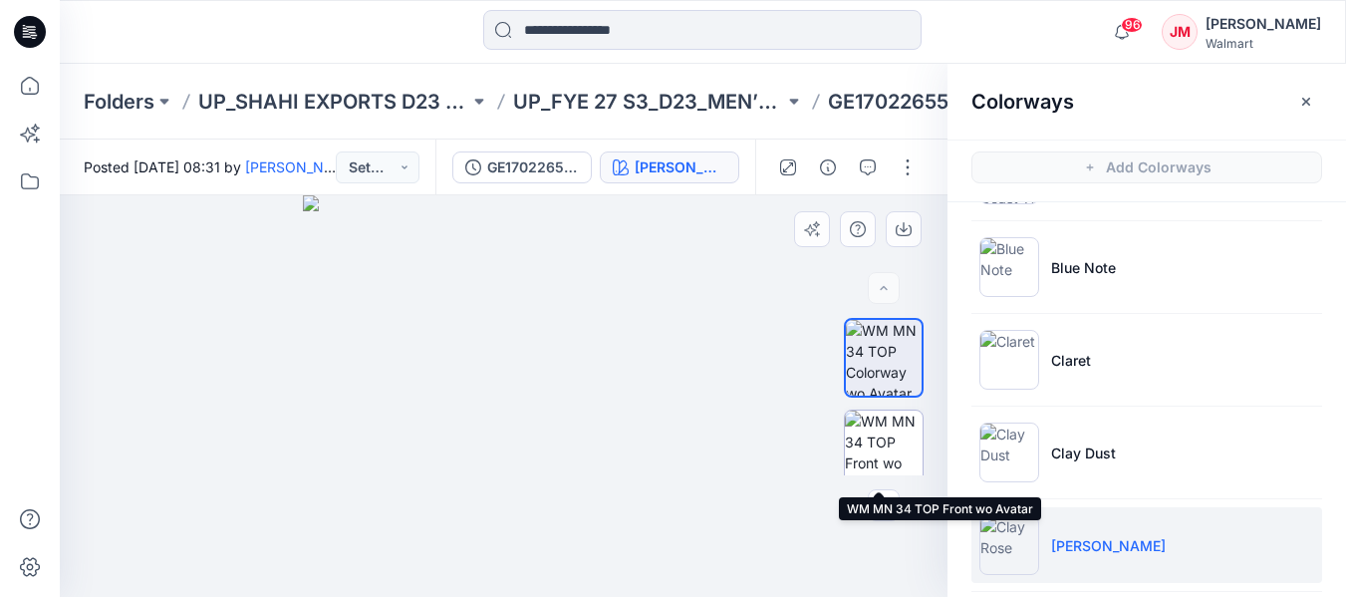
click at [889, 449] on img at bounding box center [884, 449] width 78 height 78
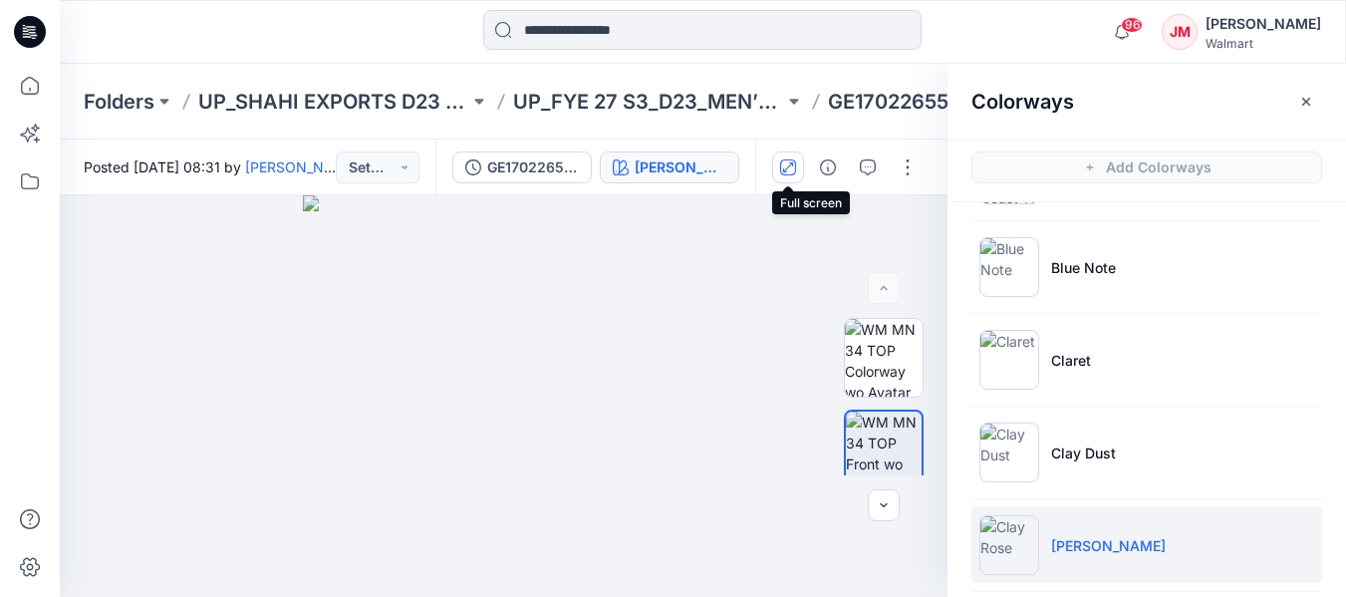
click at [792, 169] on icon "button" at bounding box center [788, 167] width 16 height 16
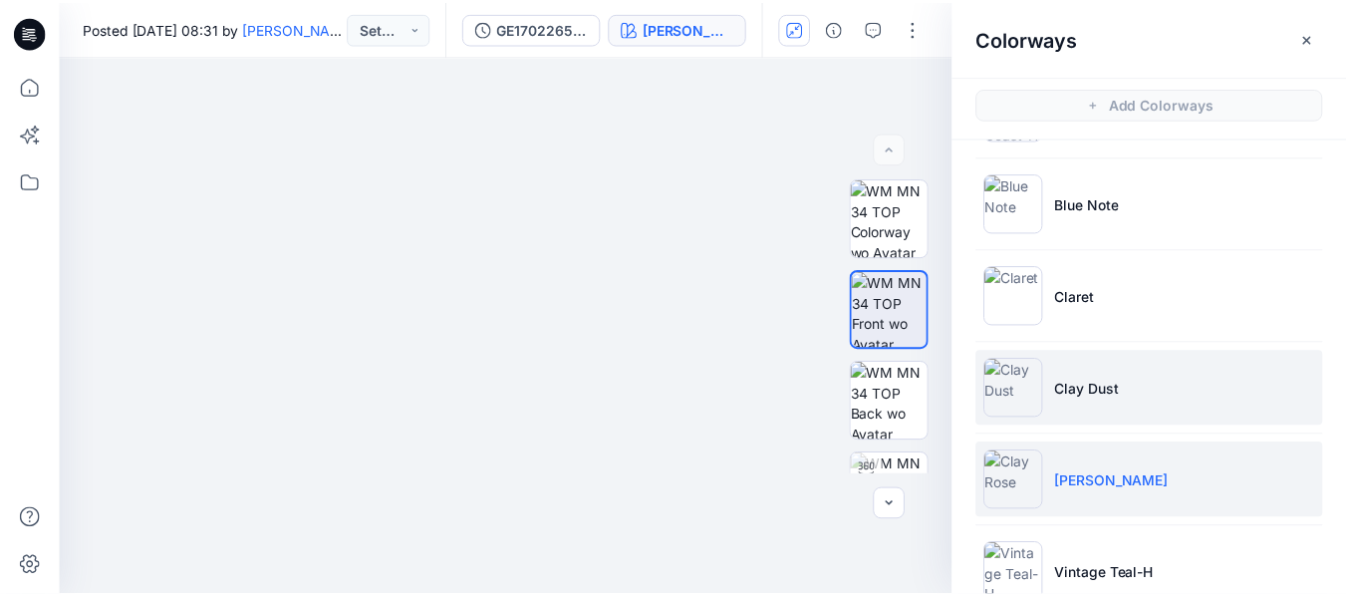
scroll to position [1150, 0]
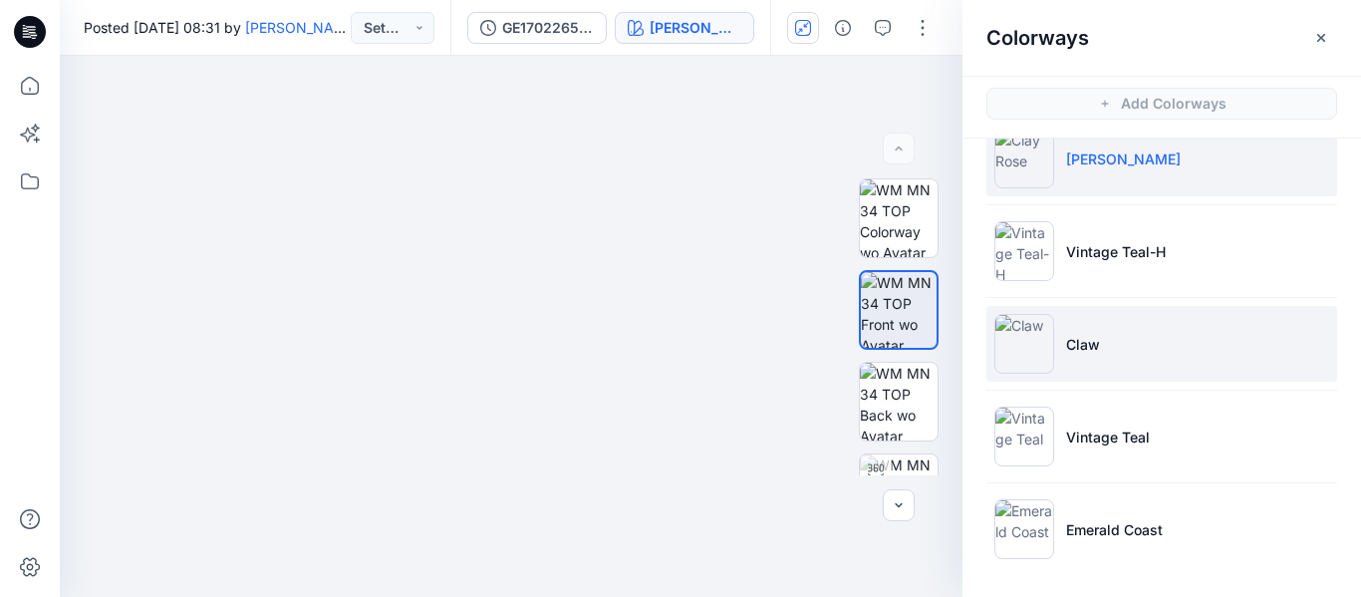
click at [1083, 351] on p "Claw" at bounding box center [1083, 344] width 34 height 21
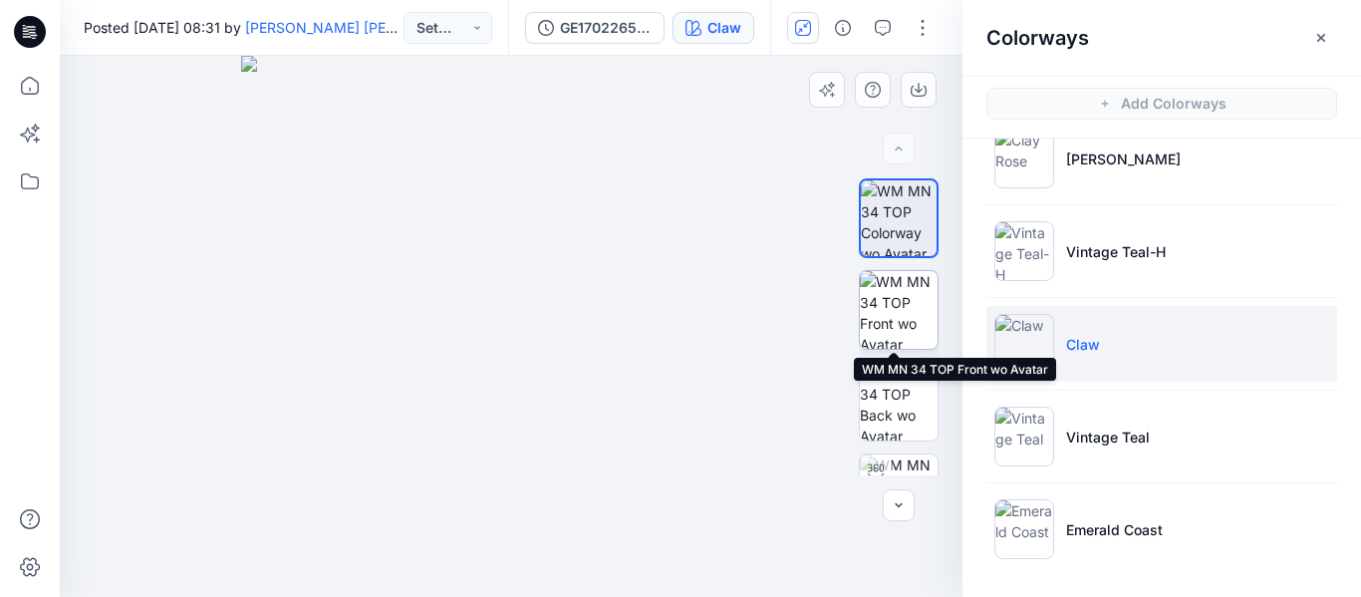
click at [896, 317] on img at bounding box center [899, 310] width 78 height 78
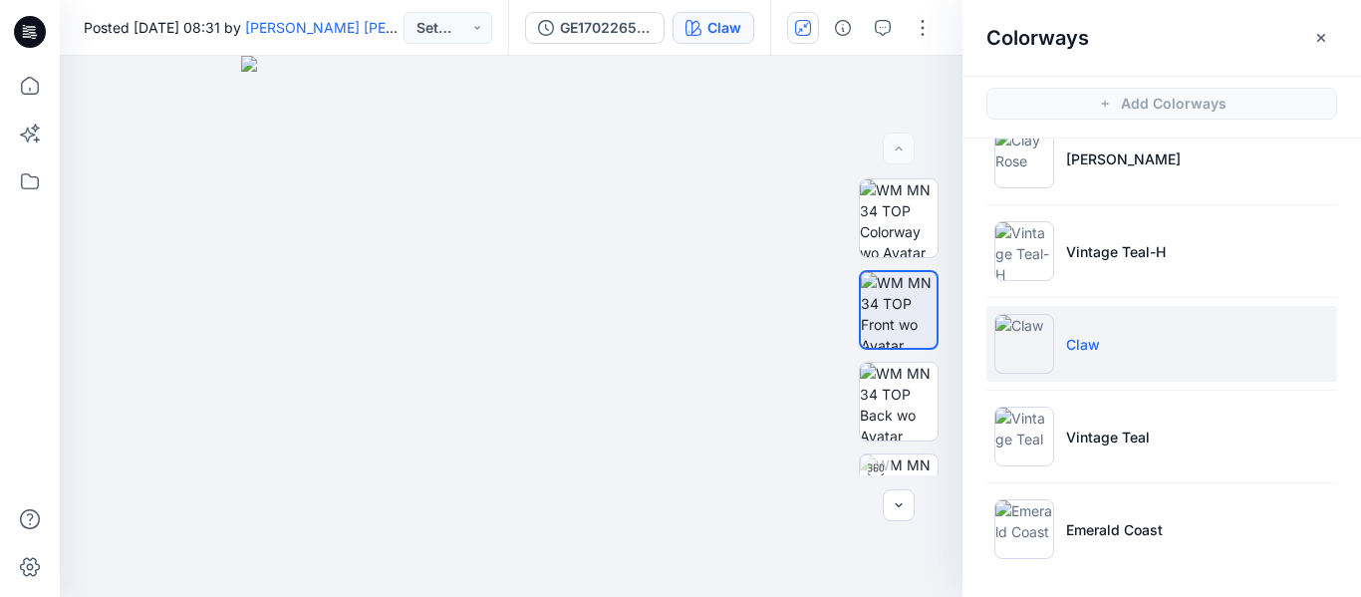
click at [28, 22] on icon at bounding box center [30, 32] width 32 height 32
